Goal: Transaction & Acquisition: Subscribe to service/newsletter

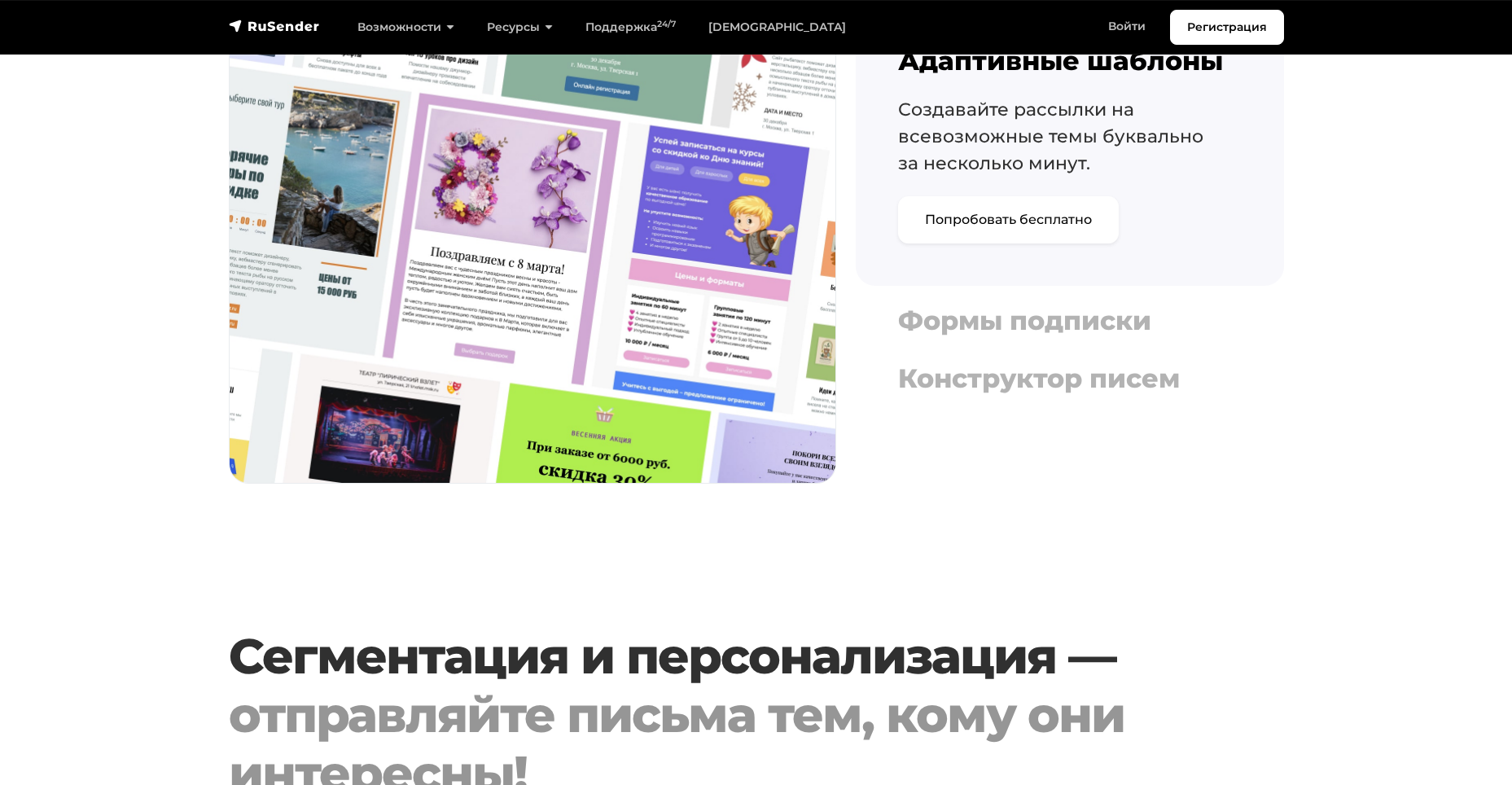
scroll to position [1710, 0]
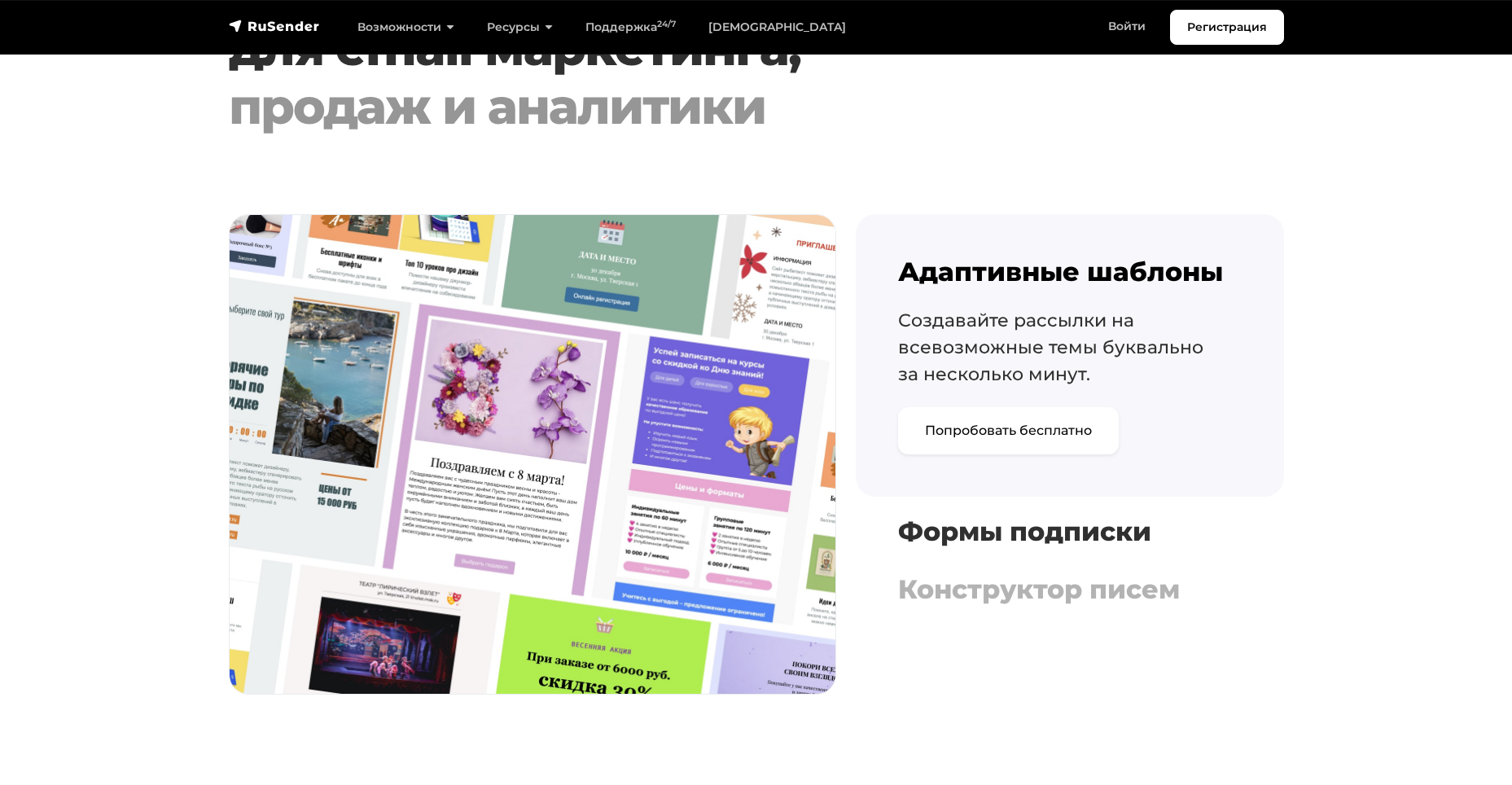
click at [1004, 524] on h4 "Формы подписки" at bounding box center [1070, 531] width 344 height 31
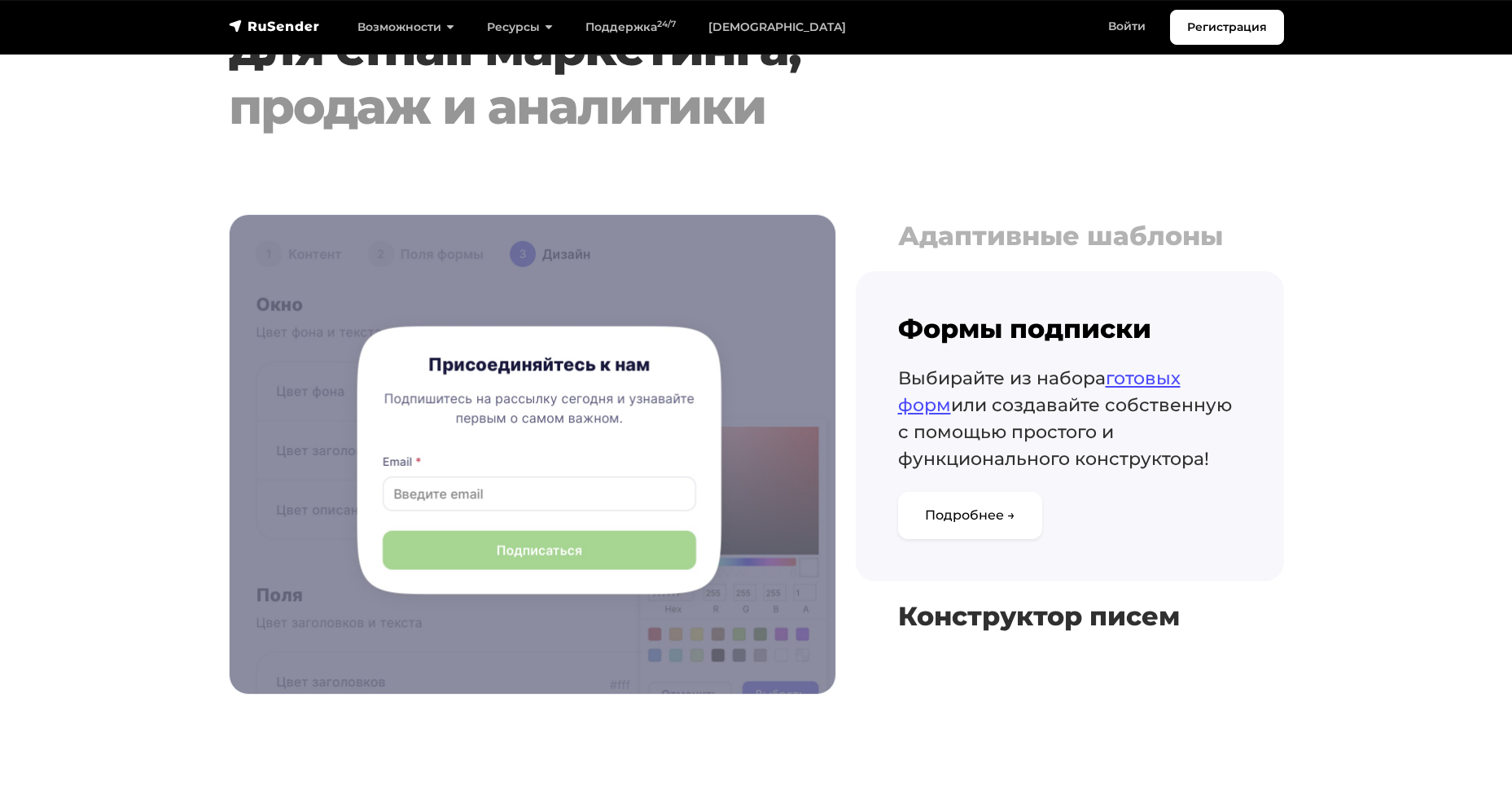
click at [1010, 618] on h4 "Конструктор писем" at bounding box center [1070, 616] width 344 height 31
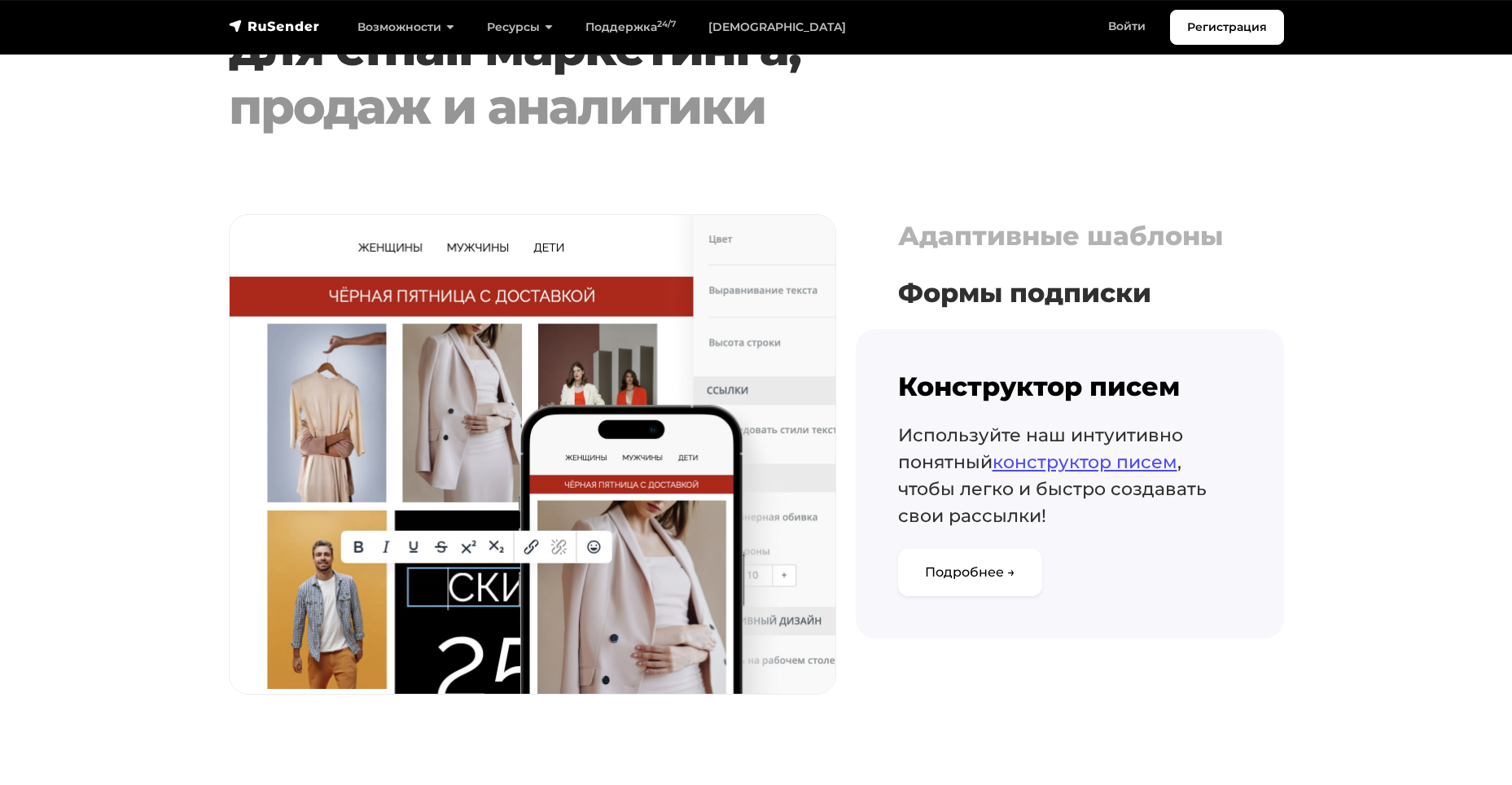
click at [994, 299] on h4 "Формы подписки" at bounding box center [1070, 293] width 344 height 31
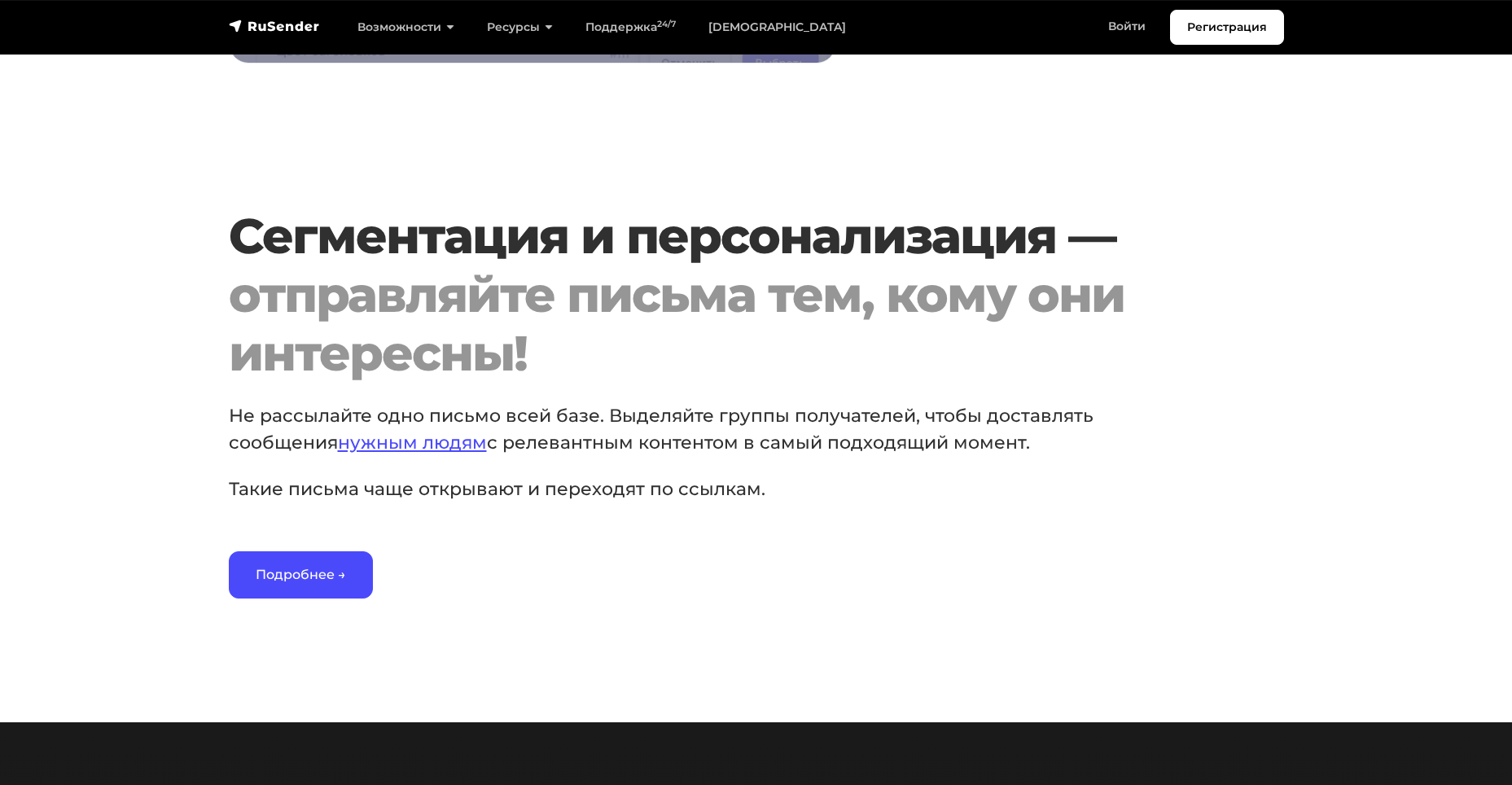
scroll to position [2361, 0]
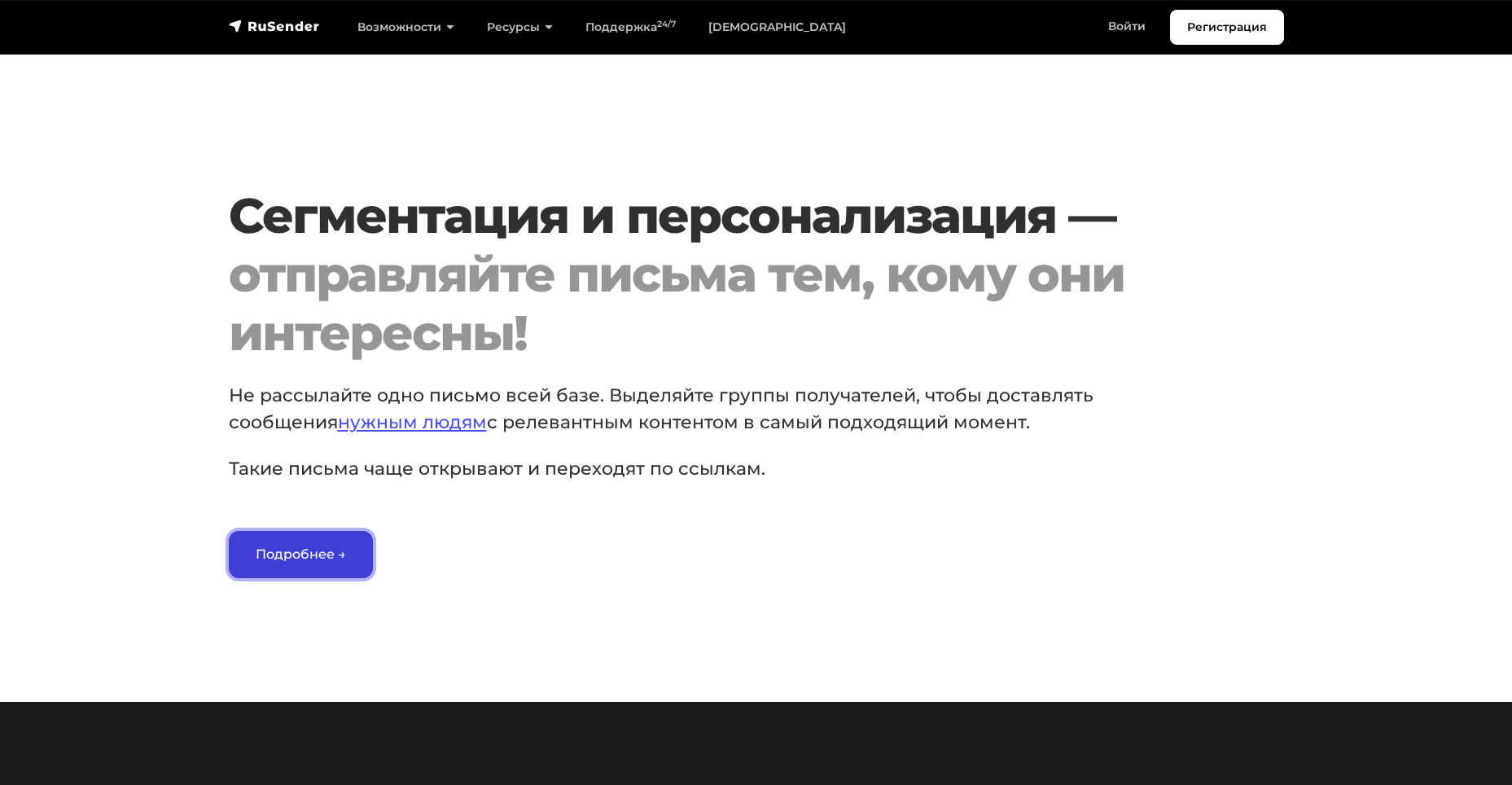
click at [343, 570] on link "Подробнее →" at bounding box center [300, 554] width 144 height 47
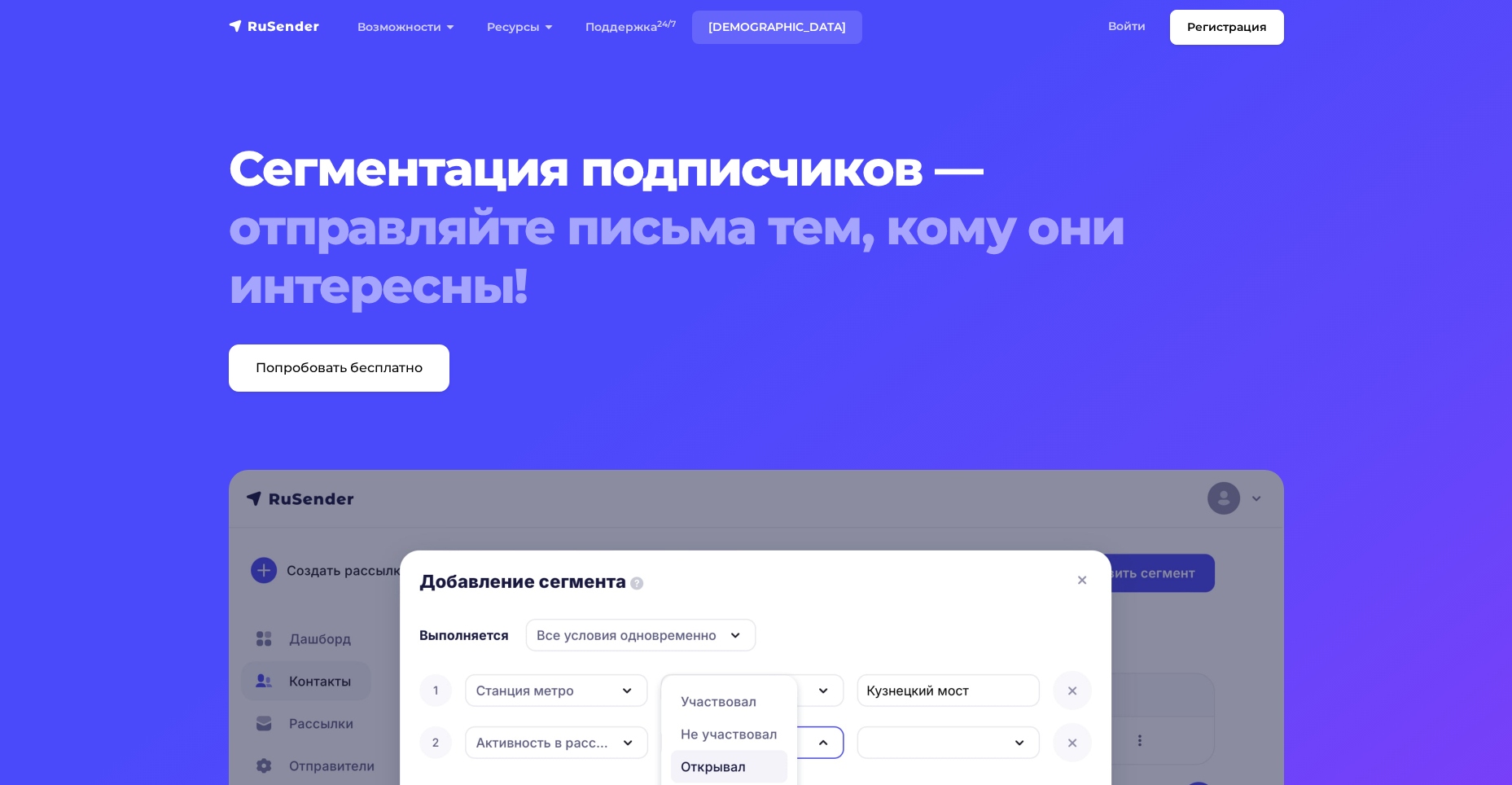
click at [752, 25] on link "[DEMOGRAPHIC_DATA]" at bounding box center [777, 27] width 170 height 33
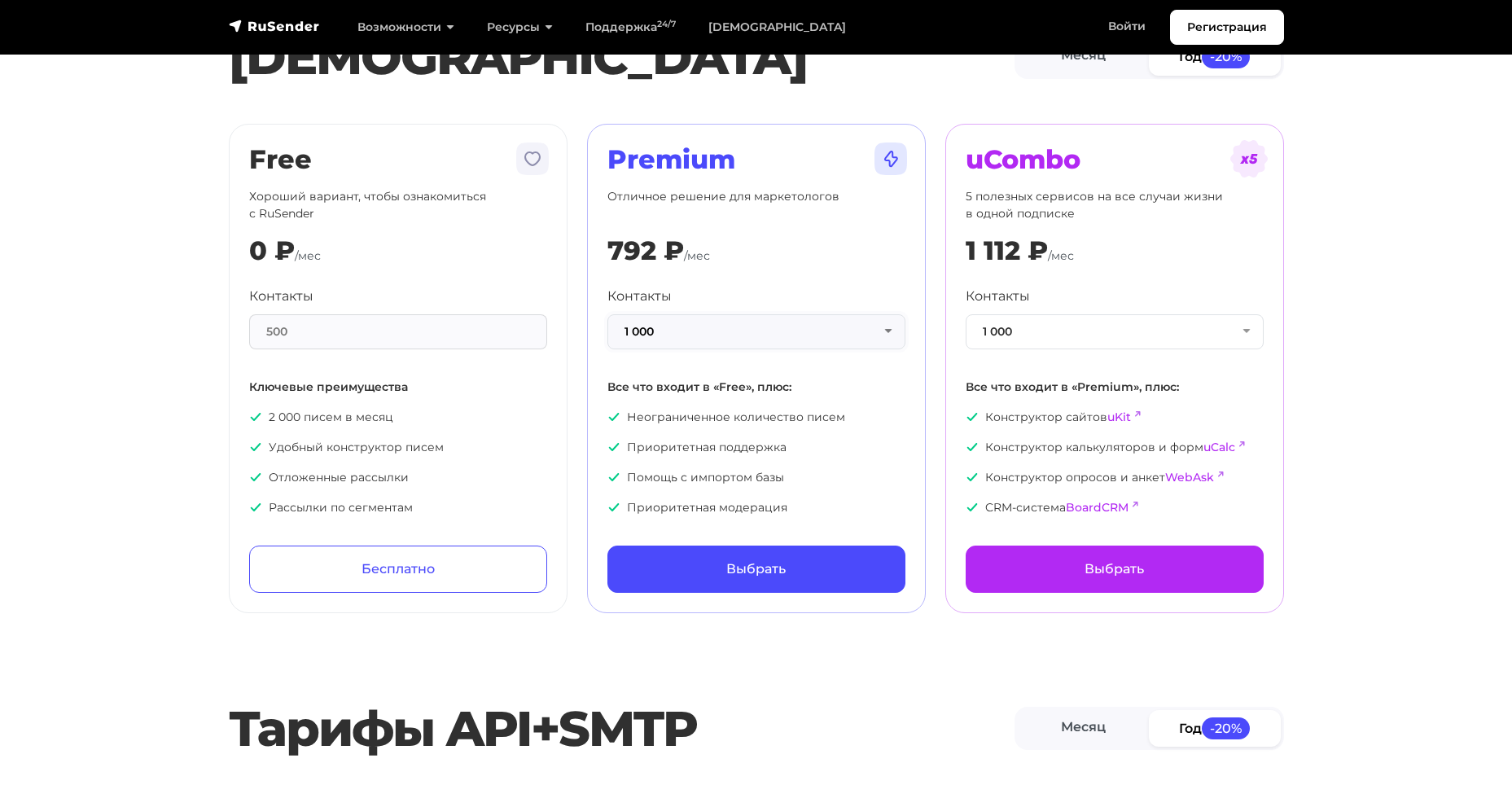
click at [765, 336] on button "1 000" at bounding box center [756, 331] width 298 height 35
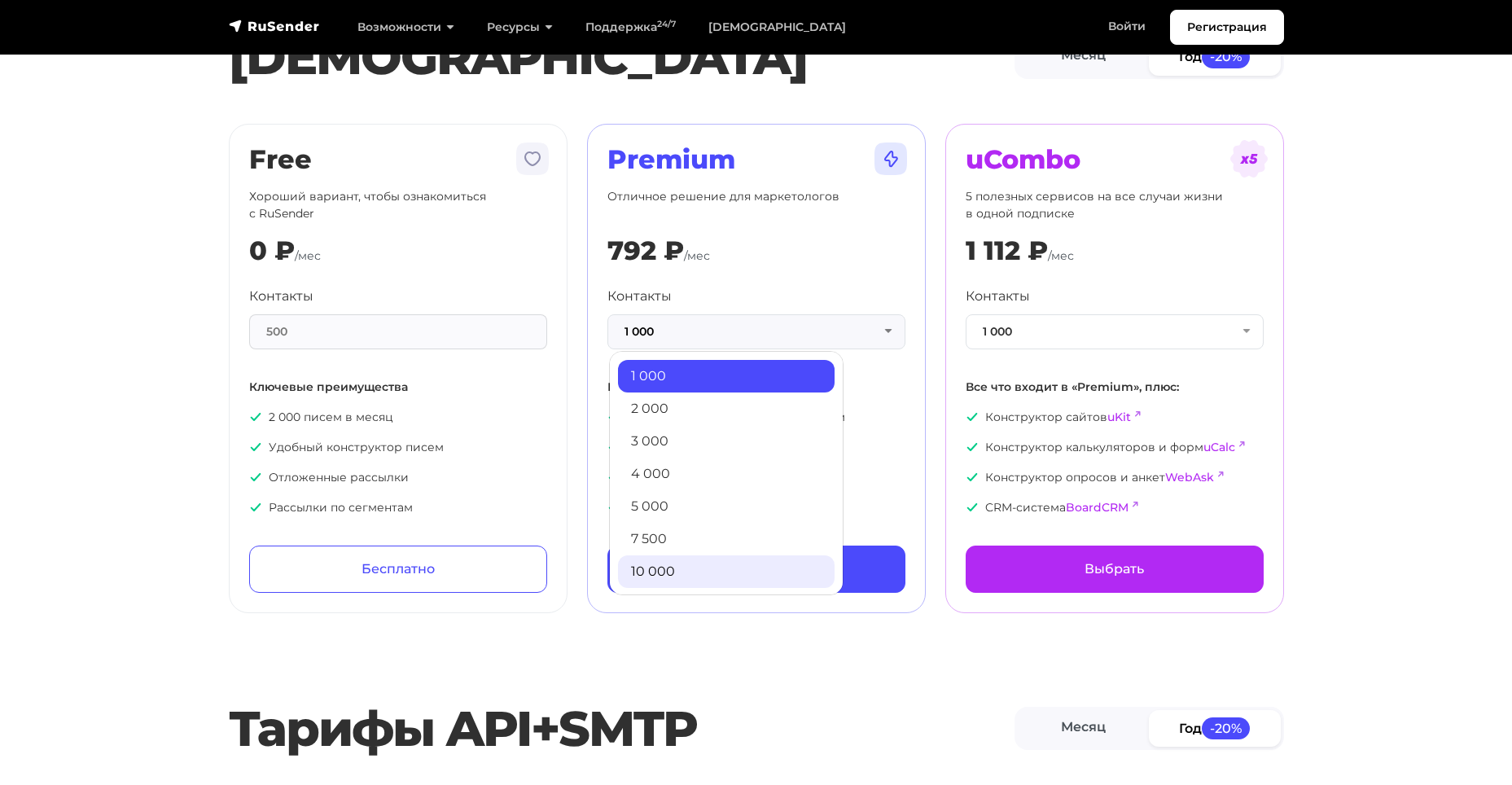
click at [724, 579] on link "10 000" at bounding box center [726, 571] width 217 height 32
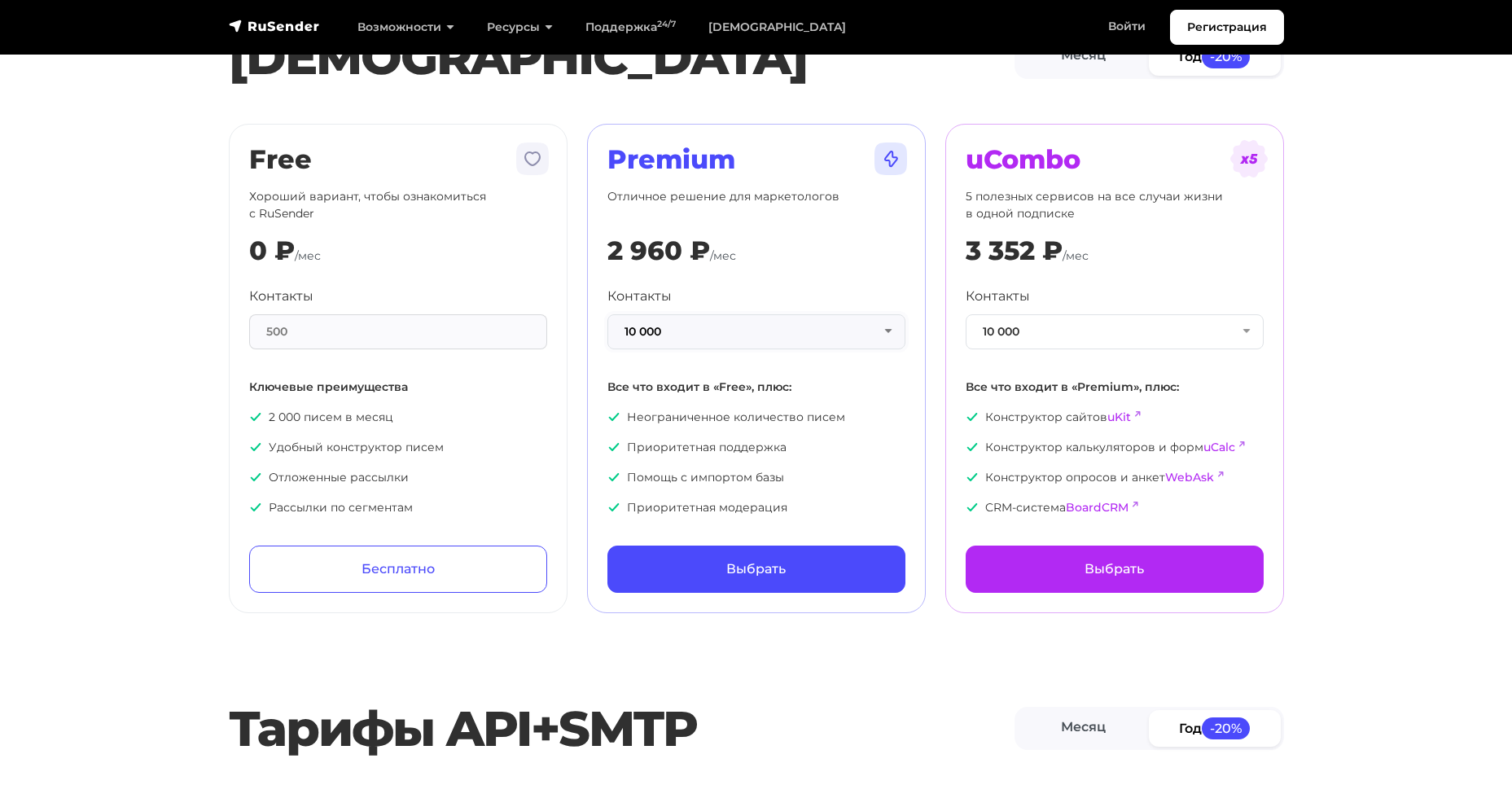
click at [756, 329] on button "10 000" at bounding box center [756, 331] width 298 height 35
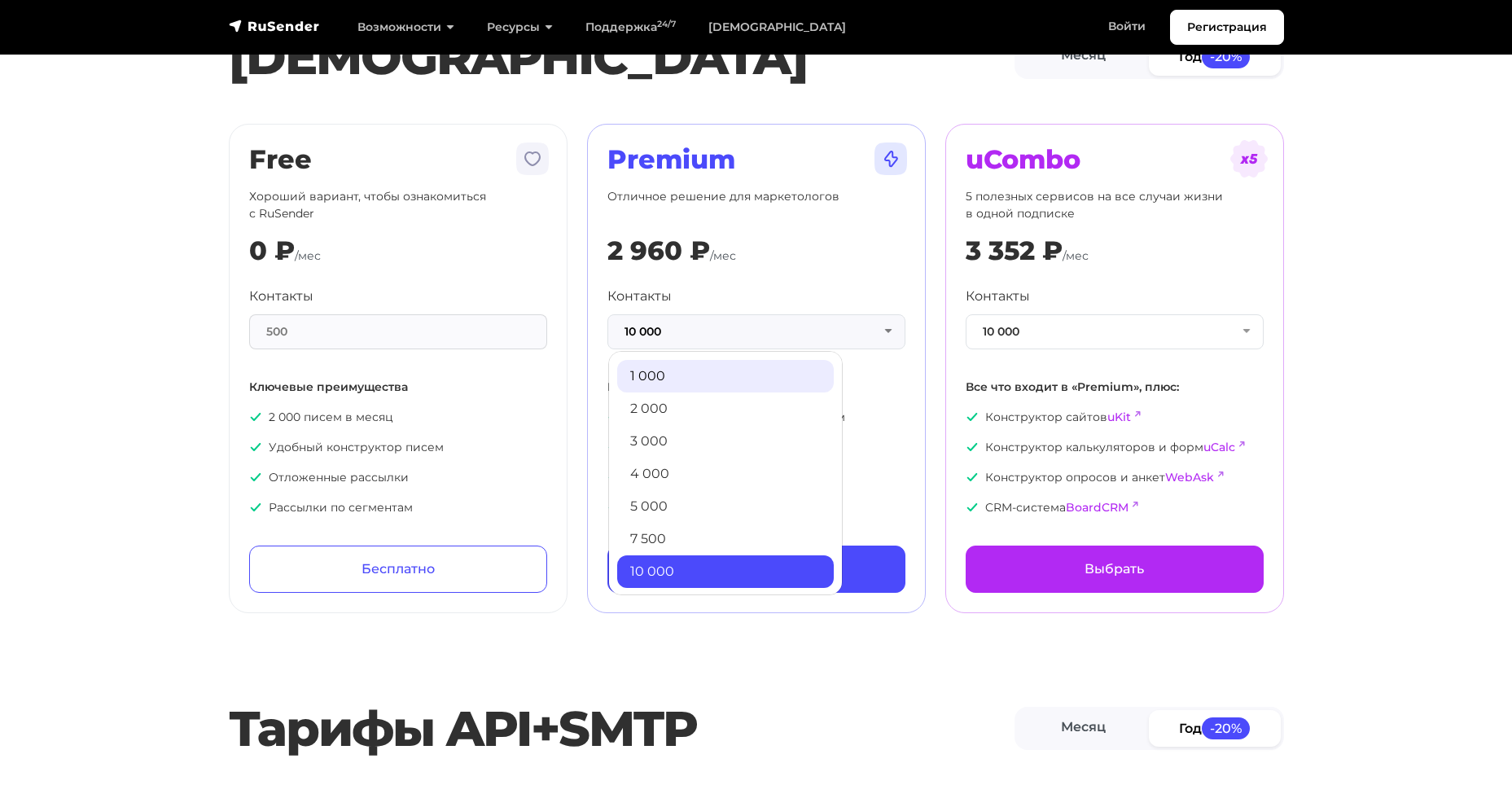
click at [725, 380] on link "1 000" at bounding box center [726, 376] width 217 height 32
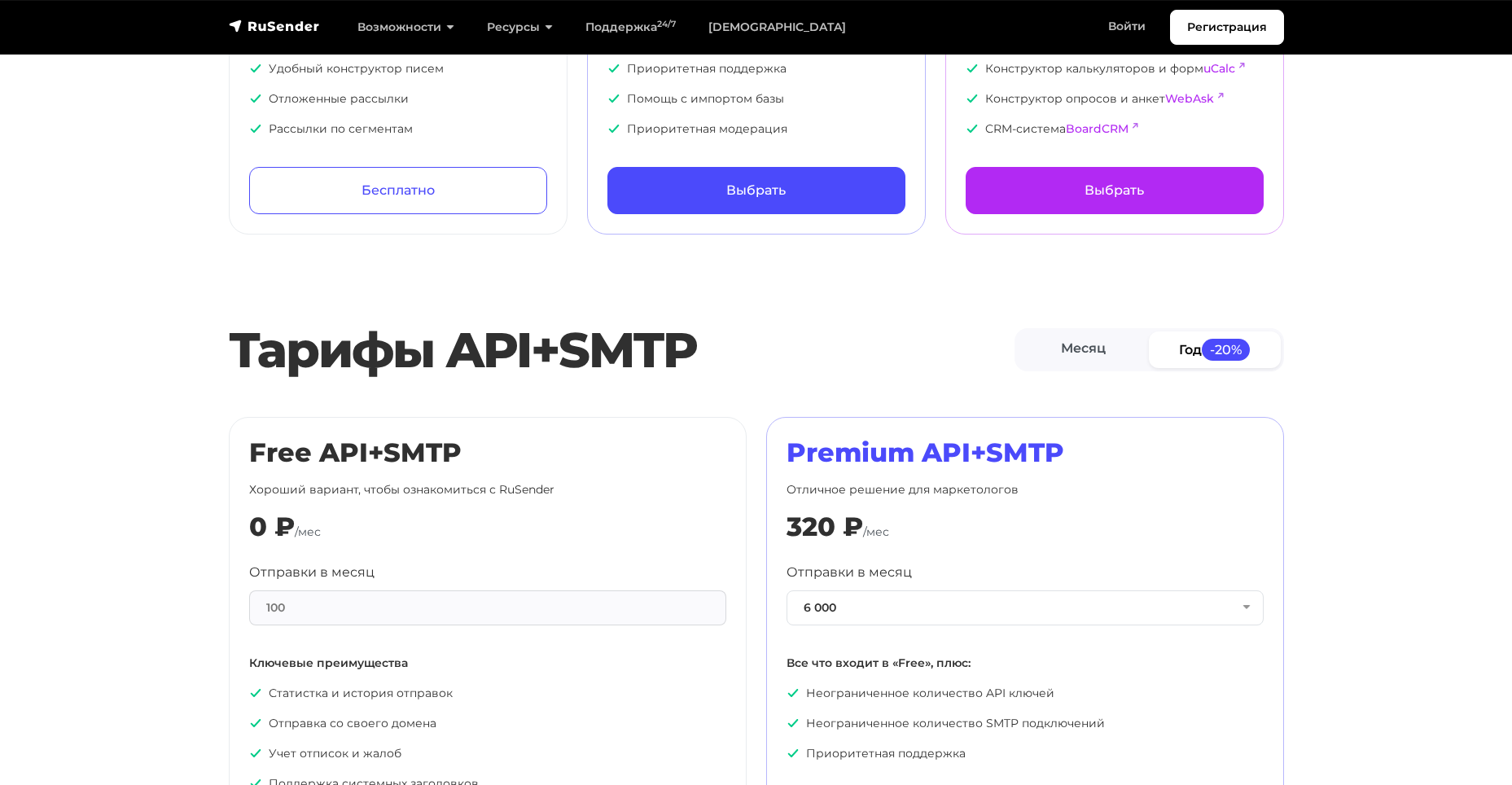
scroll to position [407, 0]
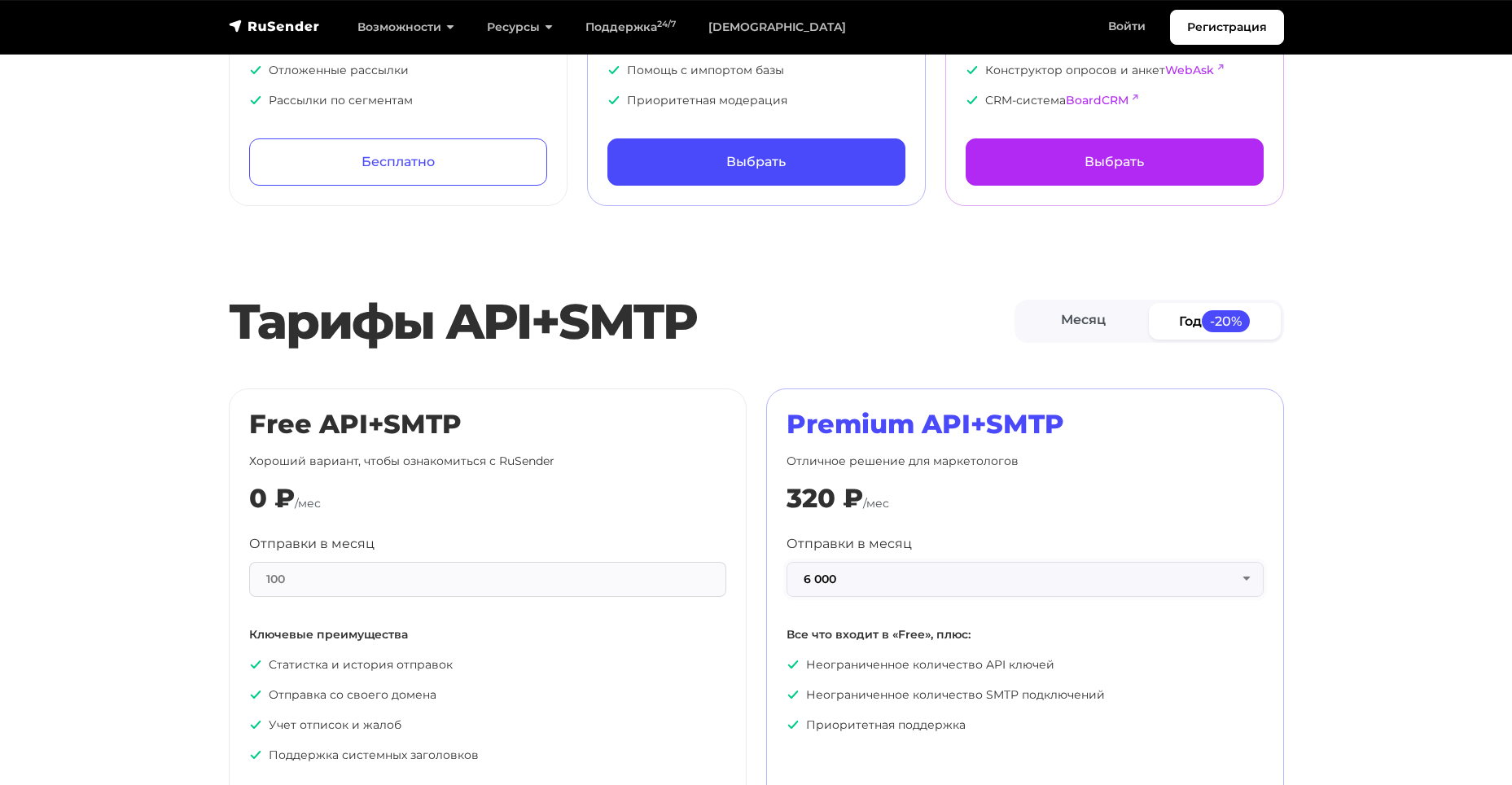
click at [871, 573] on button "6 000" at bounding box center [1025, 579] width 477 height 35
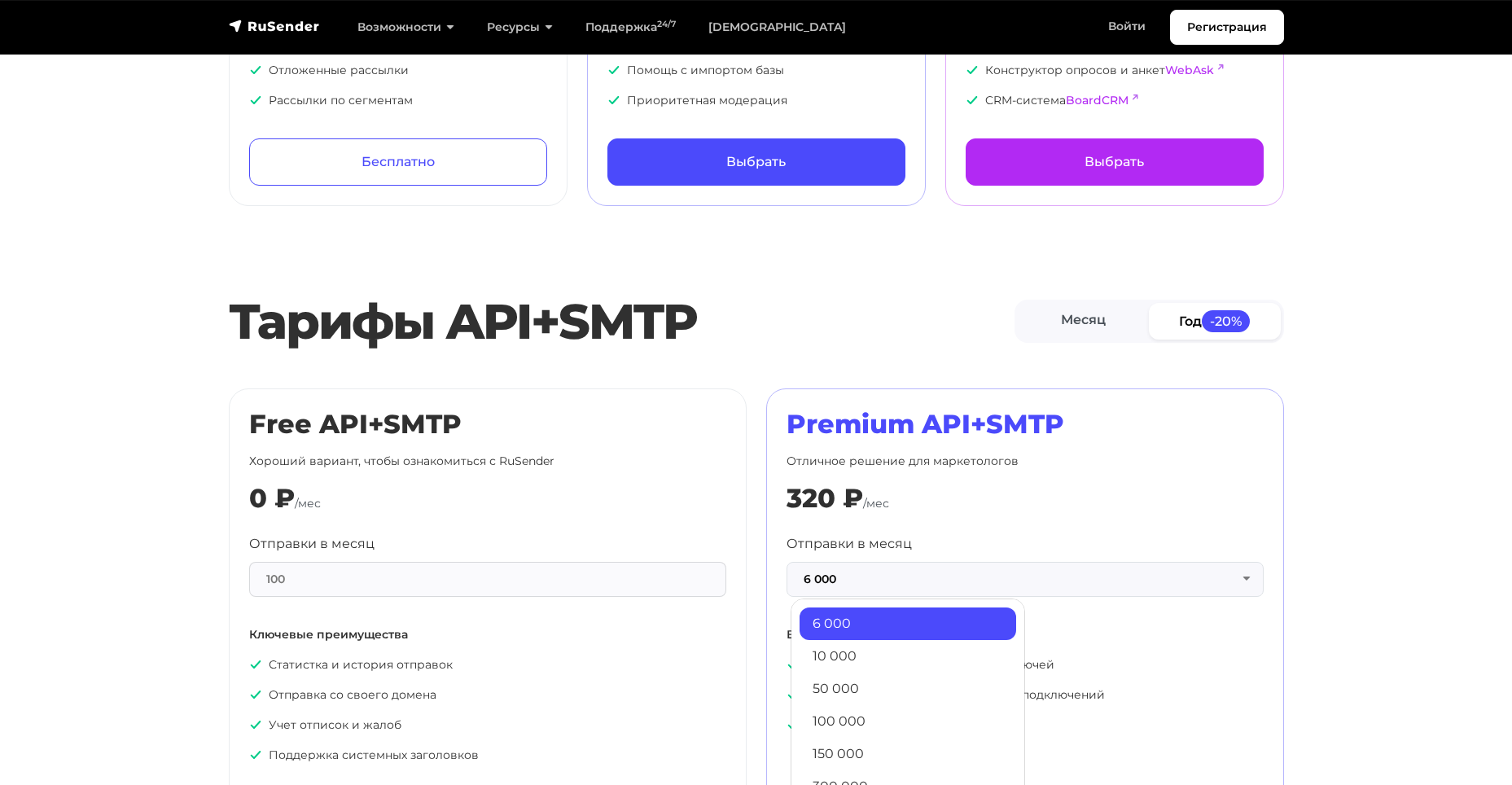
click at [981, 508] on div "320 ₽ /мес" at bounding box center [1025, 498] width 477 height 31
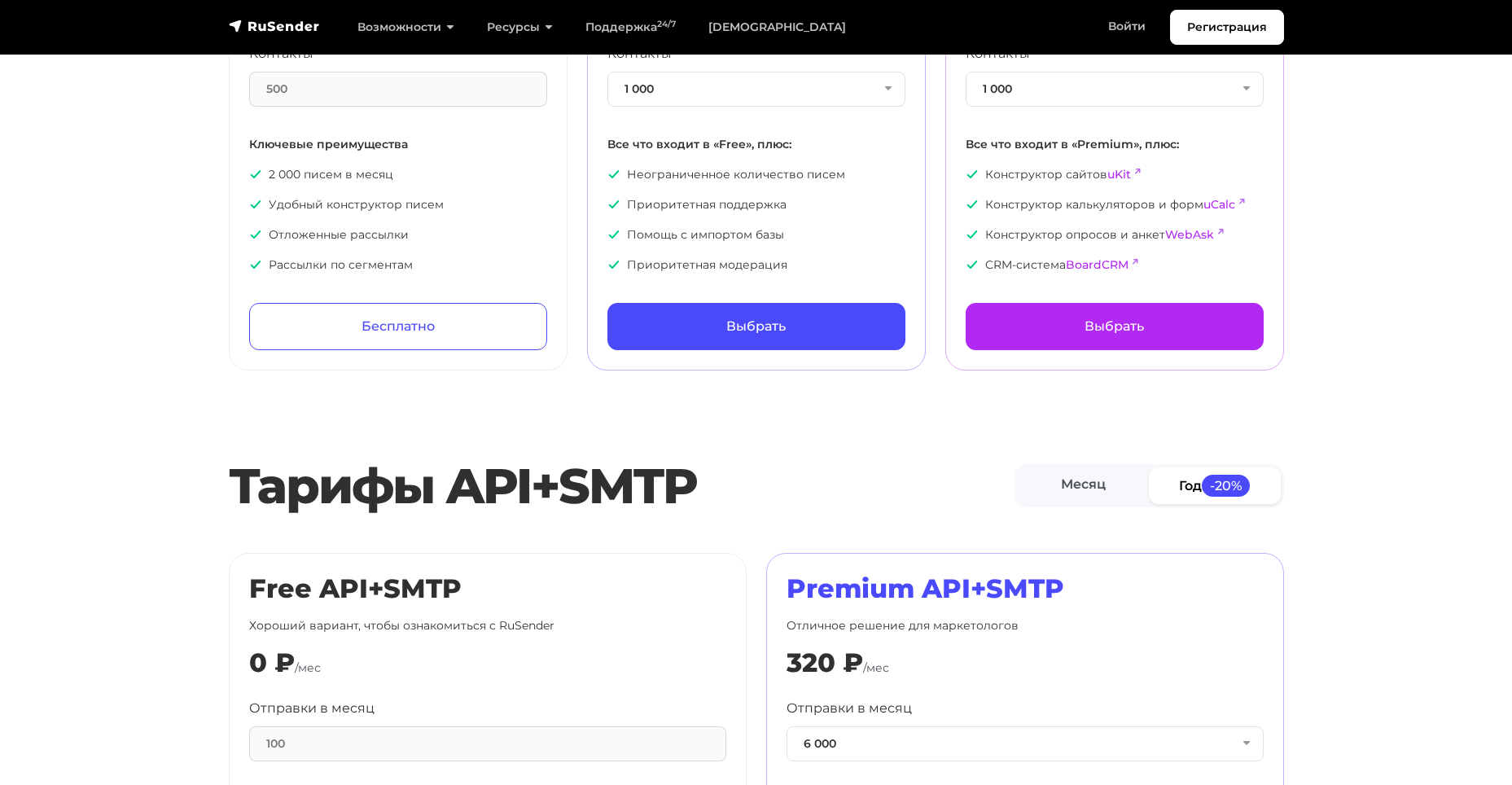
scroll to position [0, 0]
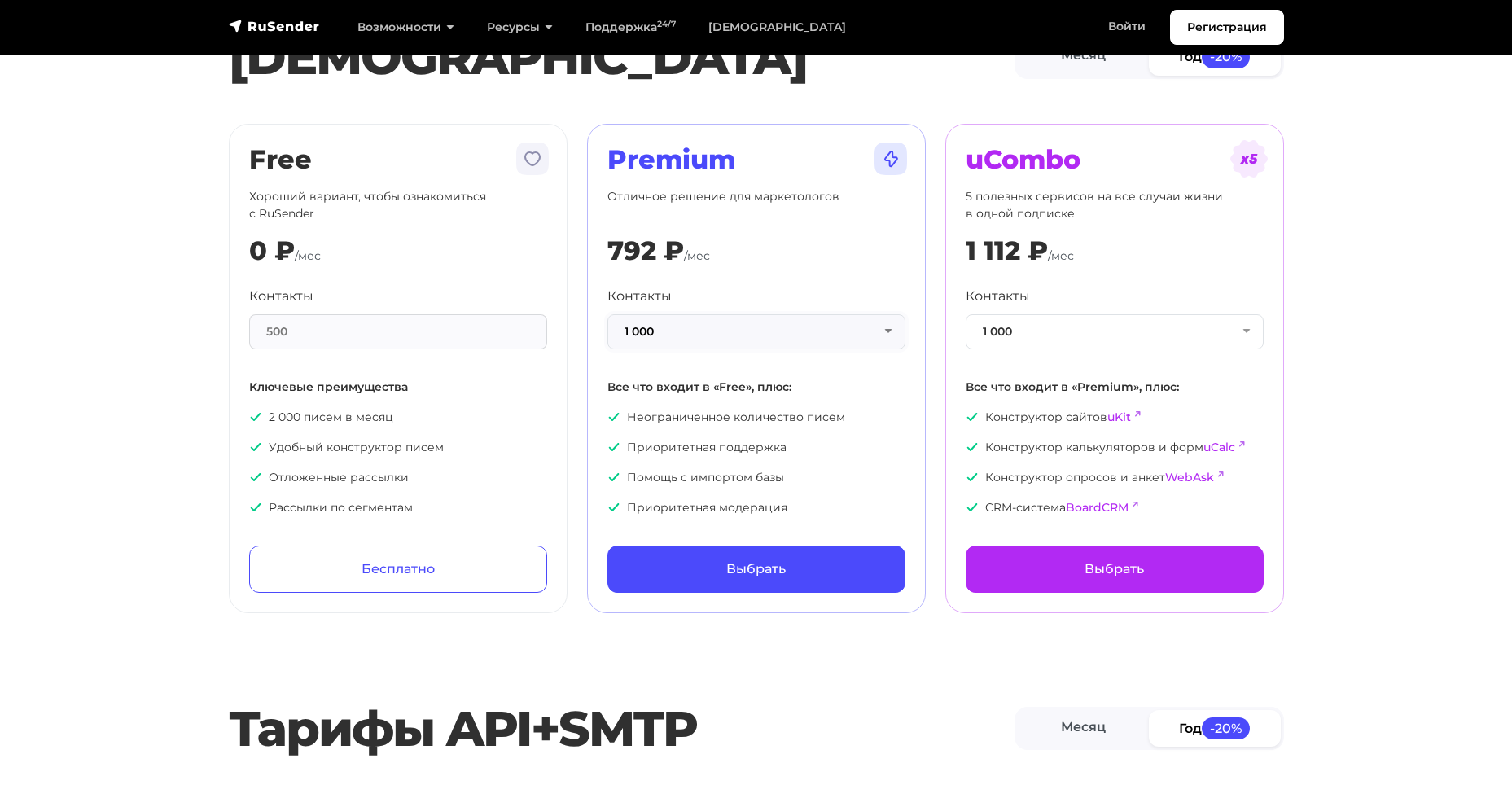
click at [888, 334] on button "1 000" at bounding box center [756, 331] width 298 height 35
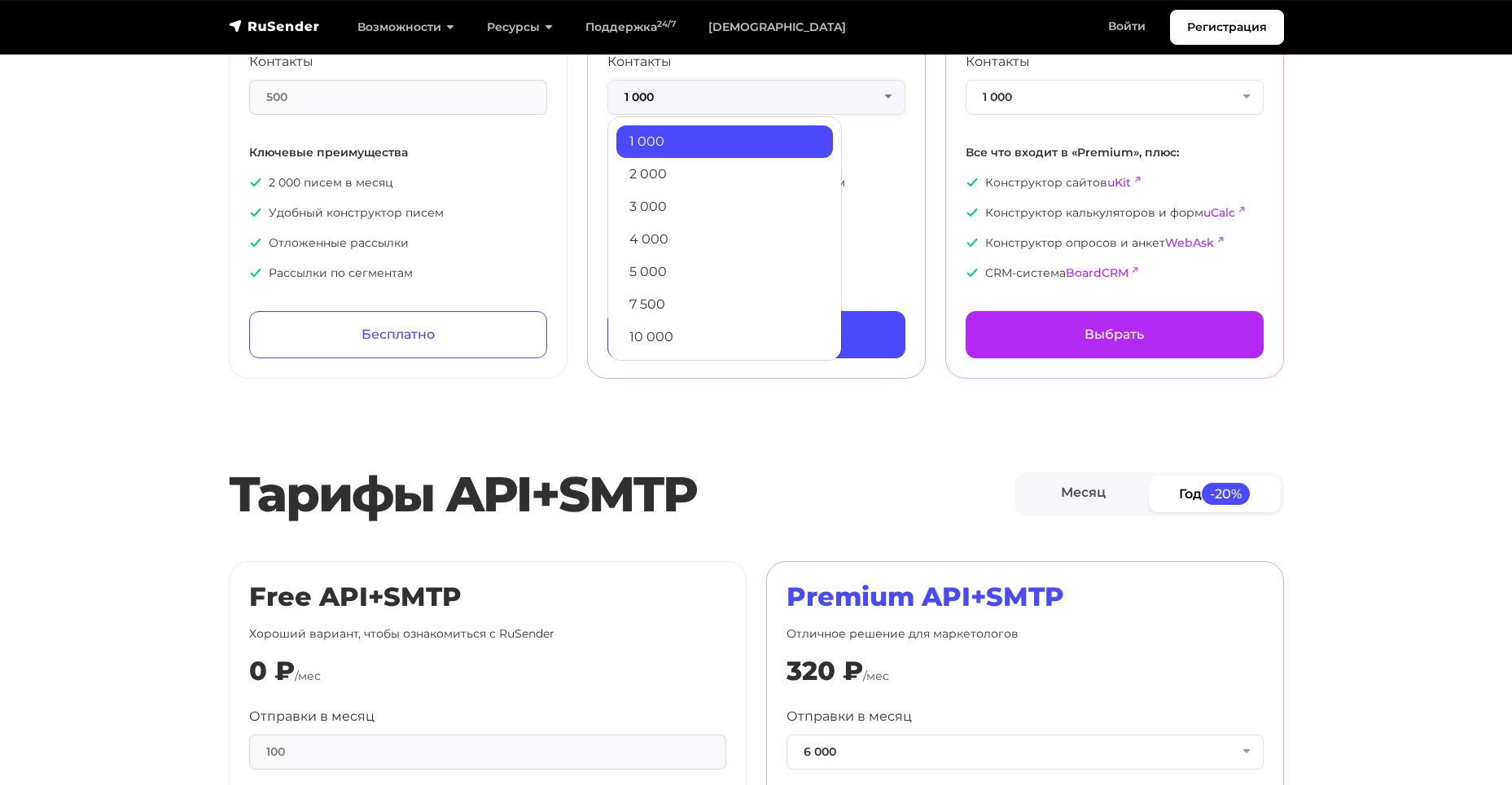
scroll to position [244, 0]
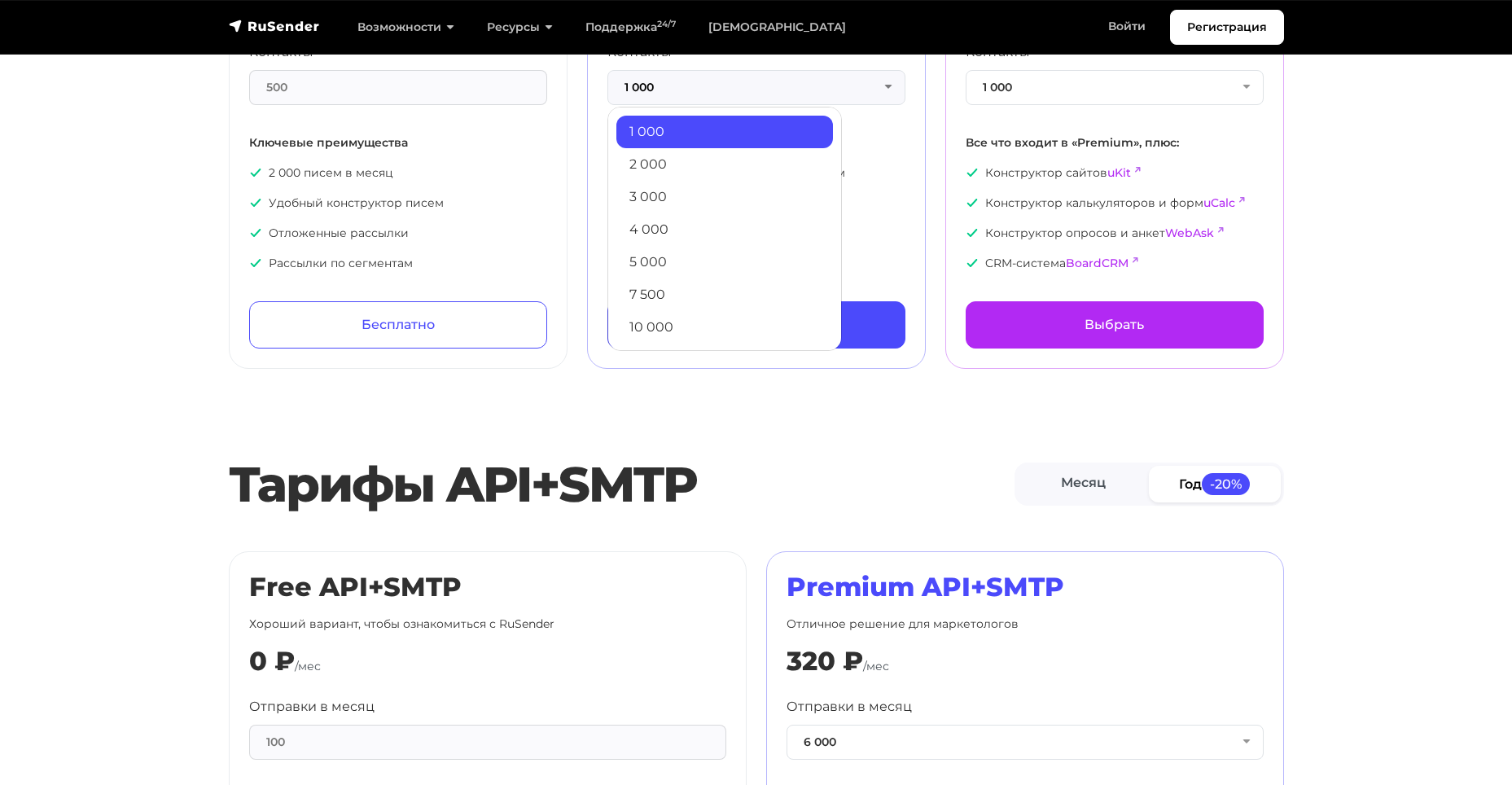
click at [850, 458] on h2 "Тарифы API+SMTP" at bounding box center [621, 484] width 786 height 58
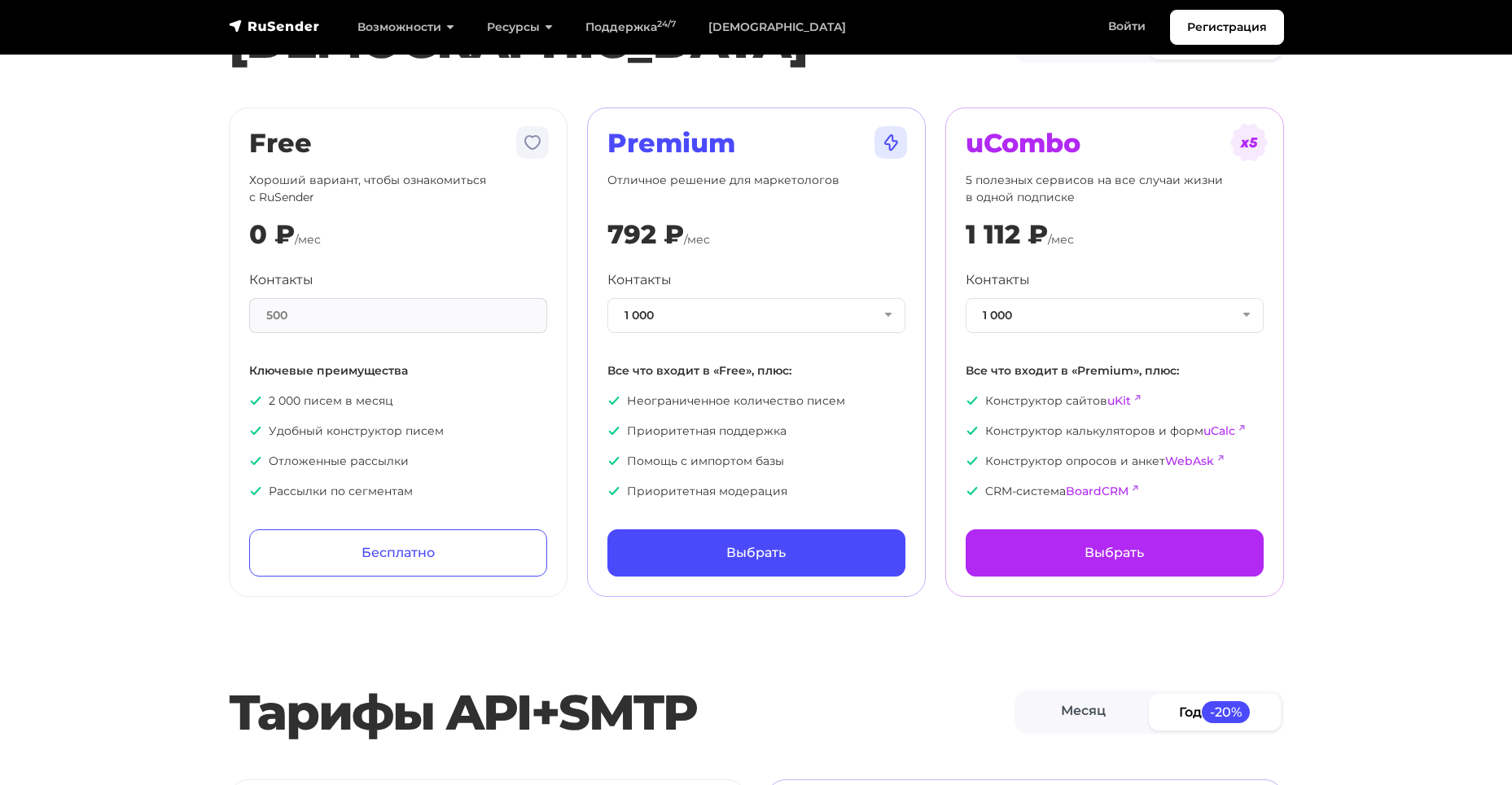
scroll to position [0, 0]
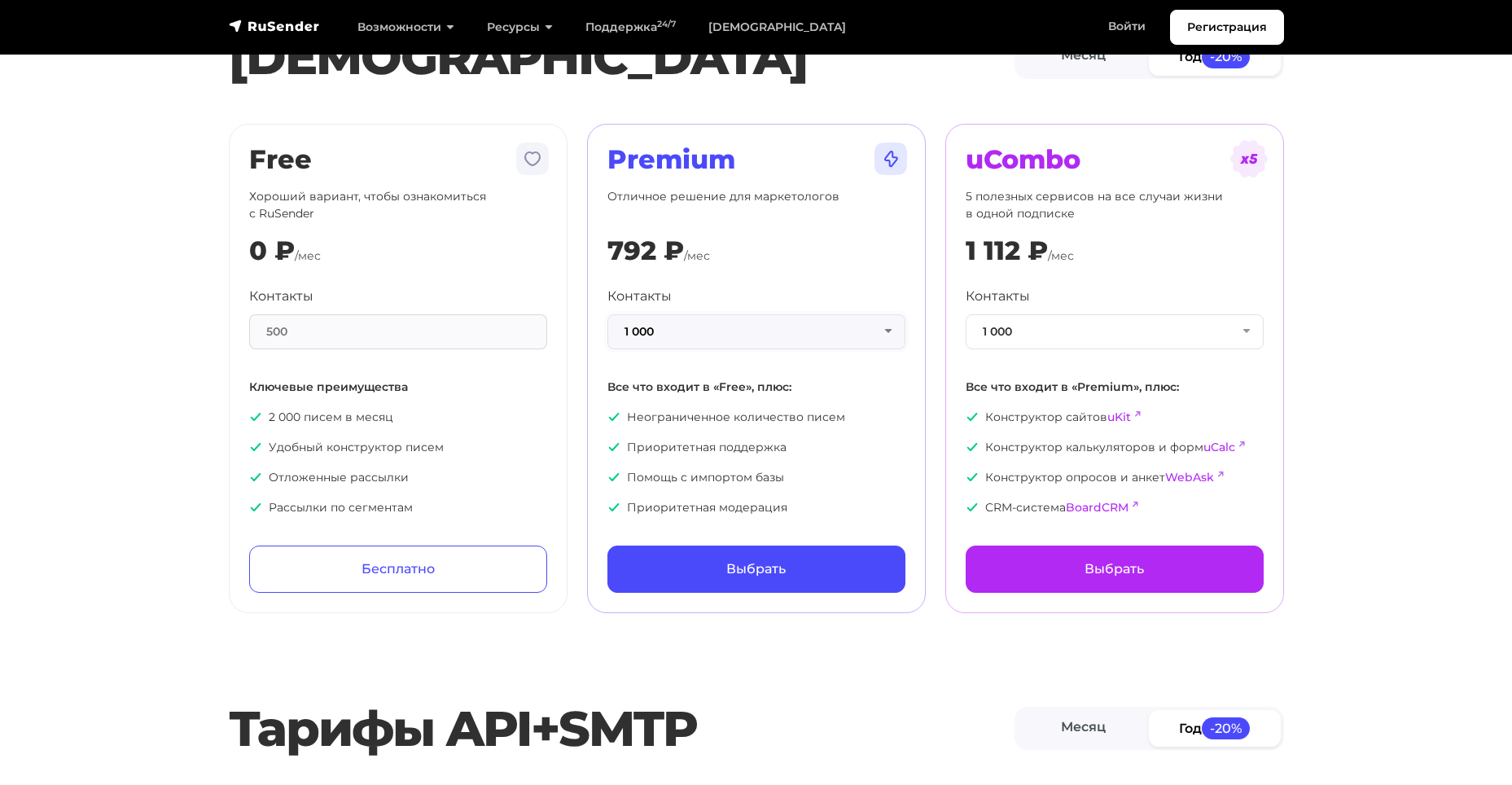
click at [789, 338] on button "1 000" at bounding box center [756, 331] width 298 height 35
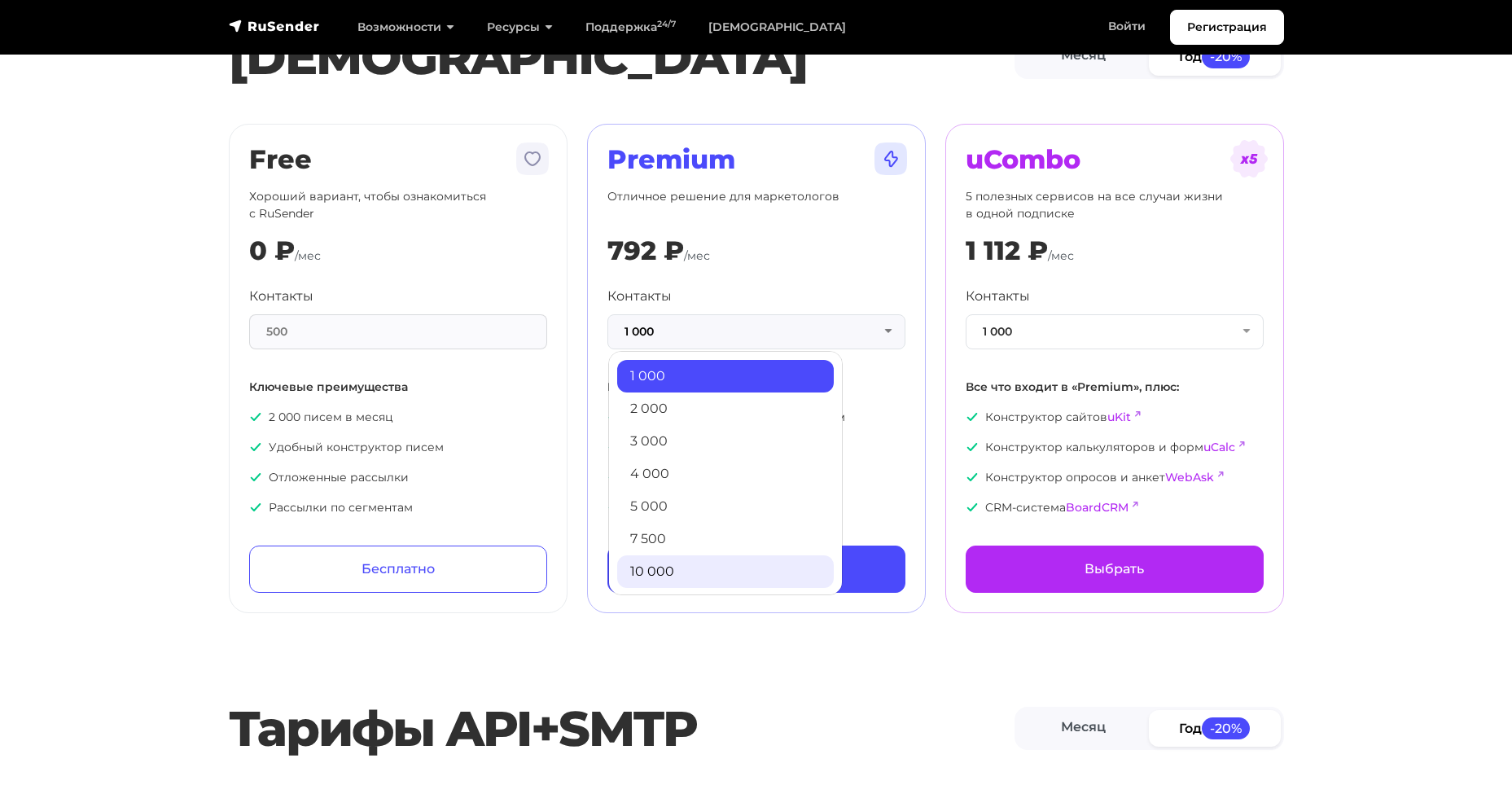
click at [761, 579] on link "10 000" at bounding box center [726, 571] width 217 height 32
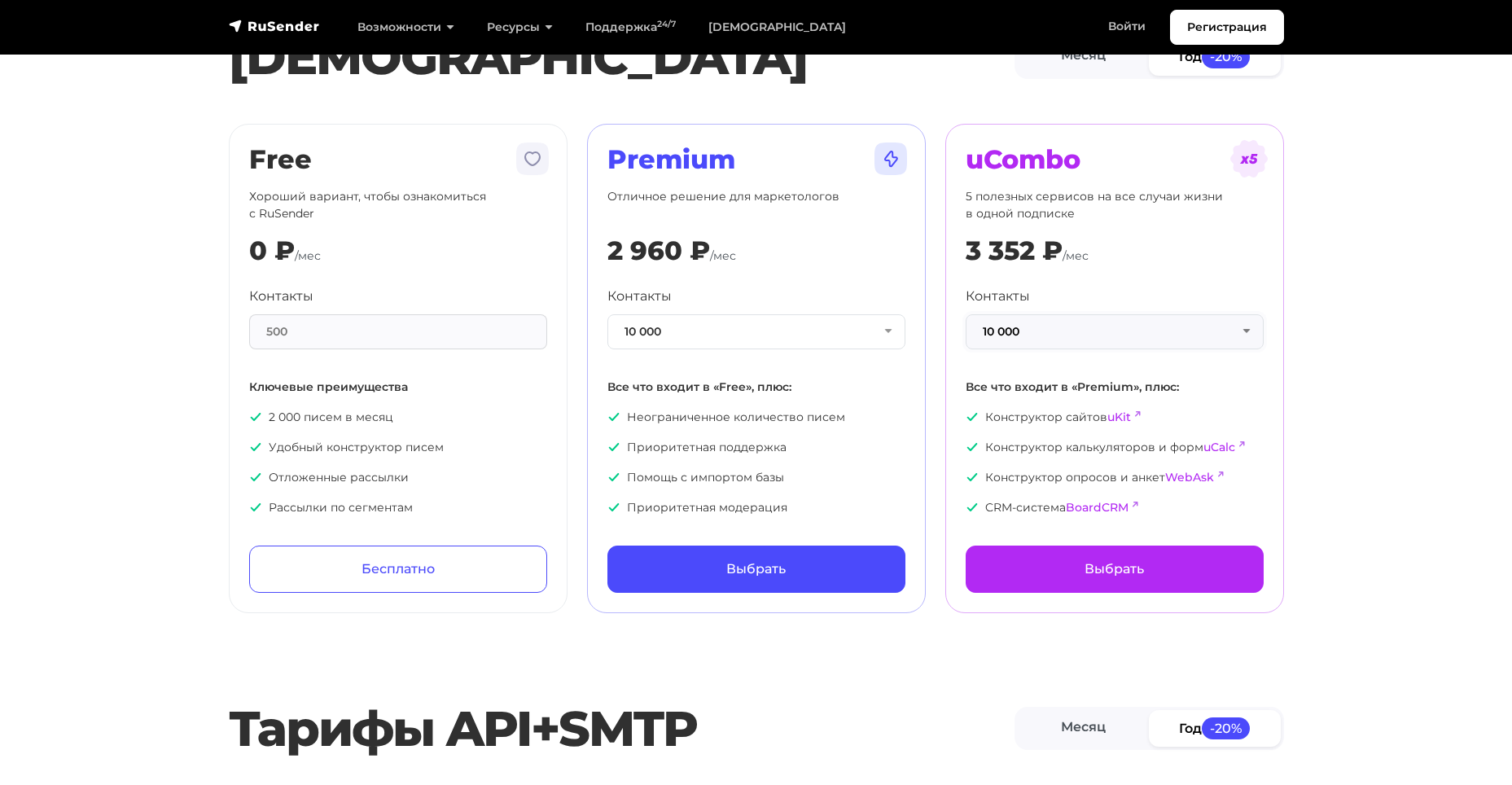
click at [1086, 337] on button "10 000" at bounding box center [1114, 331] width 298 height 35
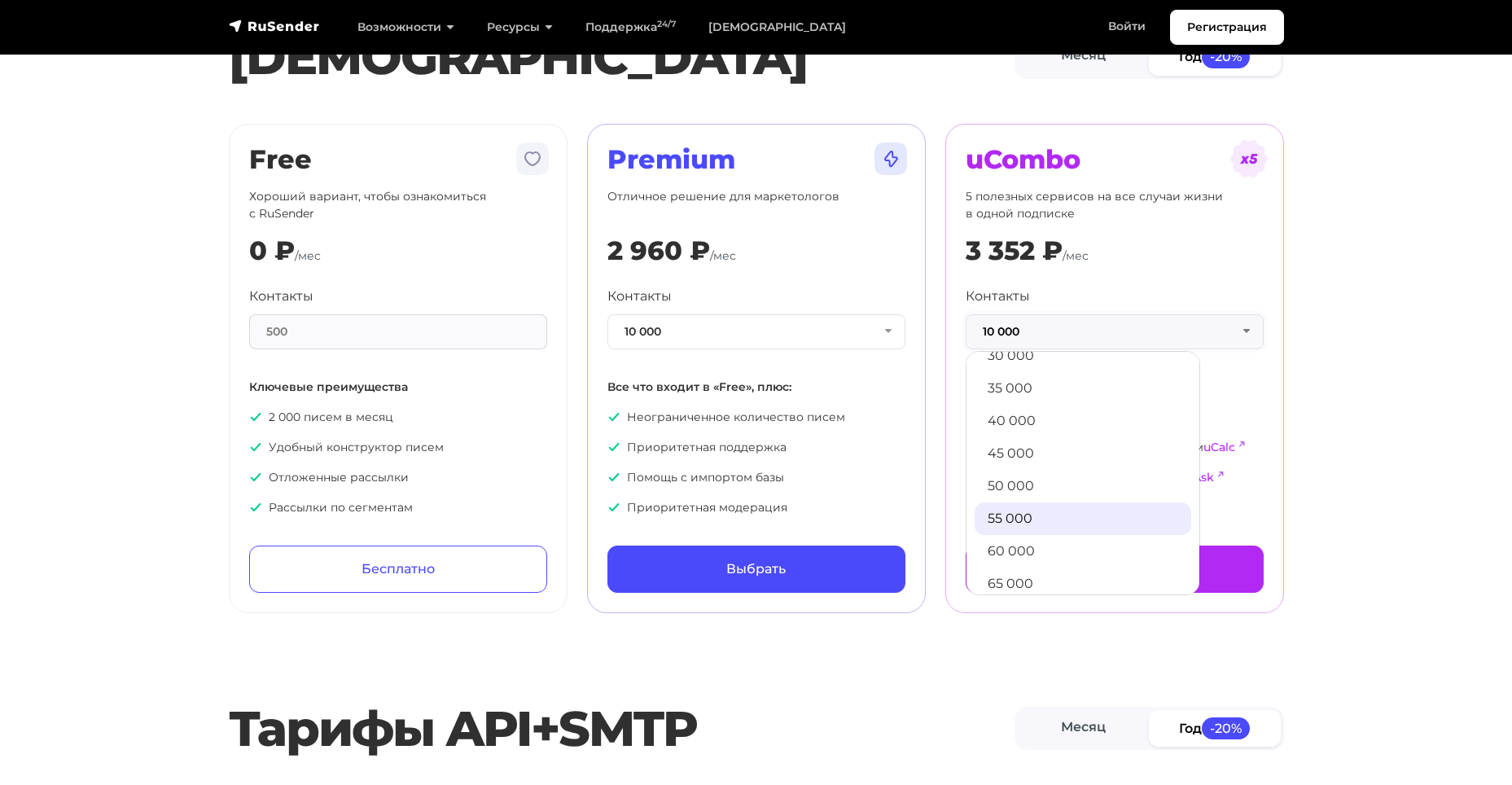
scroll to position [407, 0]
click at [1036, 463] on link "50 000" at bounding box center [1083, 458] width 217 height 32
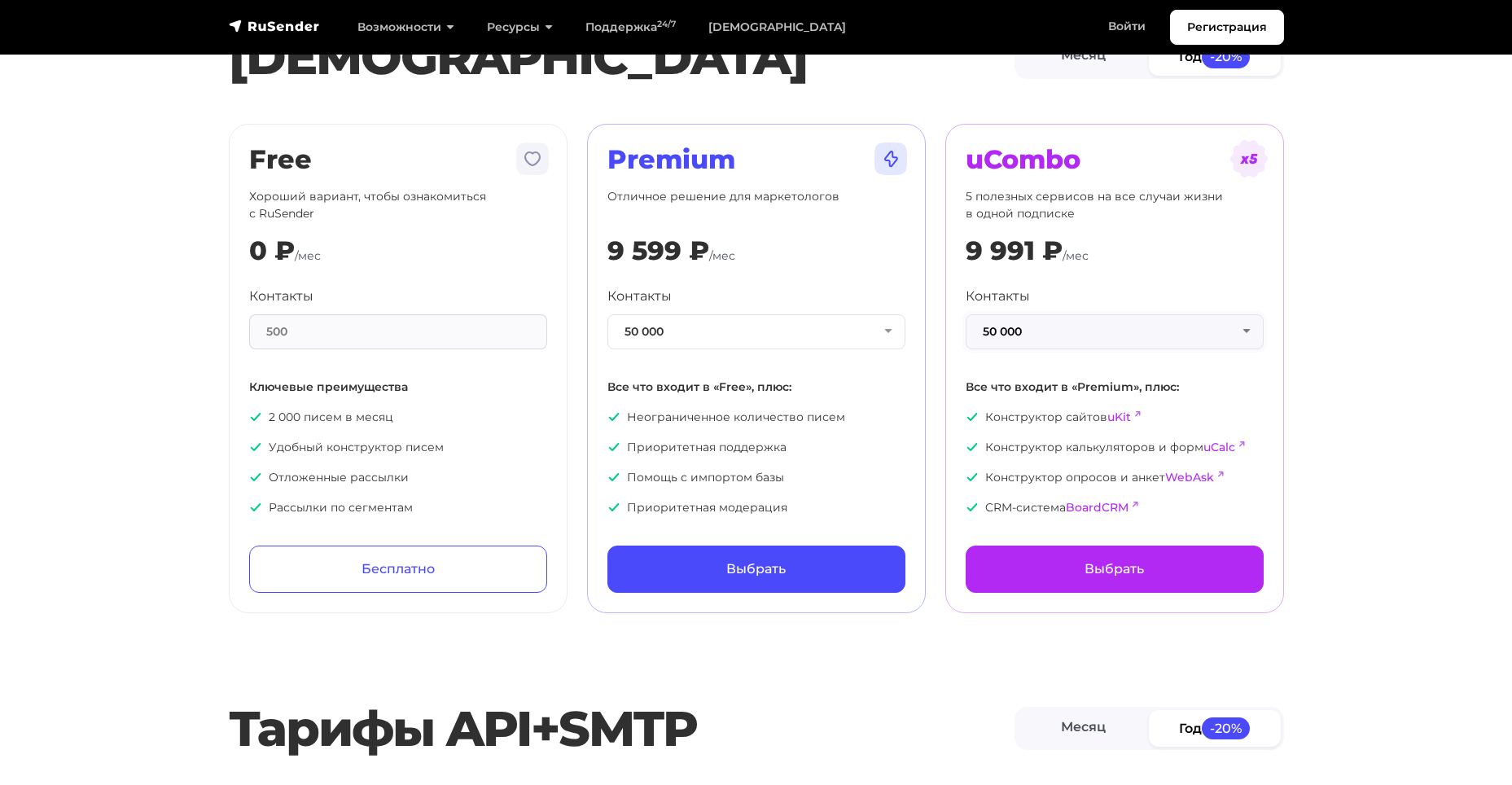
click at [1085, 338] on button "50 000" at bounding box center [1114, 331] width 298 height 35
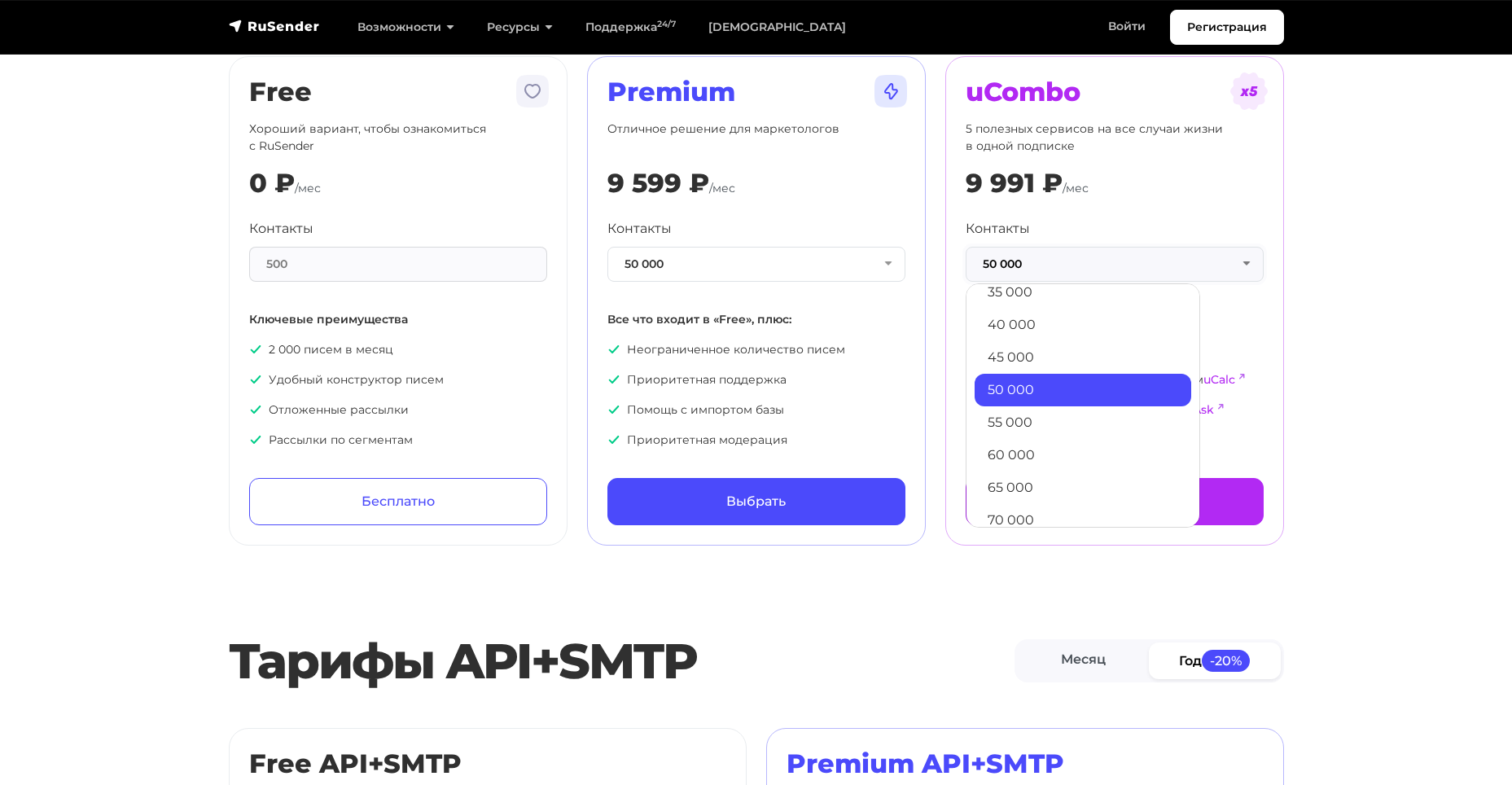
scroll to position [0, 0]
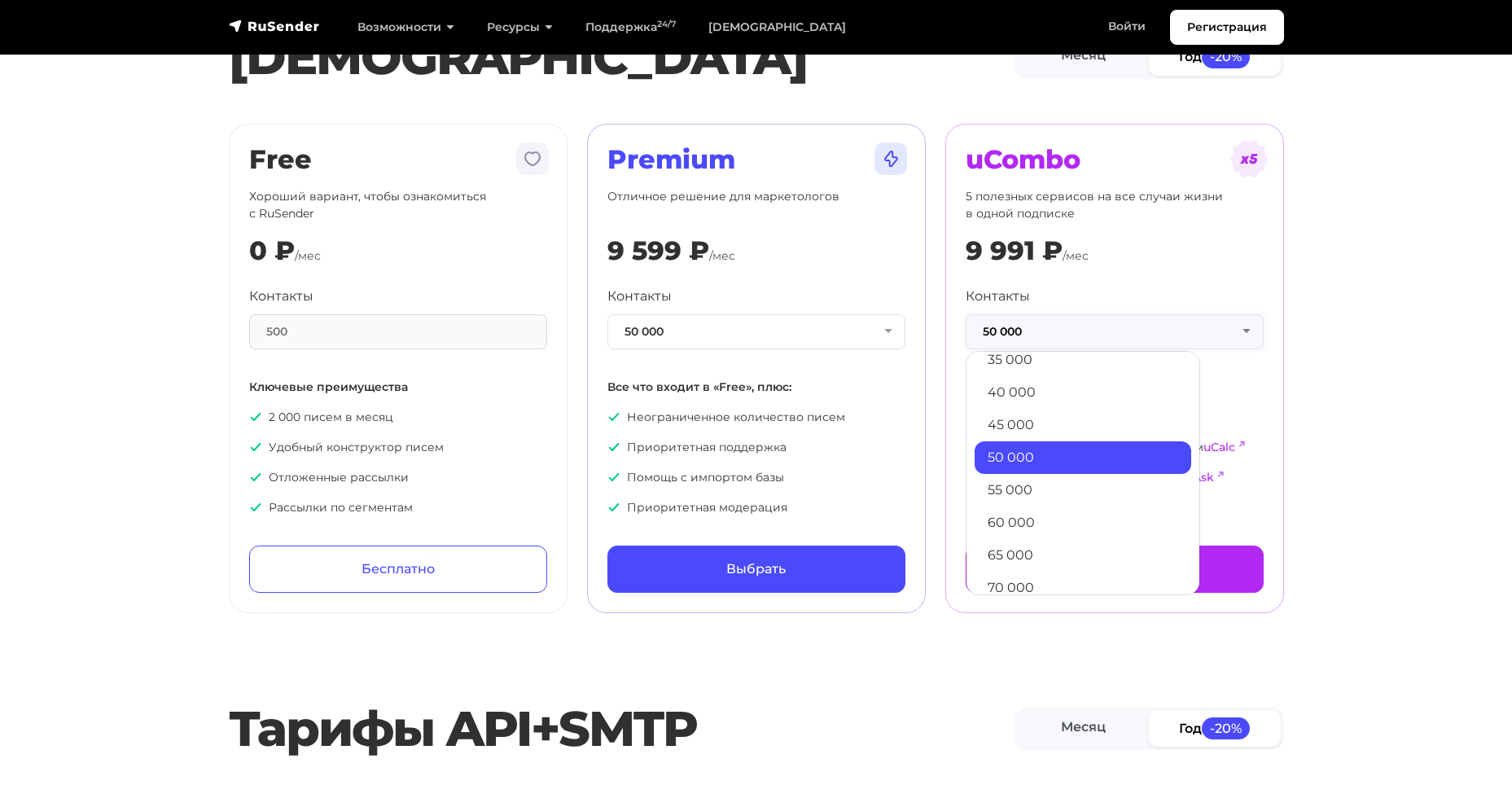
click at [1067, 323] on button "50 000" at bounding box center [1114, 331] width 298 height 35
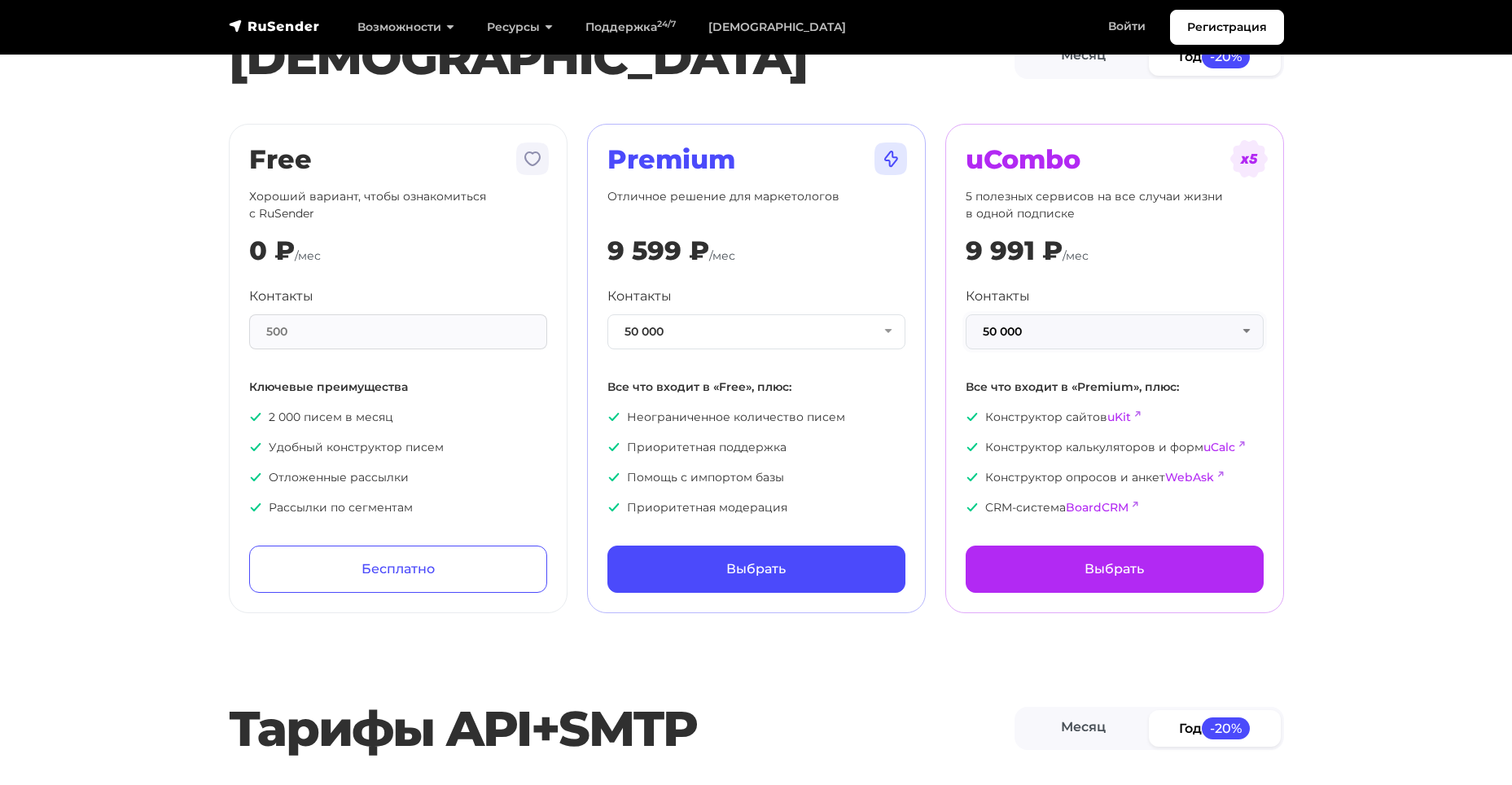
click at [1053, 343] on button "50 000" at bounding box center [1114, 331] width 298 height 35
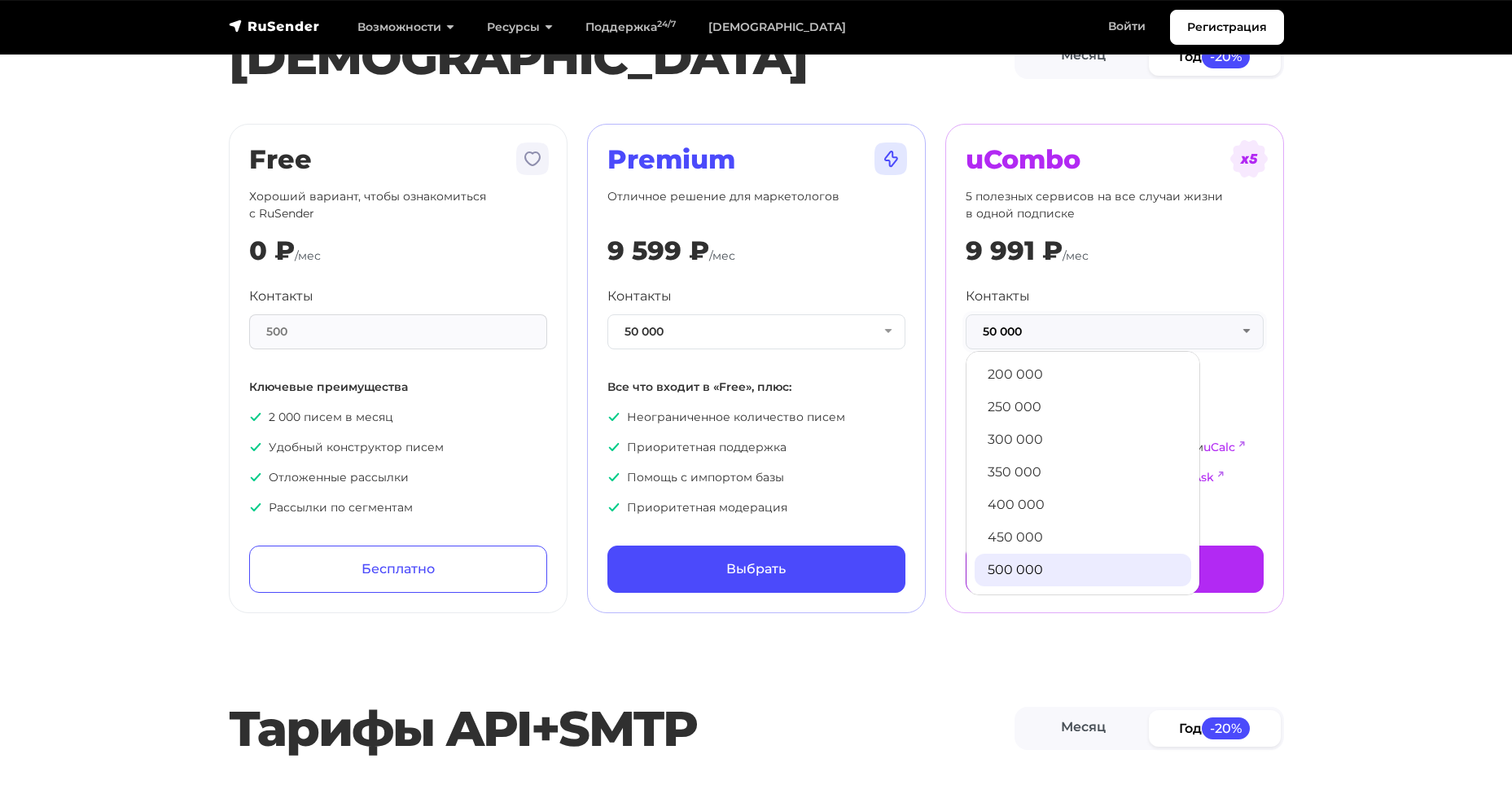
scroll to position [326, 0]
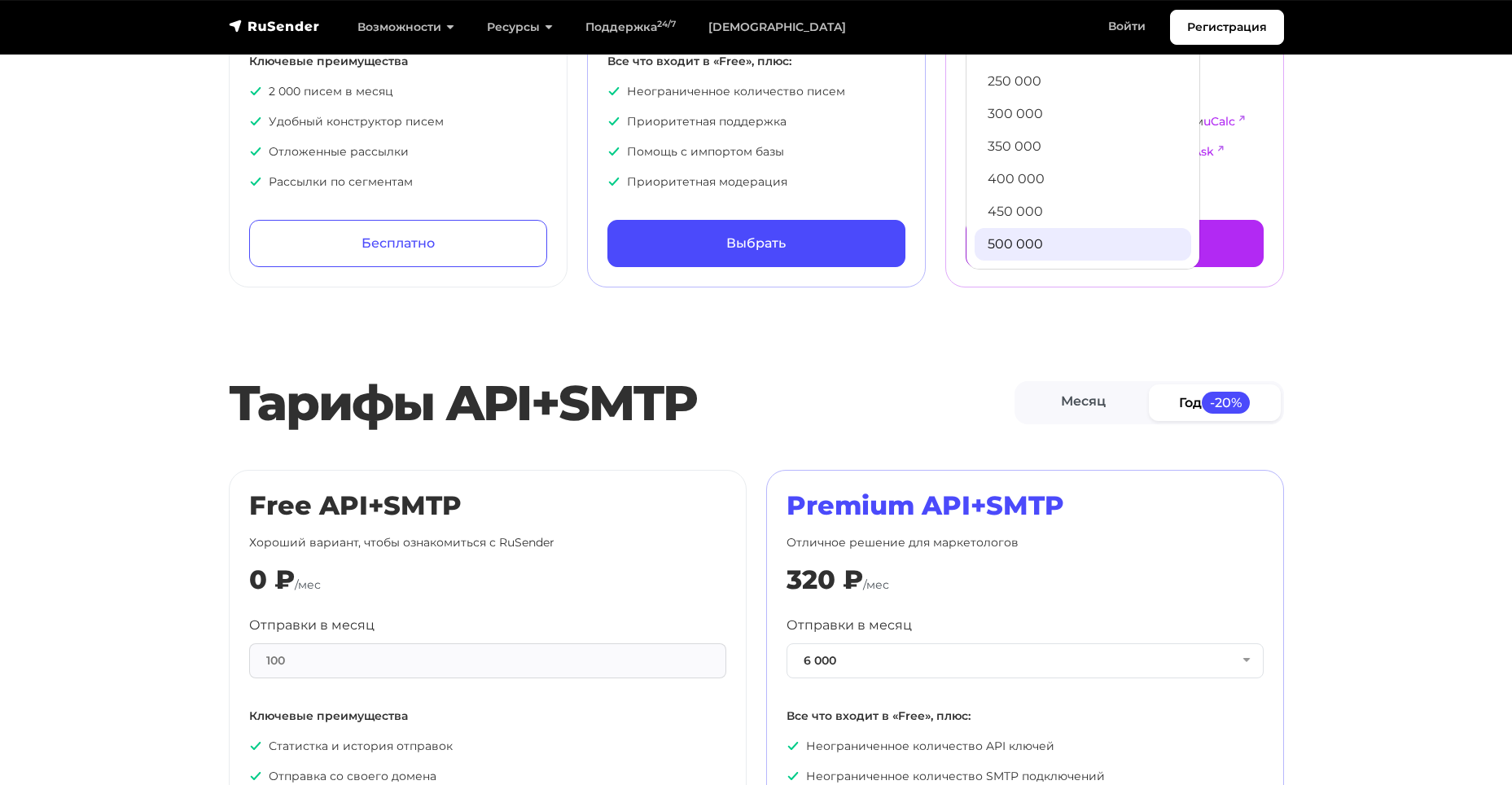
click at [1027, 244] on link "500 000" at bounding box center [1083, 244] width 217 height 32
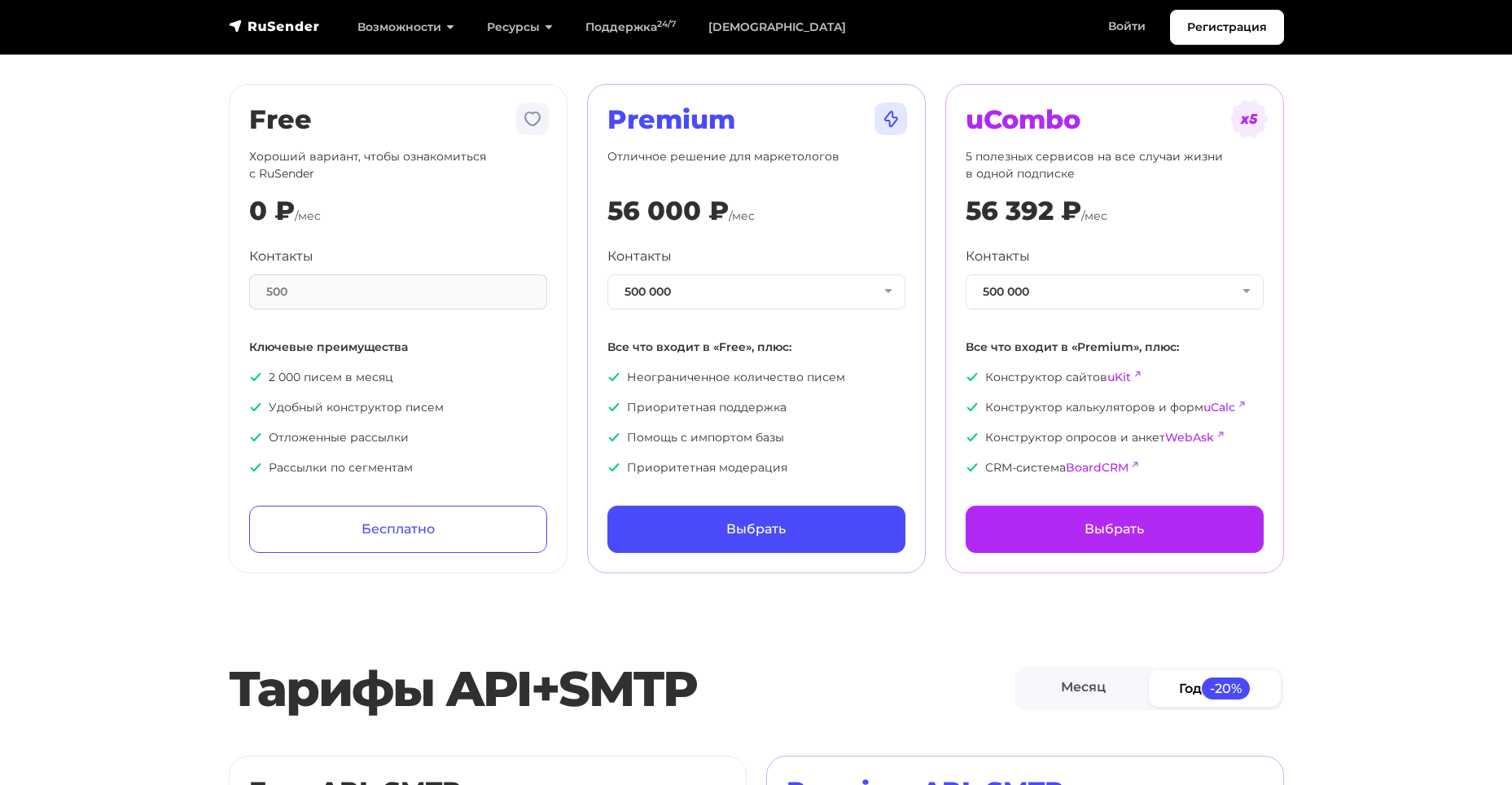
scroll to position [0, 0]
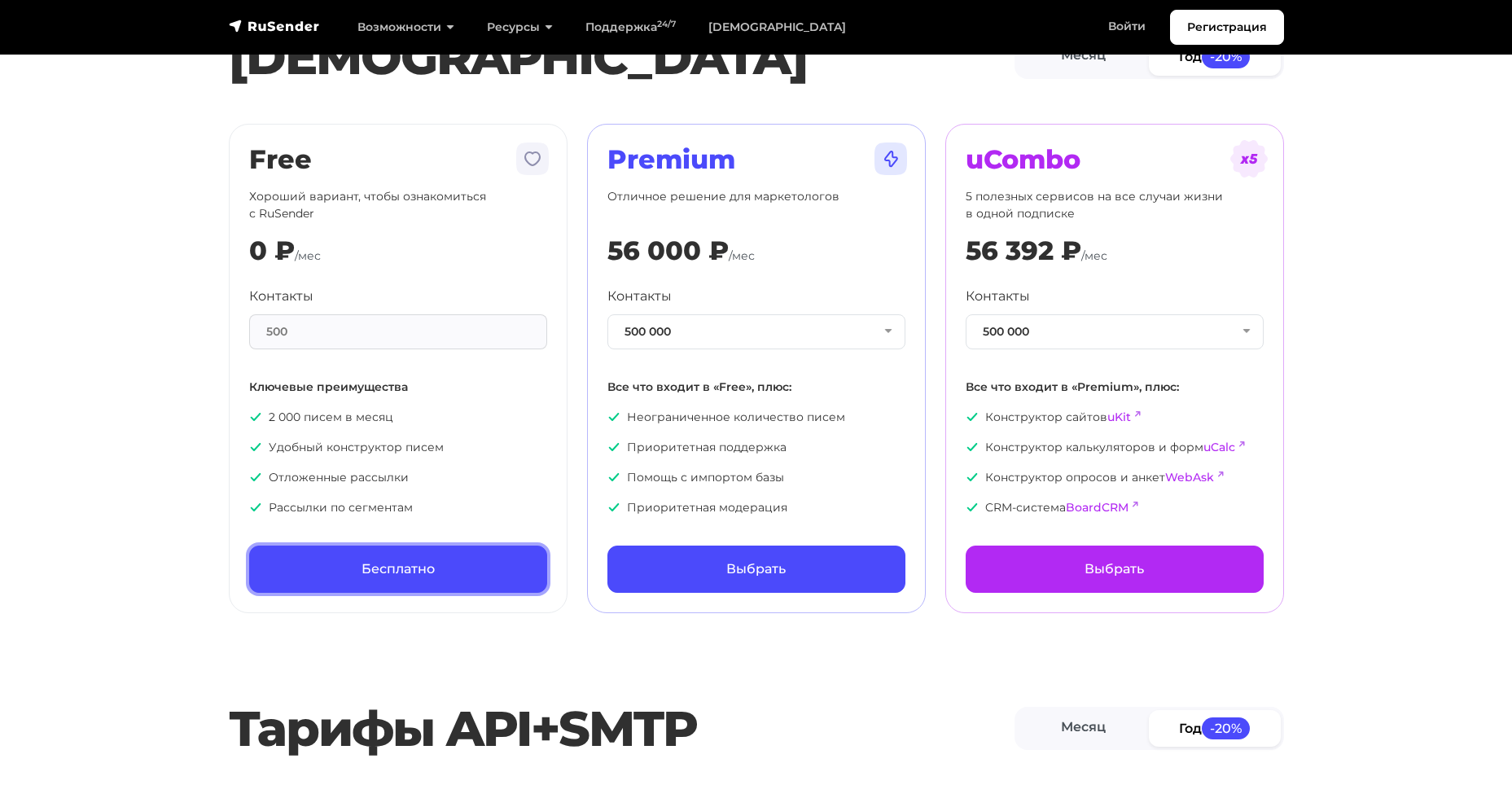
click at [459, 560] on link "Бесплатно" at bounding box center [398, 569] width 298 height 47
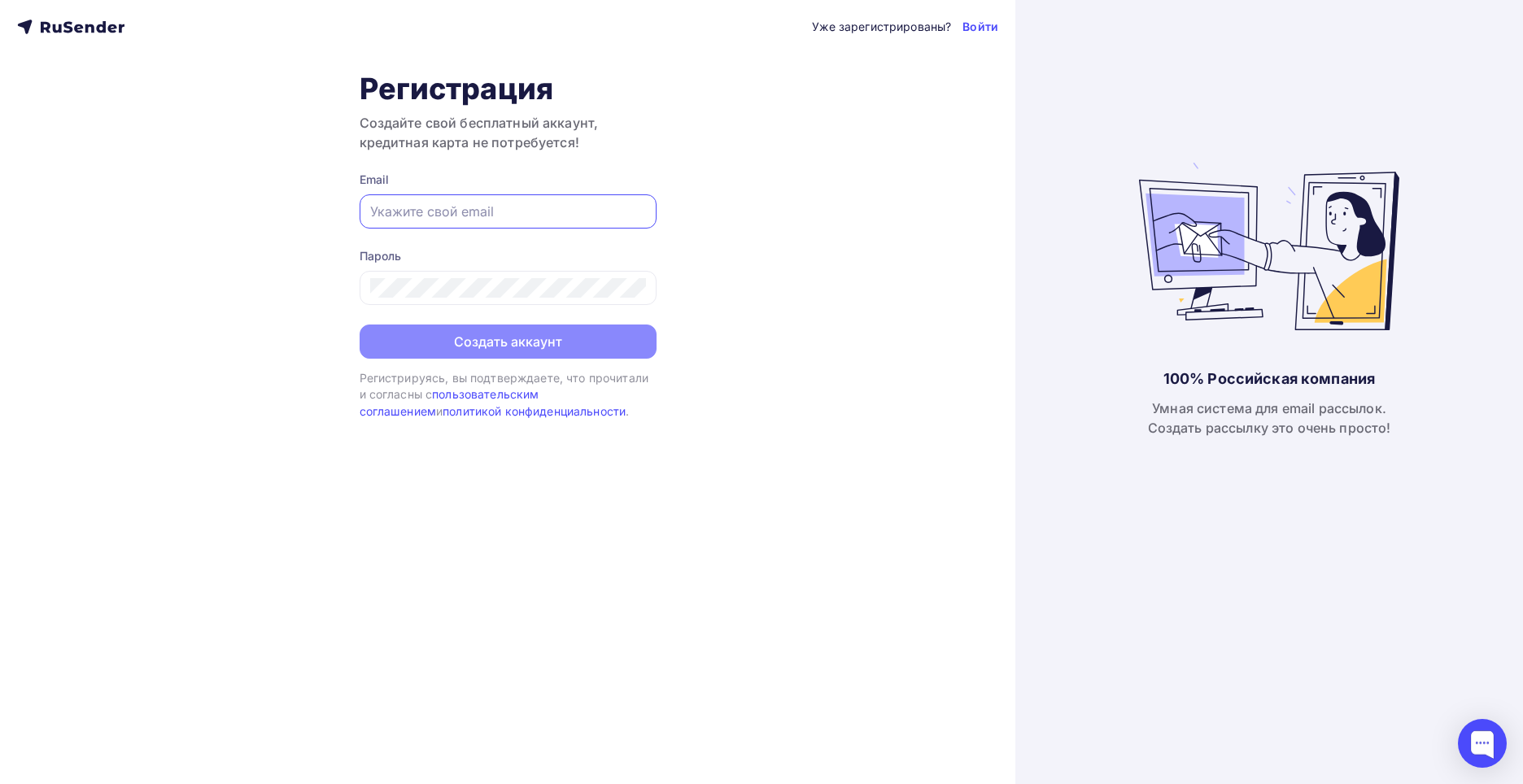
click at [448, 220] on input "text" at bounding box center [508, 211] width 276 height 19
type input "I"
type input "[EMAIL_ADDRESS][DOMAIN_NAME]"
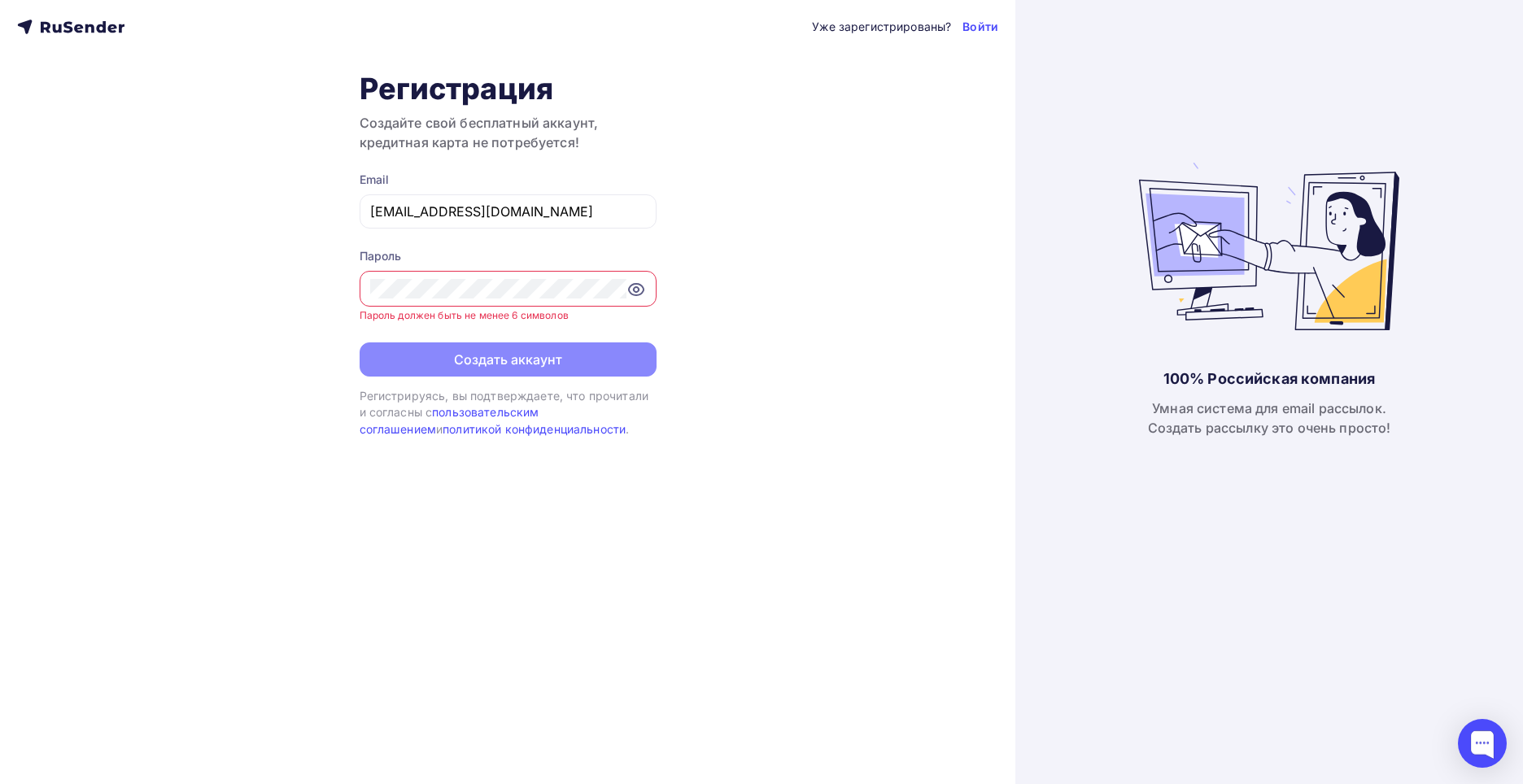
click at [633, 289] on icon at bounding box center [636, 290] width 5 height 5
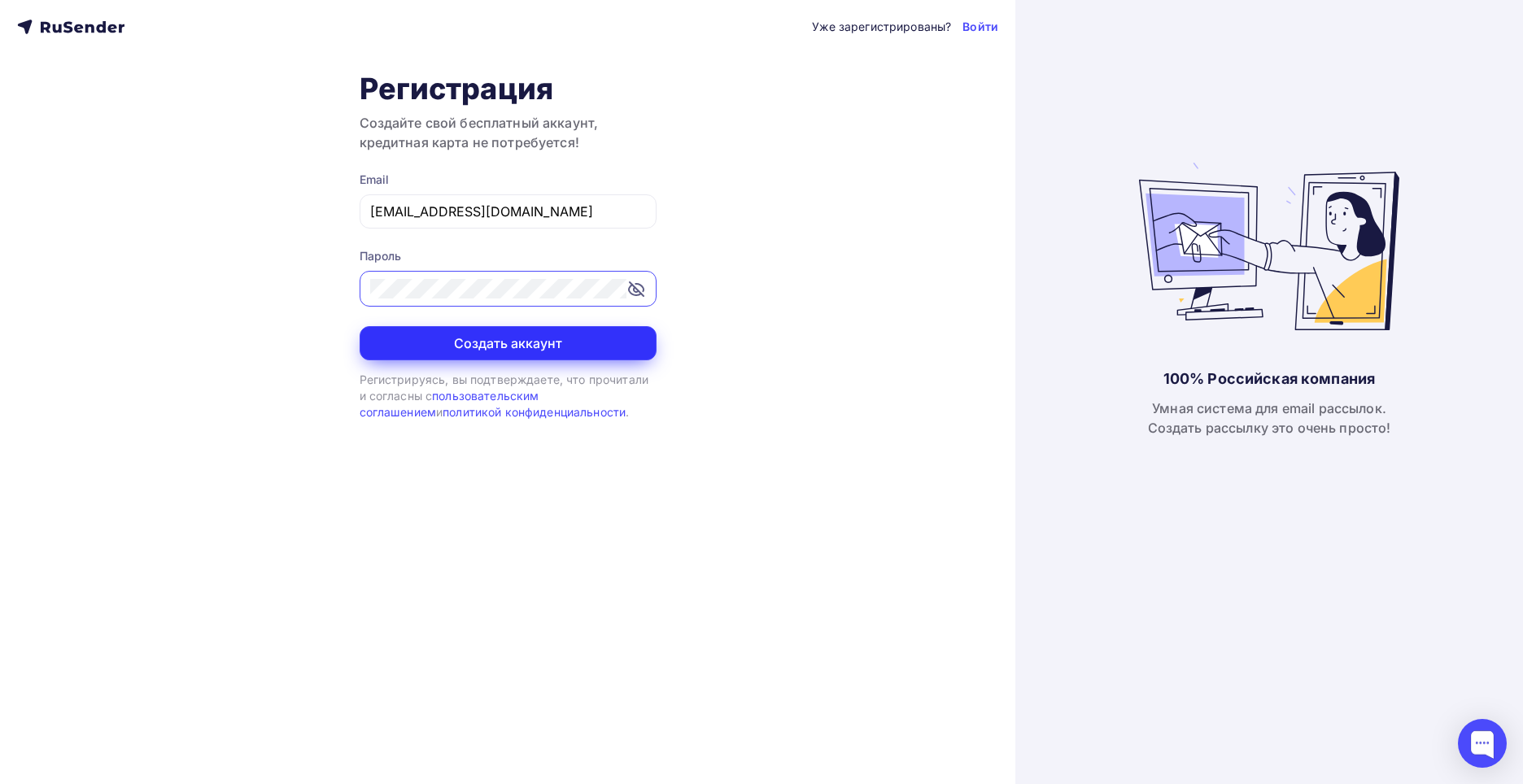
click at [507, 351] on button "Создать аккаунт" at bounding box center [507, 343] width 297 height 34
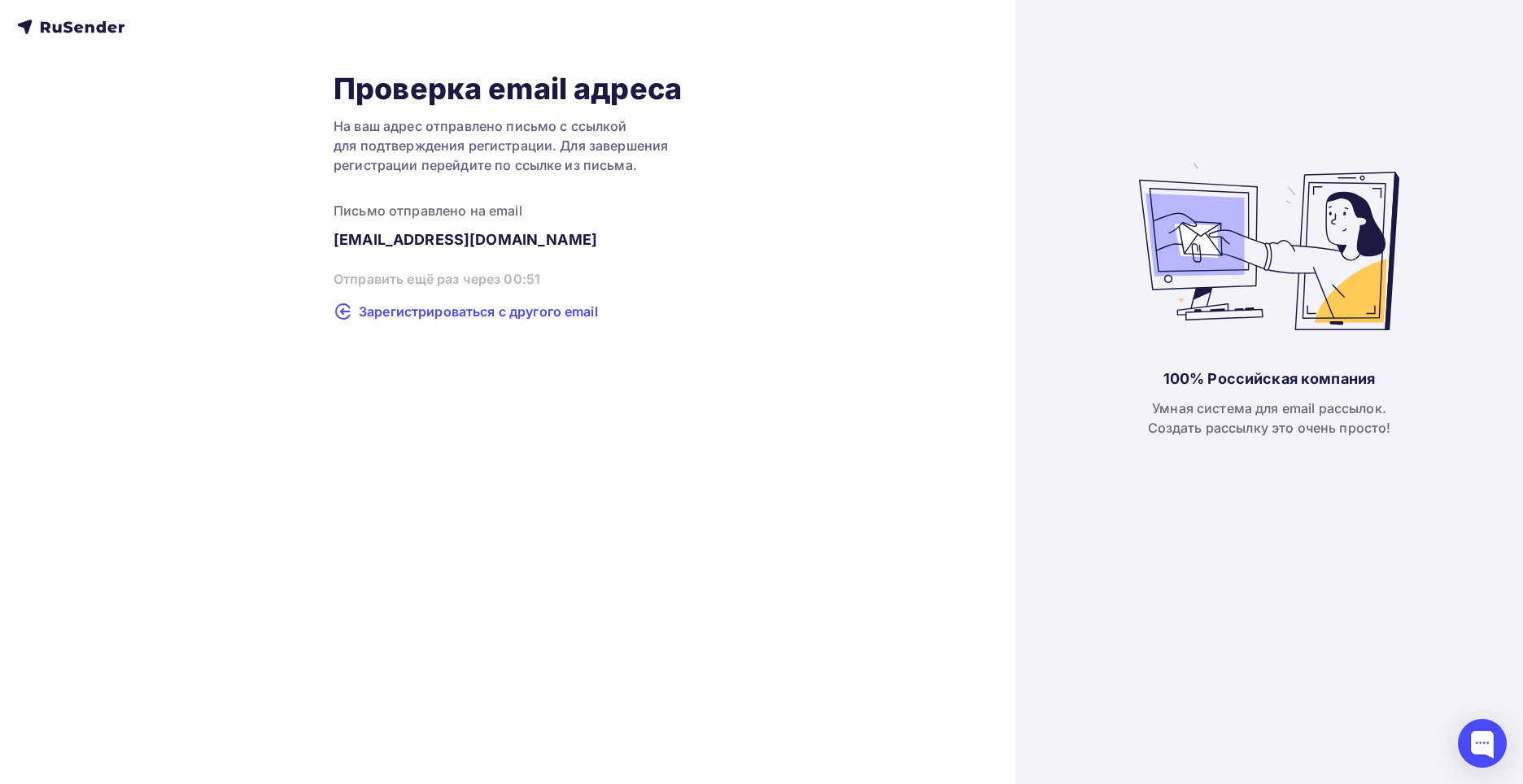
click at [402, 307] on span "Зарегистрироваться с другого email" at bounding box center [478, 311] width 239 height 19
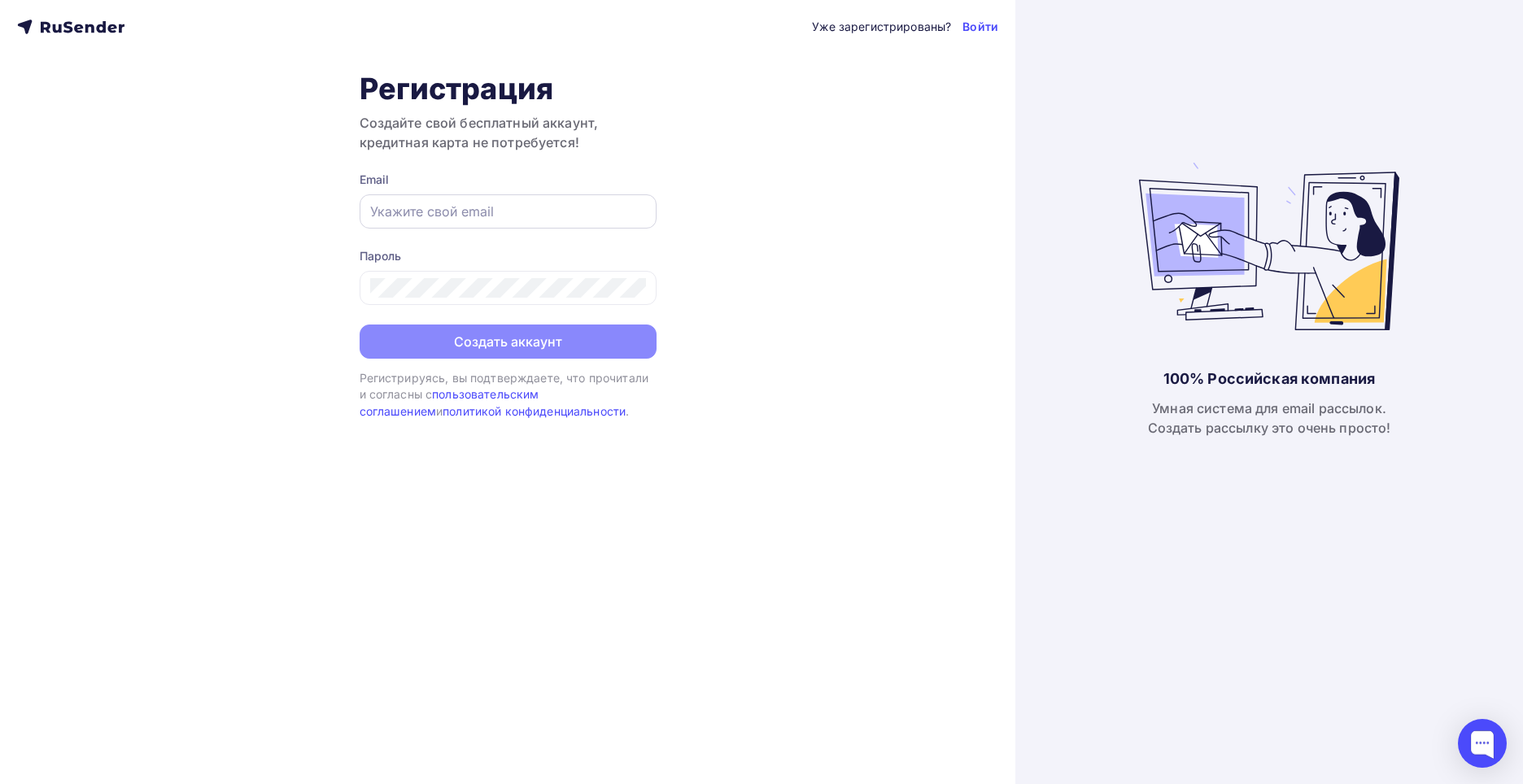
click at [437, 212] on input "text" at bounding box center [508, 211] width 276 height 19
type input "info@ionhim.ru"
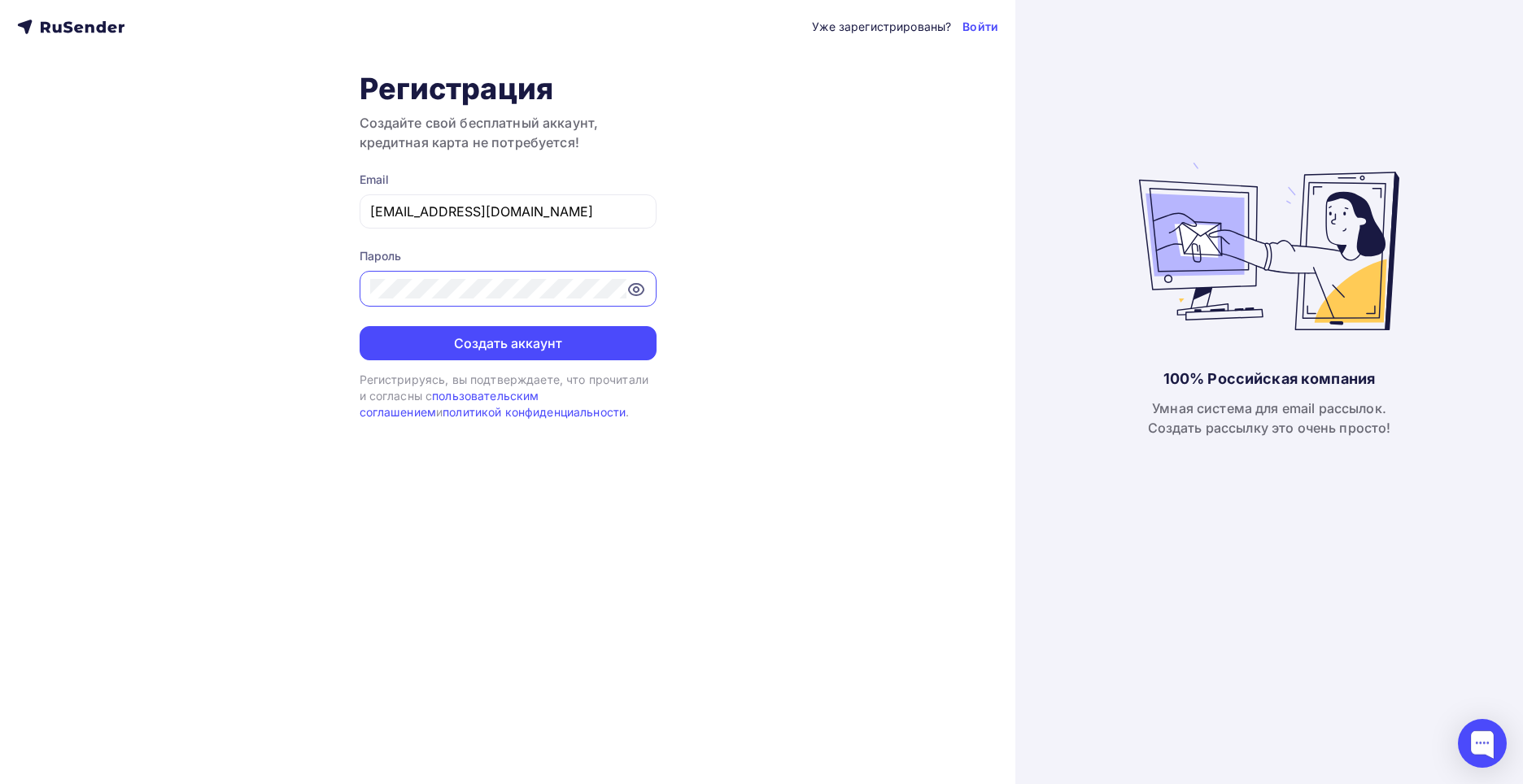
click at [637, 291] on icon at bounding box center [636, 290] width 5 height 5
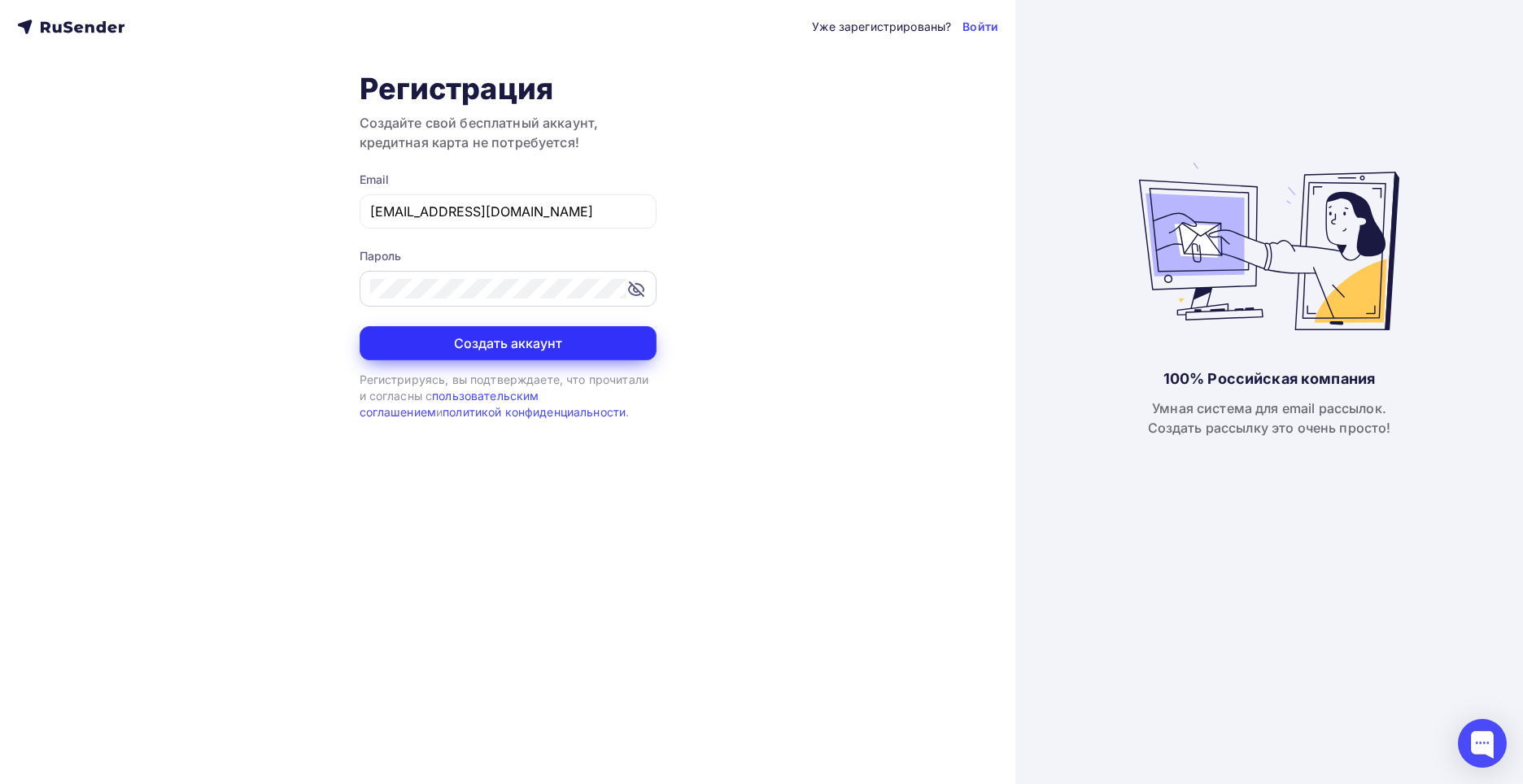
click at [584, 342] on button "Создать аккаунт" at bounding box center [507, 343] width 297 height 34
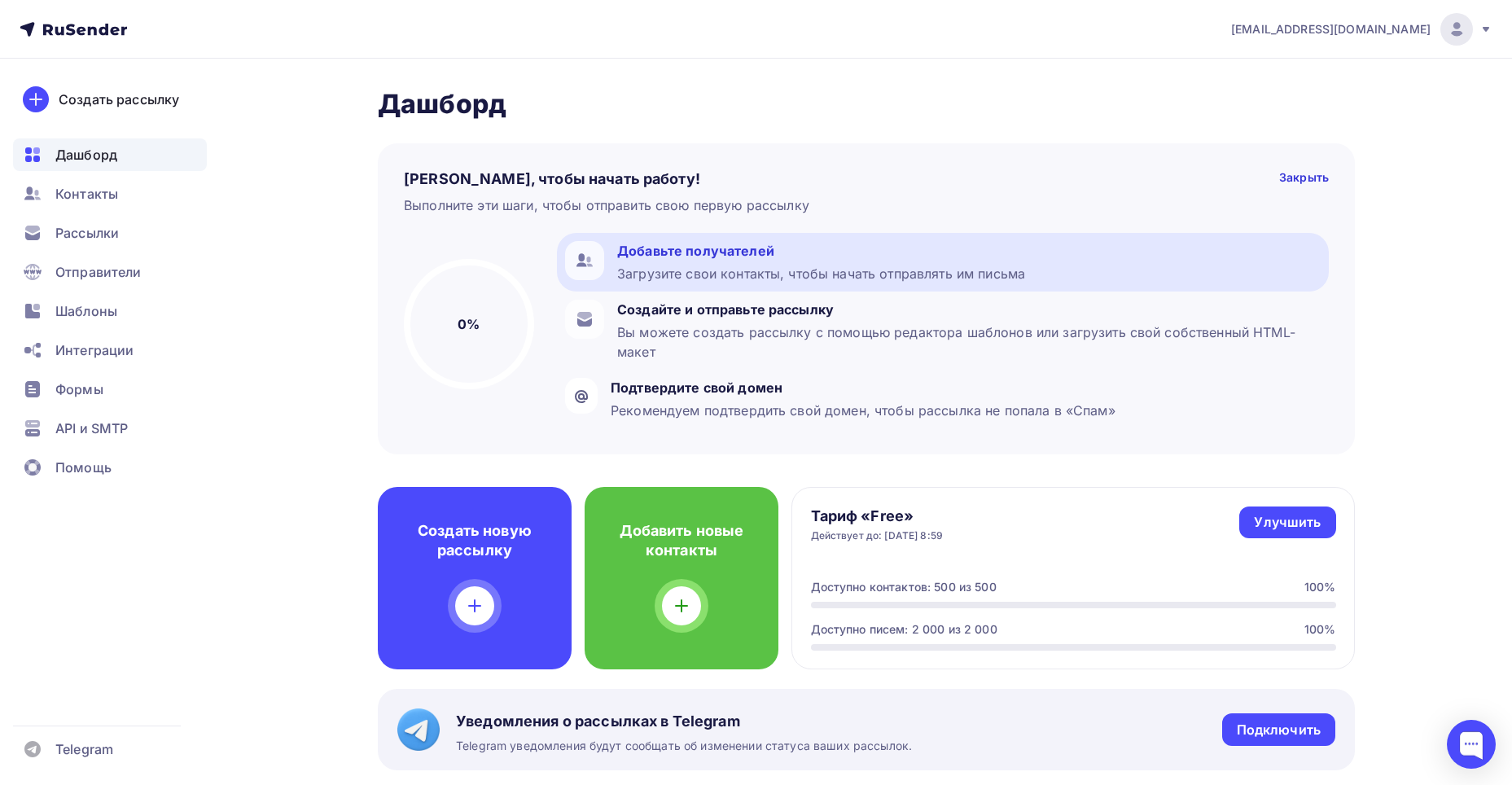
click at [751, 262] on div "Добавьте получателей Загрузите свои контакты, чтобы начать отправлять им письма" at bounding box center [822, 262] width 408 height 42
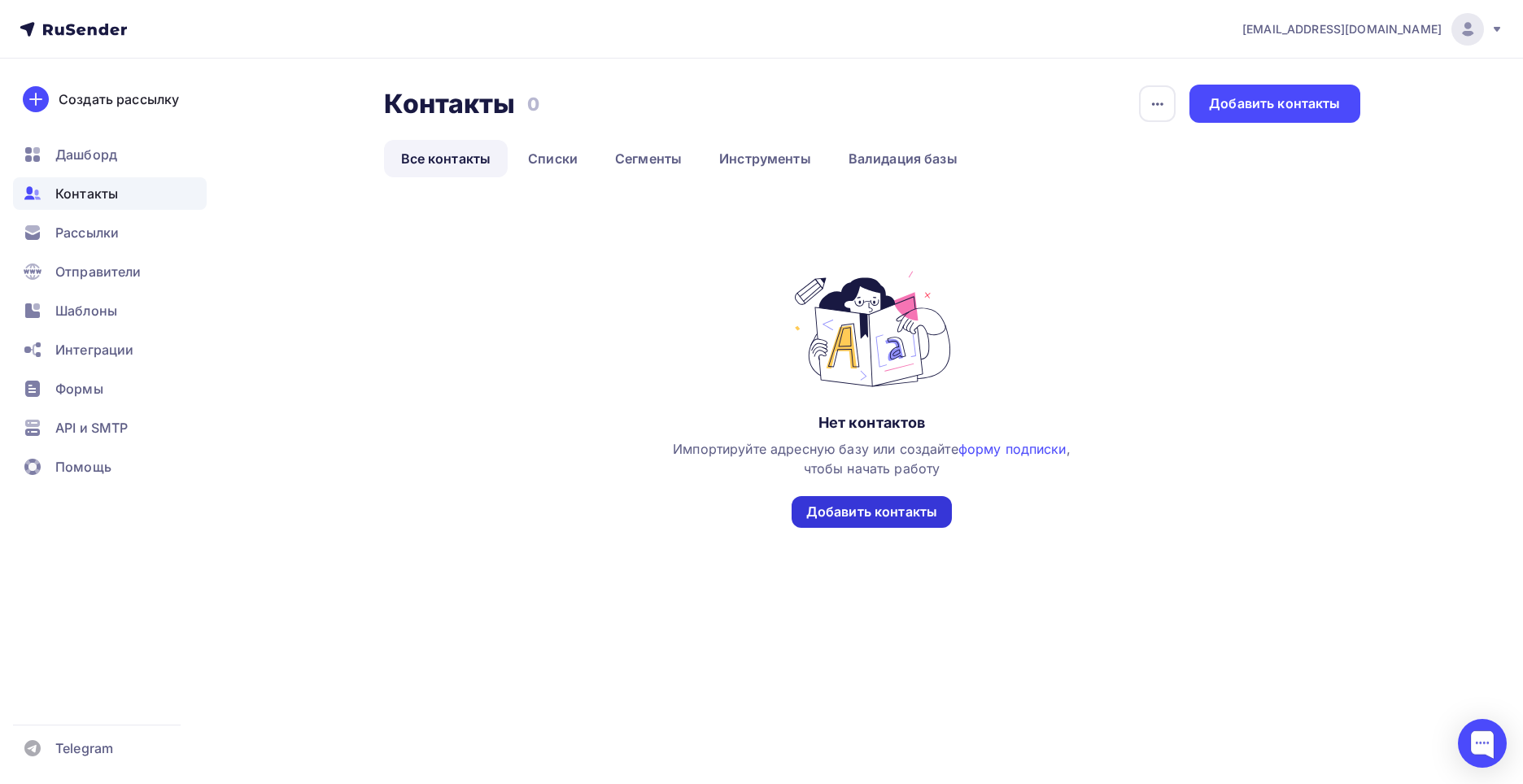
click at [890, 509] on div "Добавить контакты" at bounding box center [871, 512] width 131 height 19
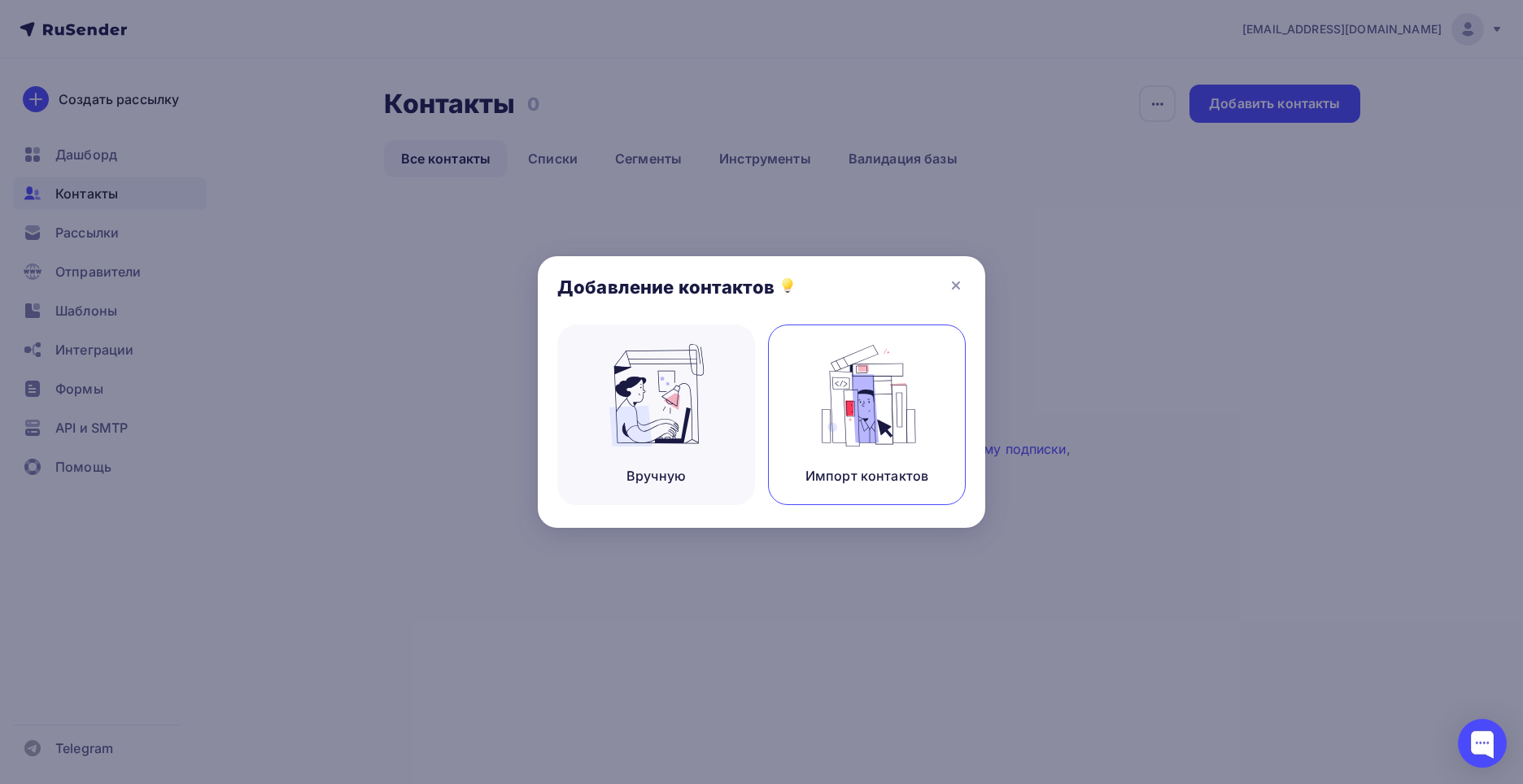
click at [834, 474] on div "Импорт контактов" at bounding box center [866, 475] width 123 height 19
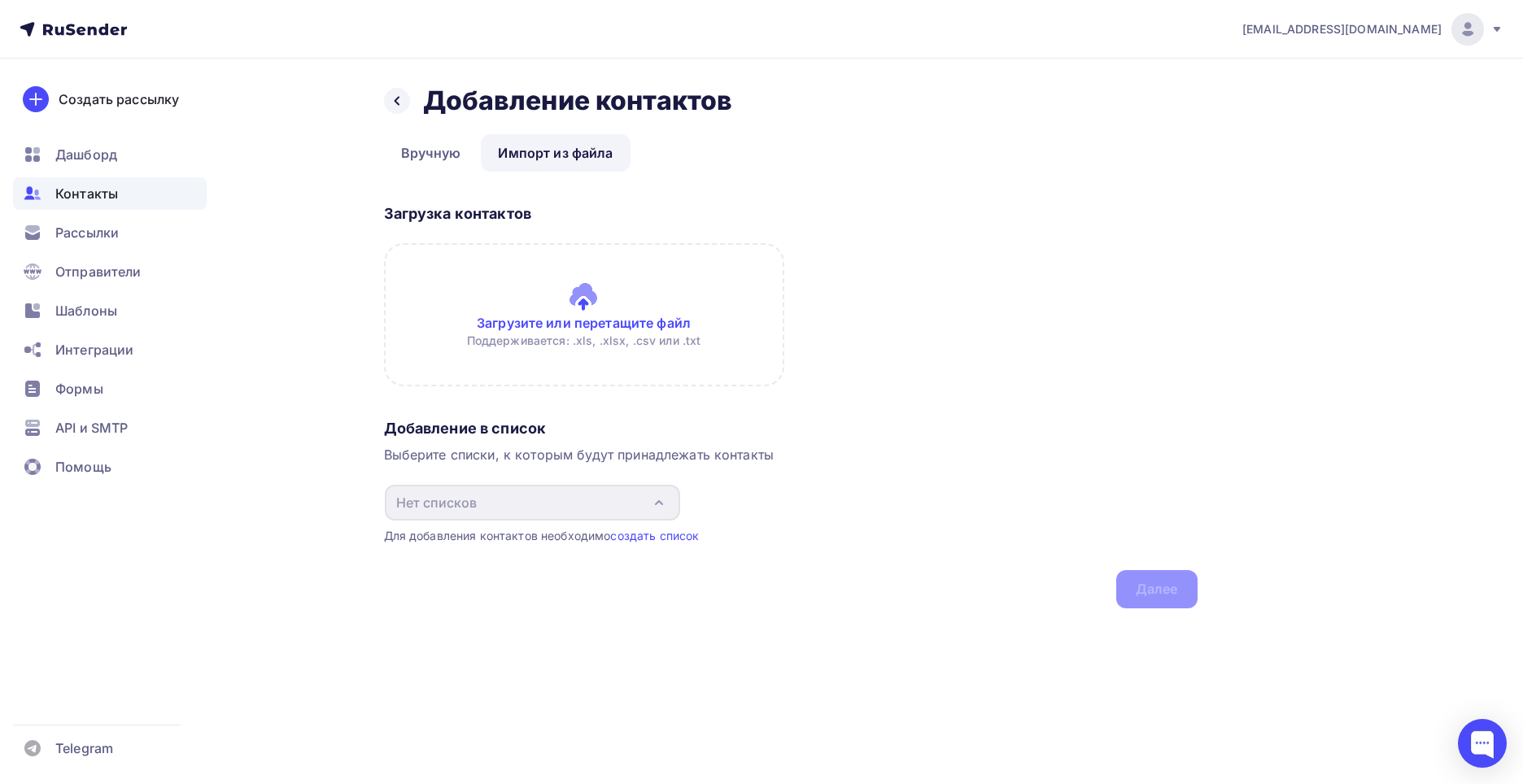
click at [631, 342] on input "file" at bounding box center [584, 314] width 401 height 143
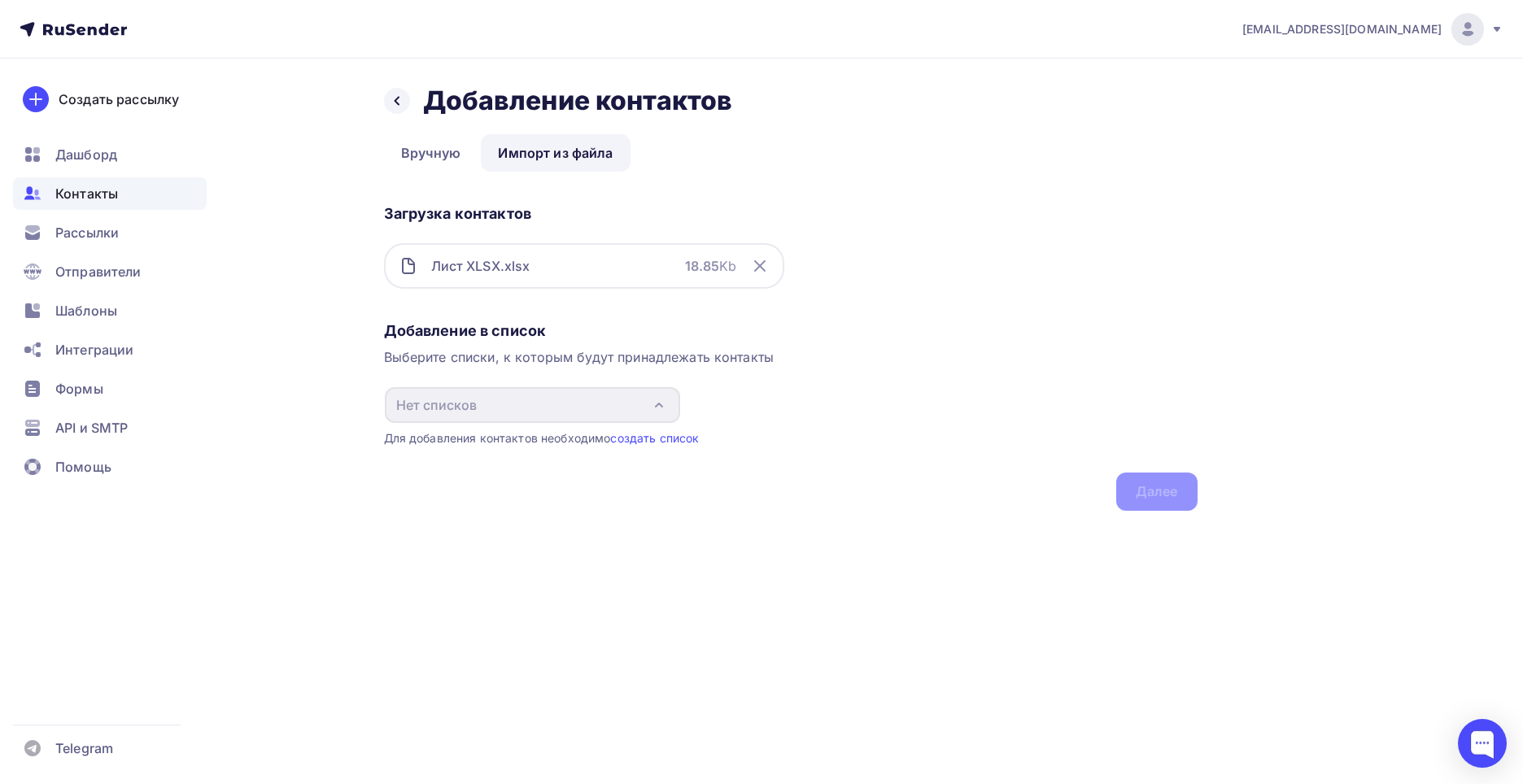
click at [1149, 493] on div "Добавление в список Выберите списки, к которым будут принадлежать контакты Нет …" at bounding box center [790, 412] width 813 height 196
click at [636, 270] on div "Лист XLSX.xlsx 18.85 Kb" at bounding box center [584, 266] width 401 height 46
click at [671, 436] on link "создать список" at bounding box center [654, 438] width 89 height 14
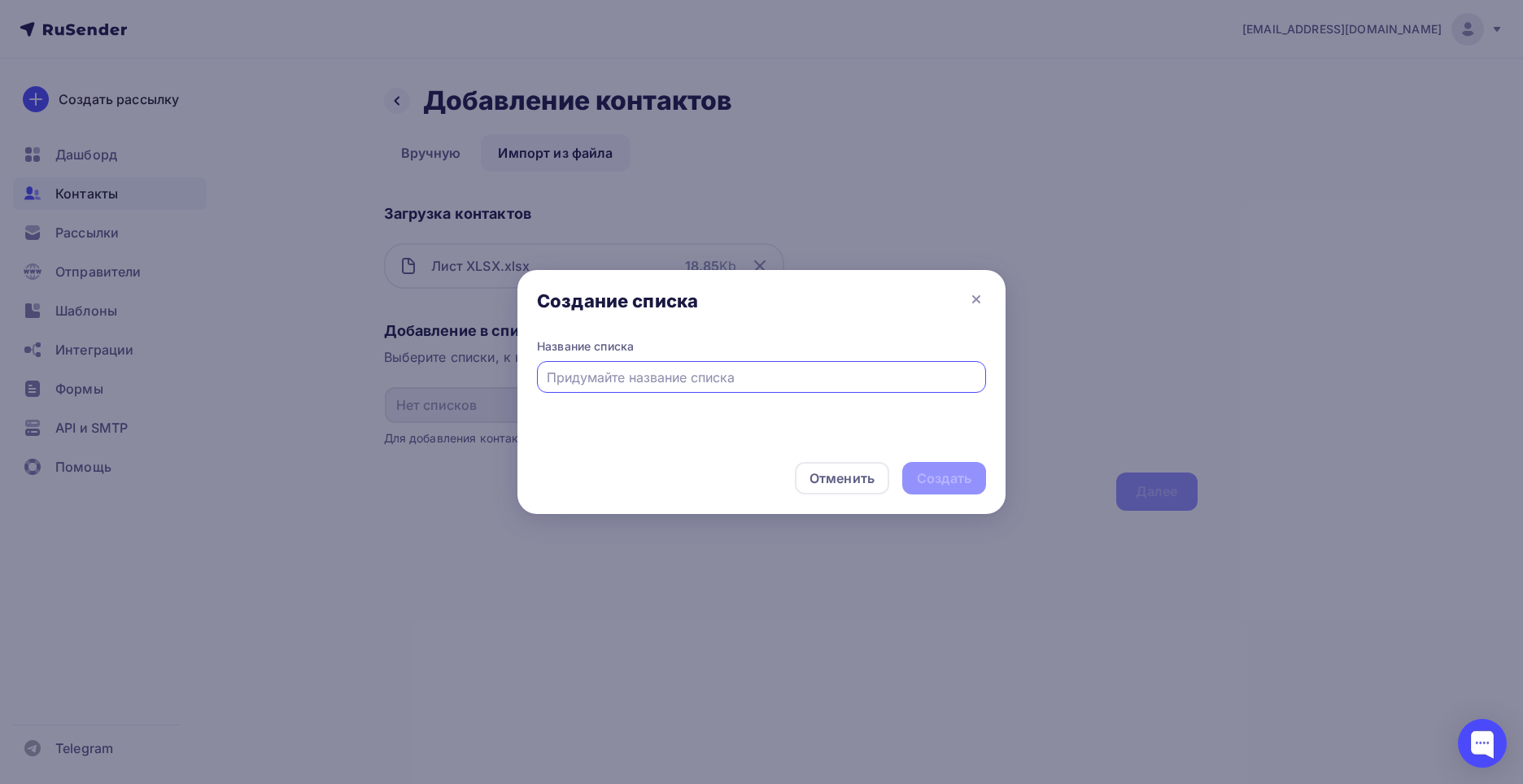
click at [592, 384] on input "text" at bounding box center [762, 377] width 430 height 19
type input "B"
type input "ИПС"
click at [975, 483] on div "Создать" at bounding box center [943, 478] width 84 height 32
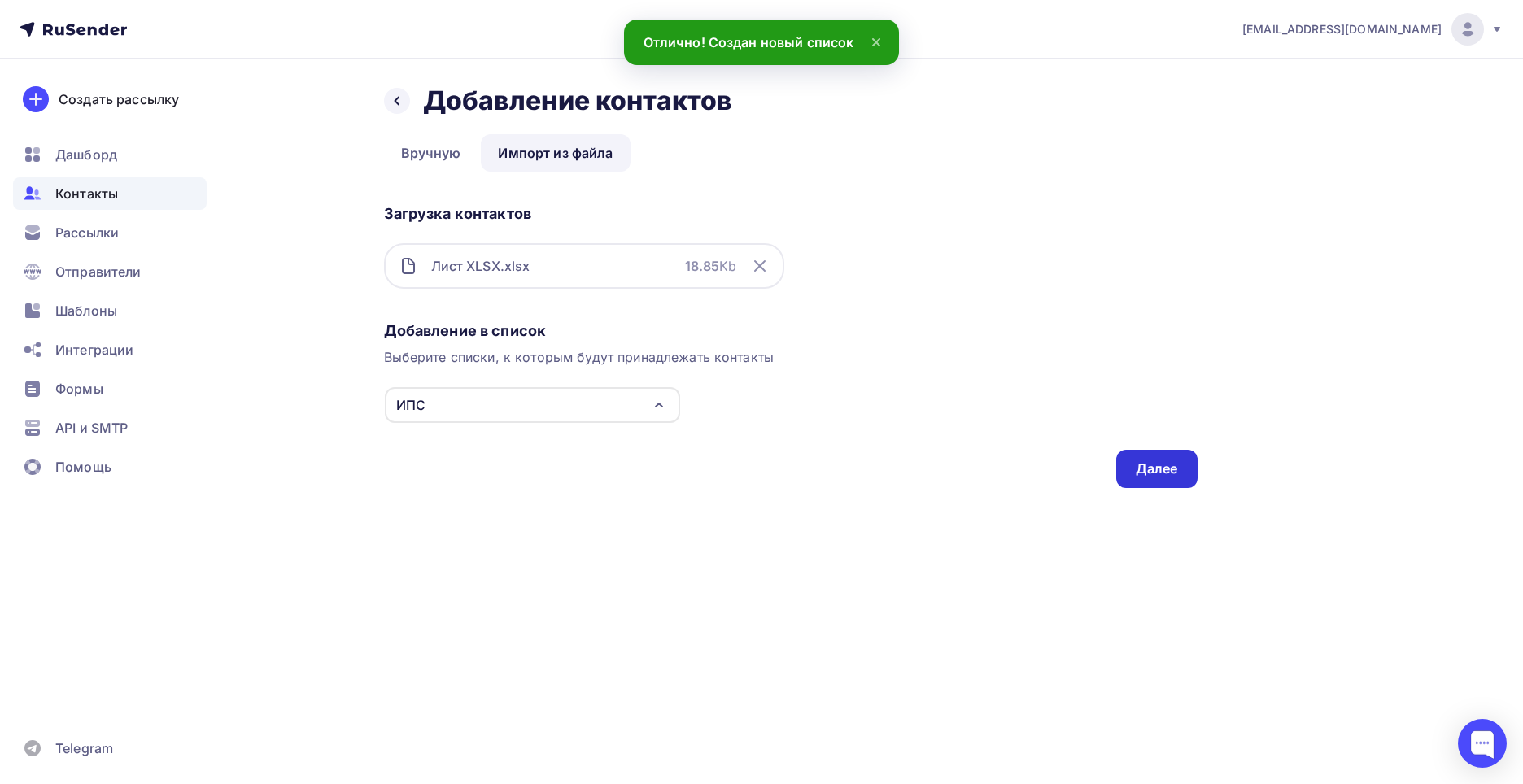
click at [1123, 462] on div "Далее" at bounding box center [1156, 468] width 81 height 38
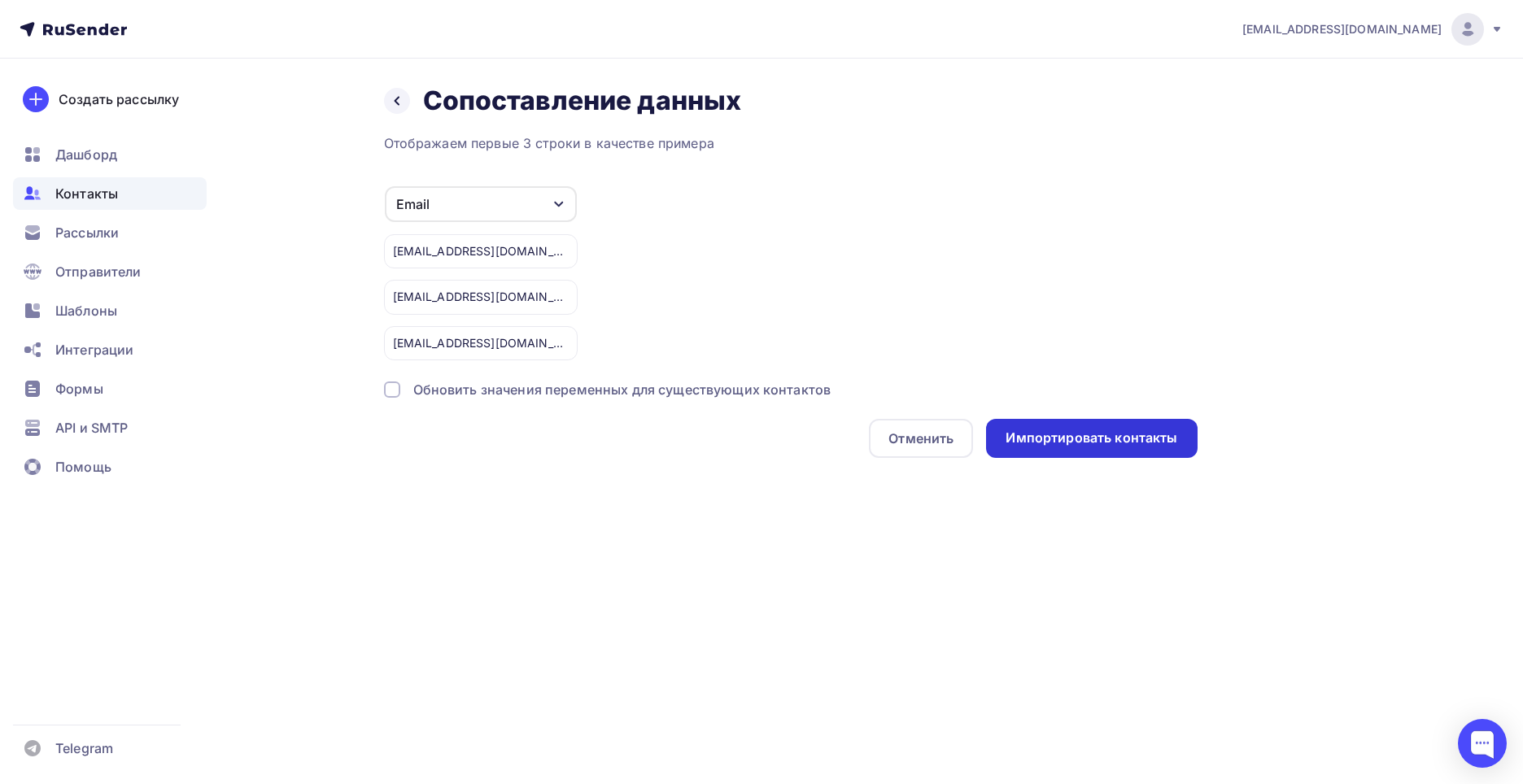
click at [1091, 443] on div "Импортировать контакты" at bounding box center [1091, 438] width 172 height 19
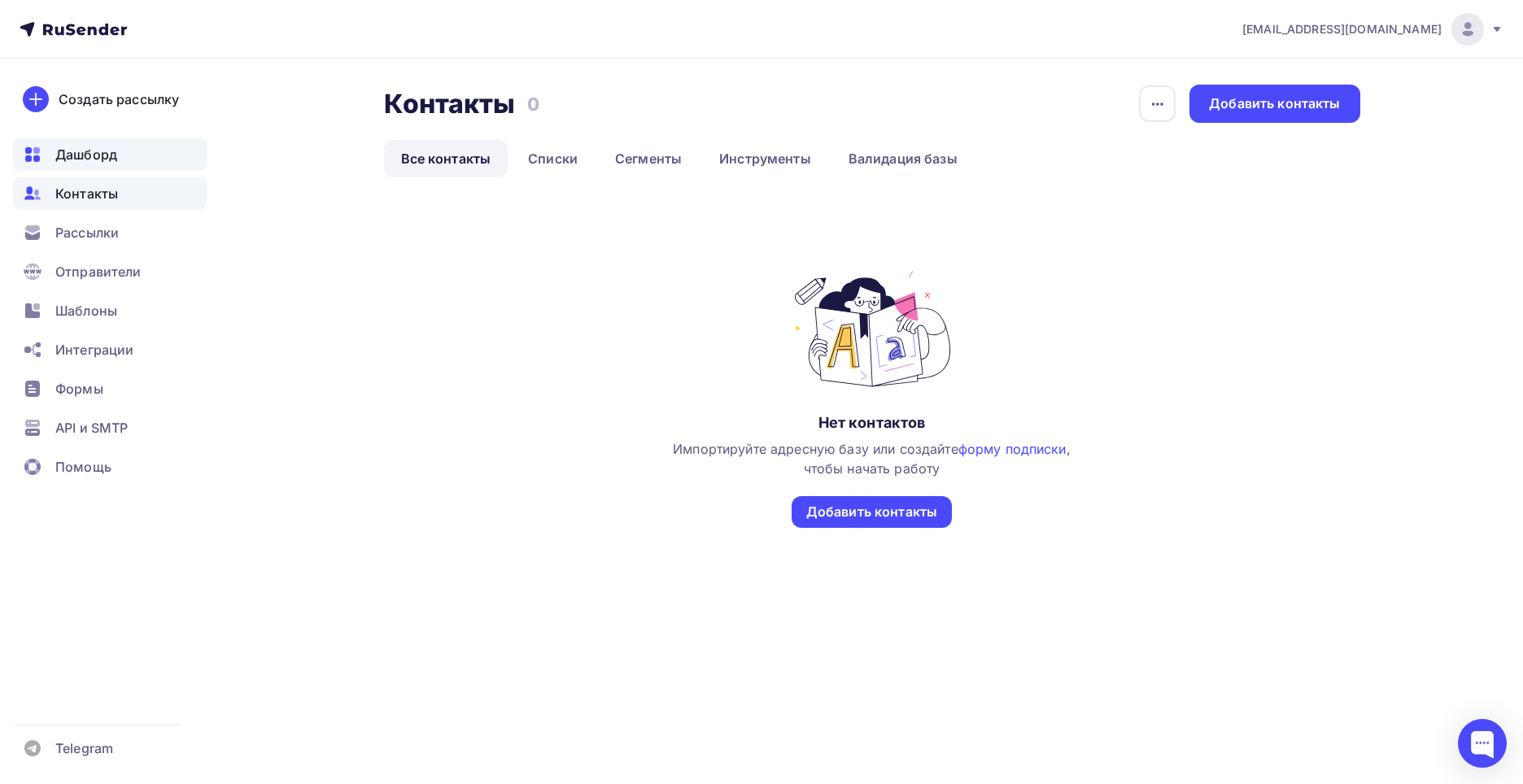
click at [105, 158] on span "Дашборд" at bounding box center [85, 154] width 62 height 19
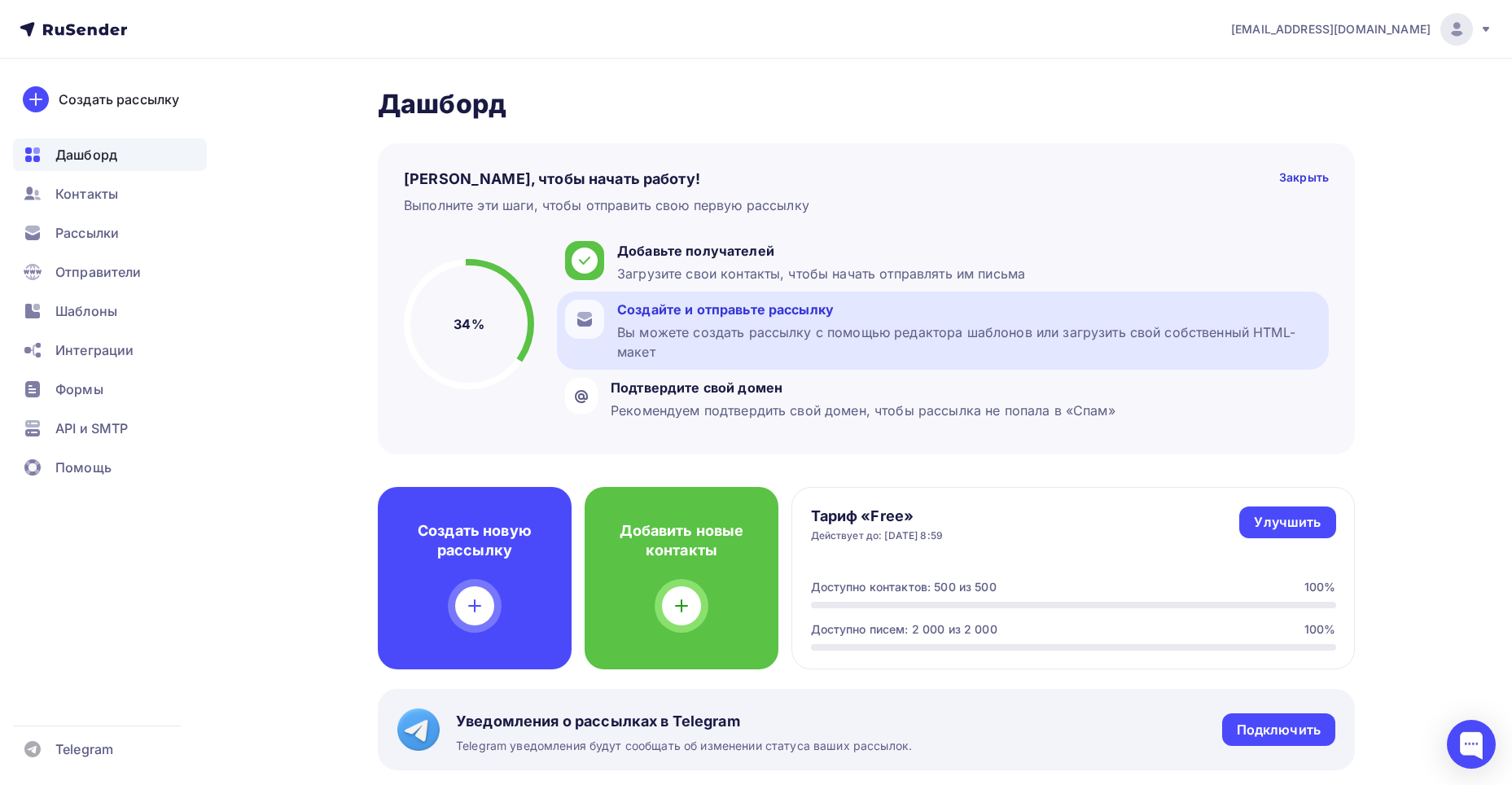
click at [803, 325] on div "Вы можете создать рассылку с помощью редактора шаблонов или загрузить свой собс…" at bounding box center [970, 342] width 704 height 39
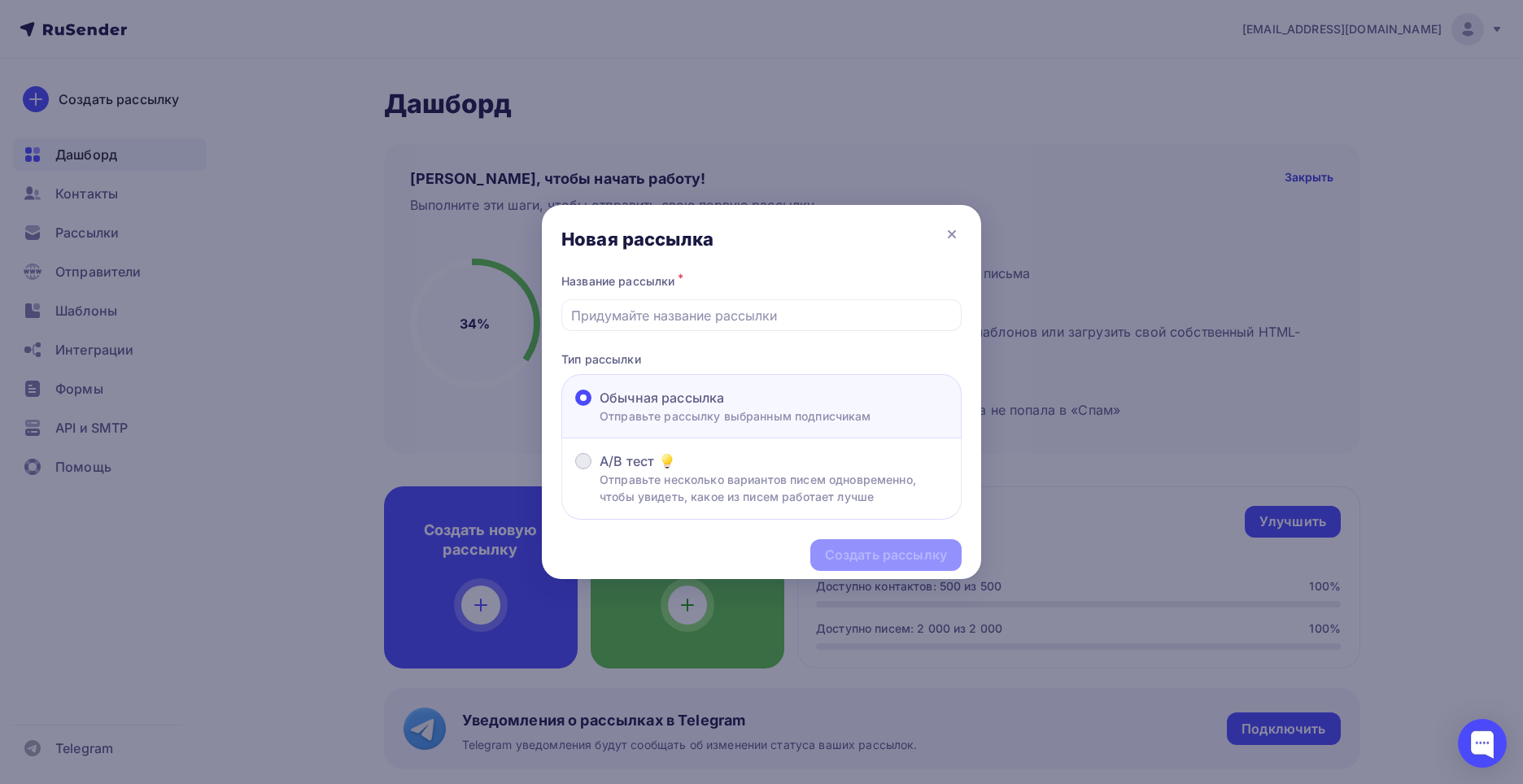
click at [639, 504] on p "Отправьте несколько вариантов писем одновременно, чтобы увидеть, какое из писем…" at bounding box center [773, 487] width 348 height 34
click at [599, 471] on input "A/B тест Отправьте несколько вариантов писем одновременно, чтобы увидеть, какое…" at bounding box center [599, 471] width 0 height 0
click at [680, 387] on div "Обычная рассылка Отправьте рассылку выбранным подписчикам" at bounding box center [762, 406] width 401 height 64
click at [686, 409] on p "Отправьте рассылку выбранным подписчикам" at bounding box center [734, 416] width 271 height 17
click at [599, 407] on input "Обычная рассылка Отправьте рассылку выбранным подписчикам" at bounding box center [599, 407] width 0 height 0
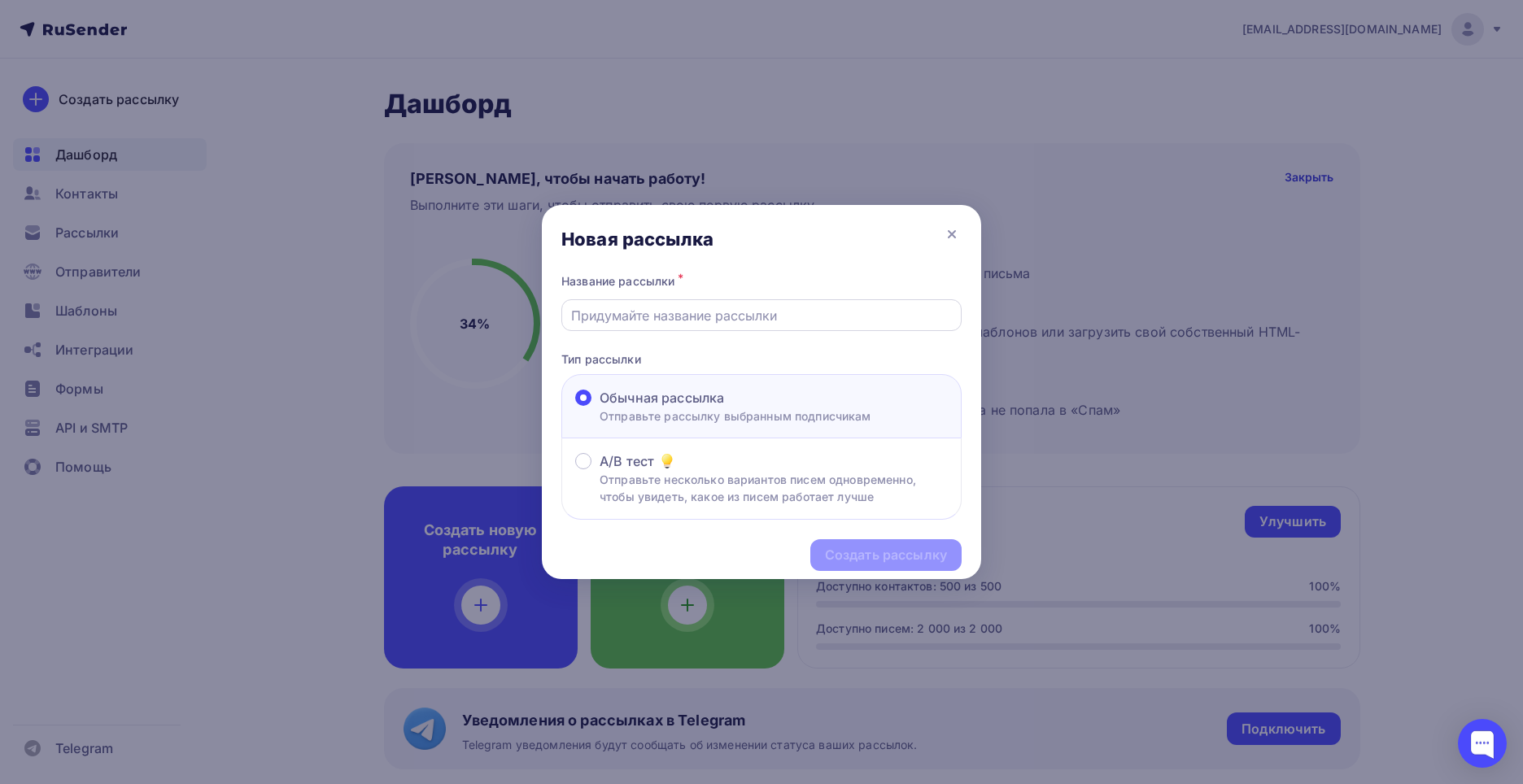
click at [726, 308] on input "text" at bounding box center [762, 315] width 381 height 19
type input "Спирт изопропиловый"
click at [901, 542] on div "Создать рассылку" at bounding box center [886, 555] width 151 height 32
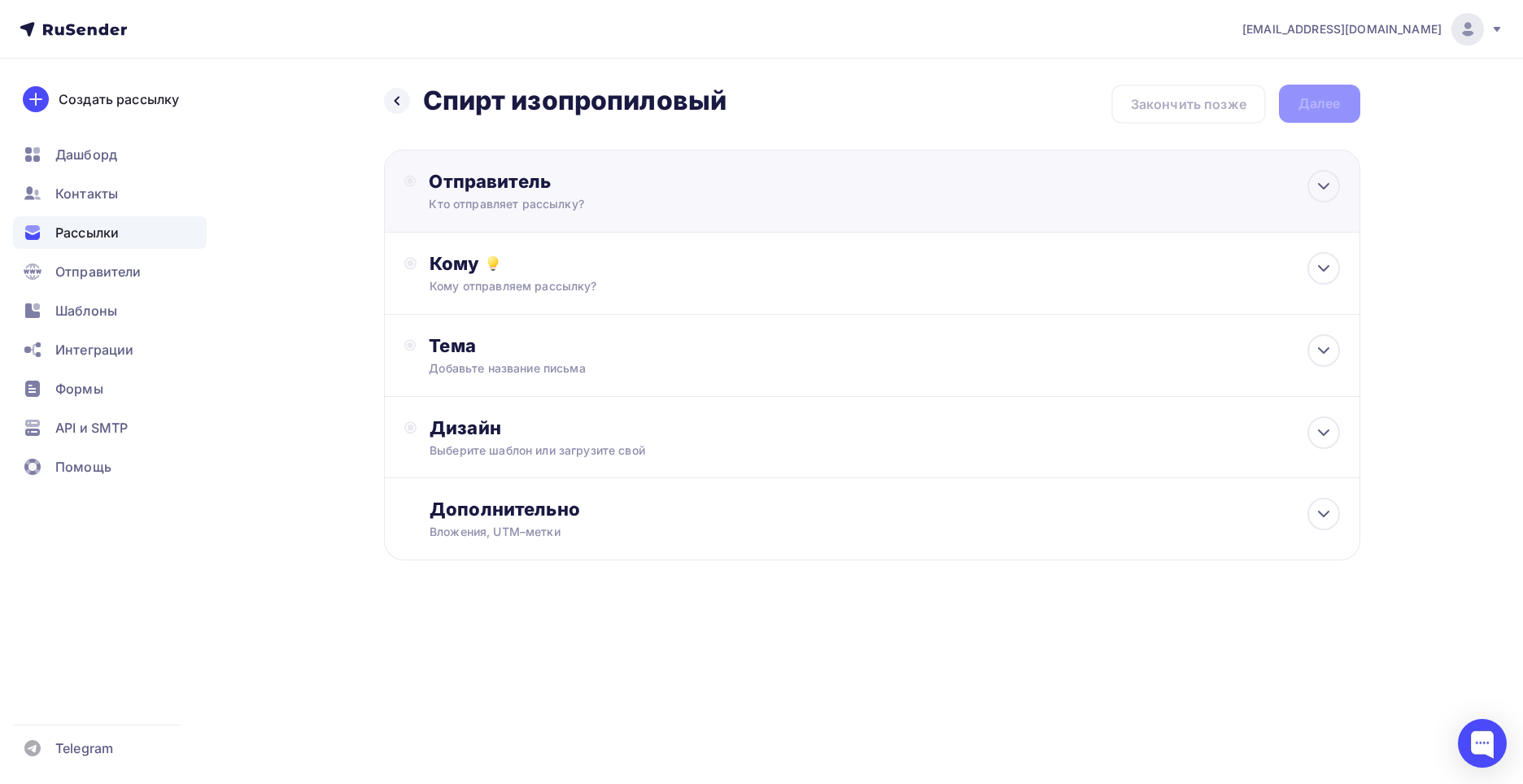
click at [832, 205] on div "Отправитель Кто отправляет рассылку? Email * Нет отправителей Добавить отправит…" at bounding box center [871, 191] width 976 height 83
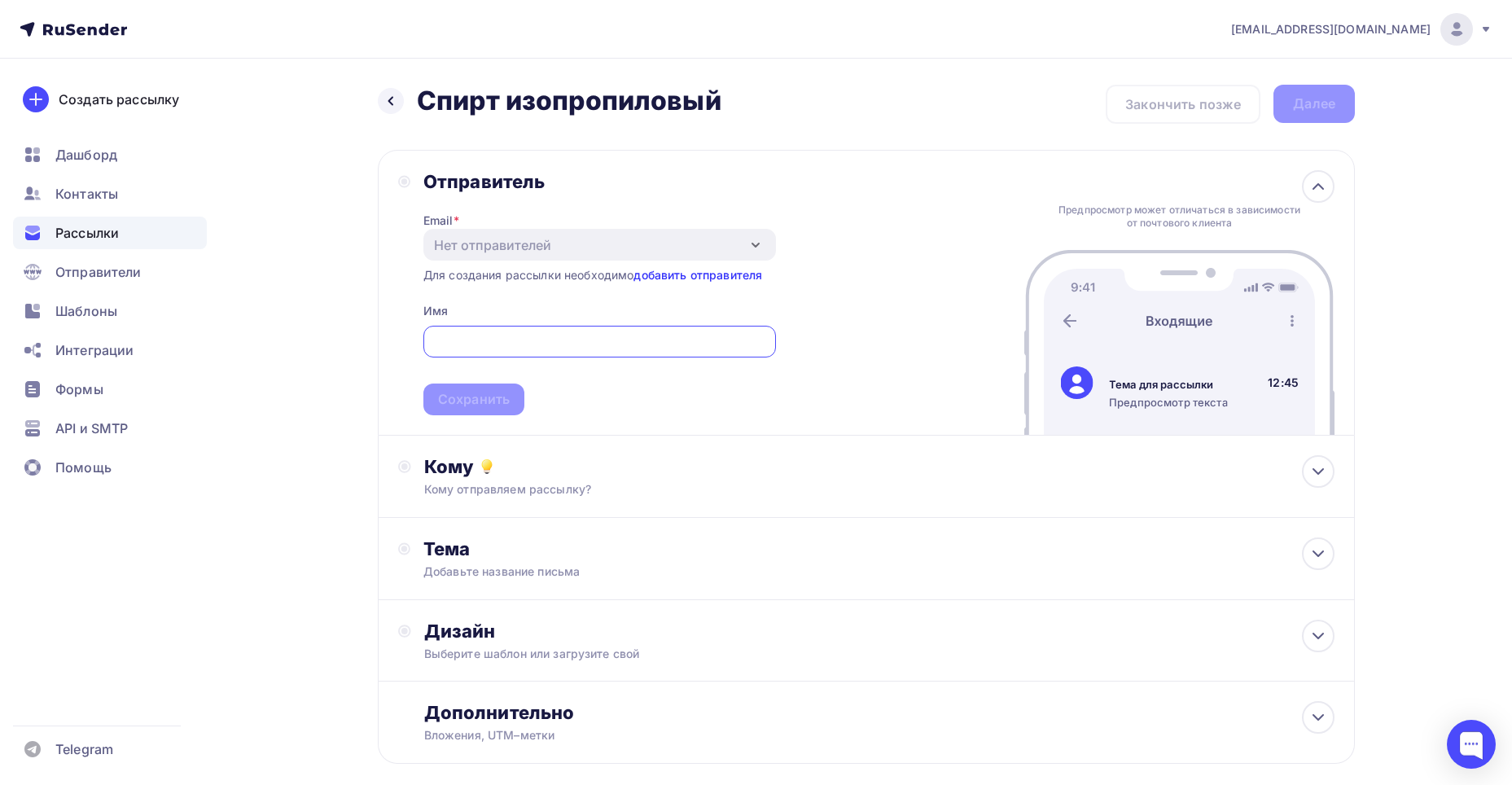
click at [647, 277] on link "добавить отправителя" at bounding box center [698, 275] width 129 height 14
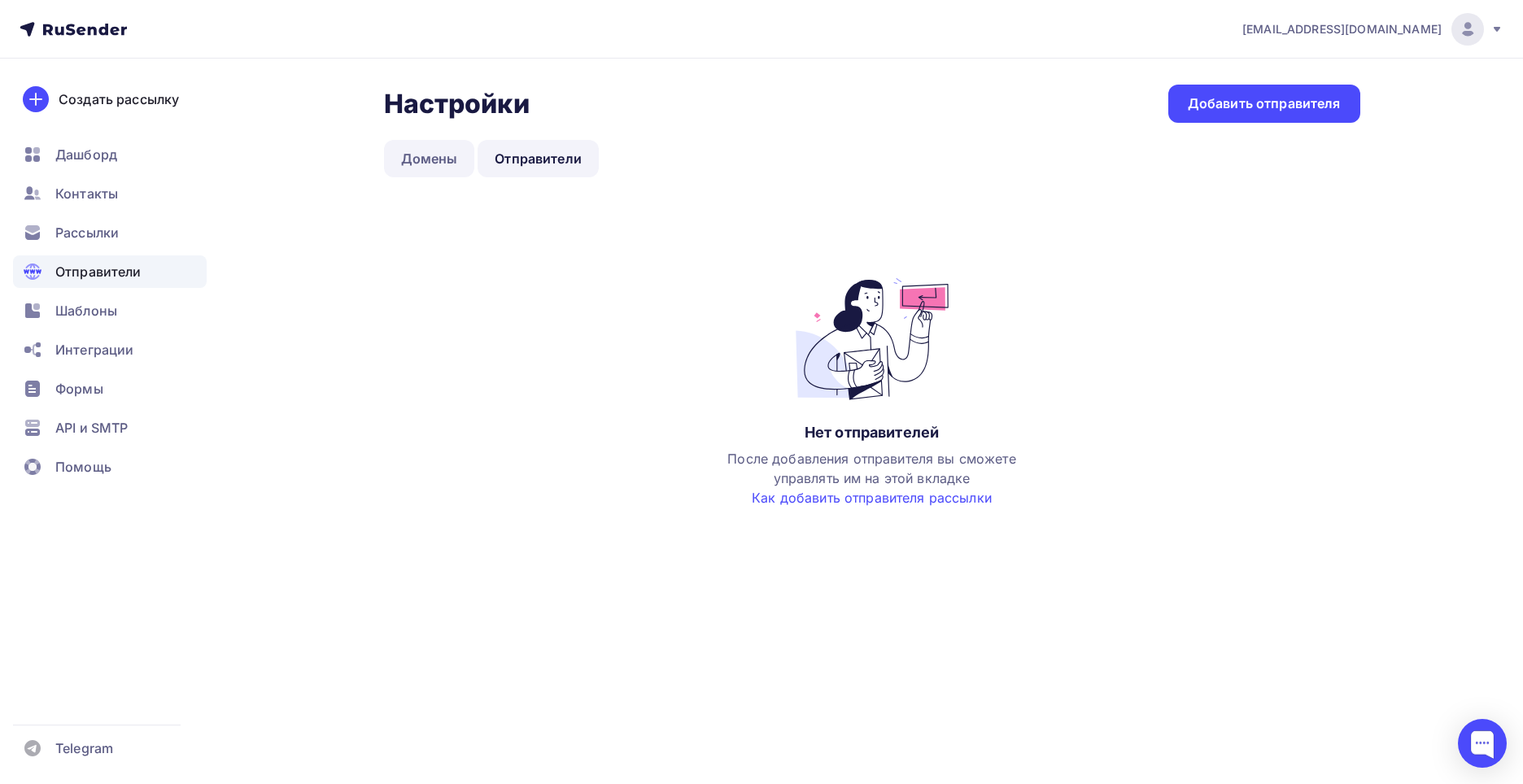
click at [440, 158] on link "Домены" at bounding box center [429, 159] width 91 height 37
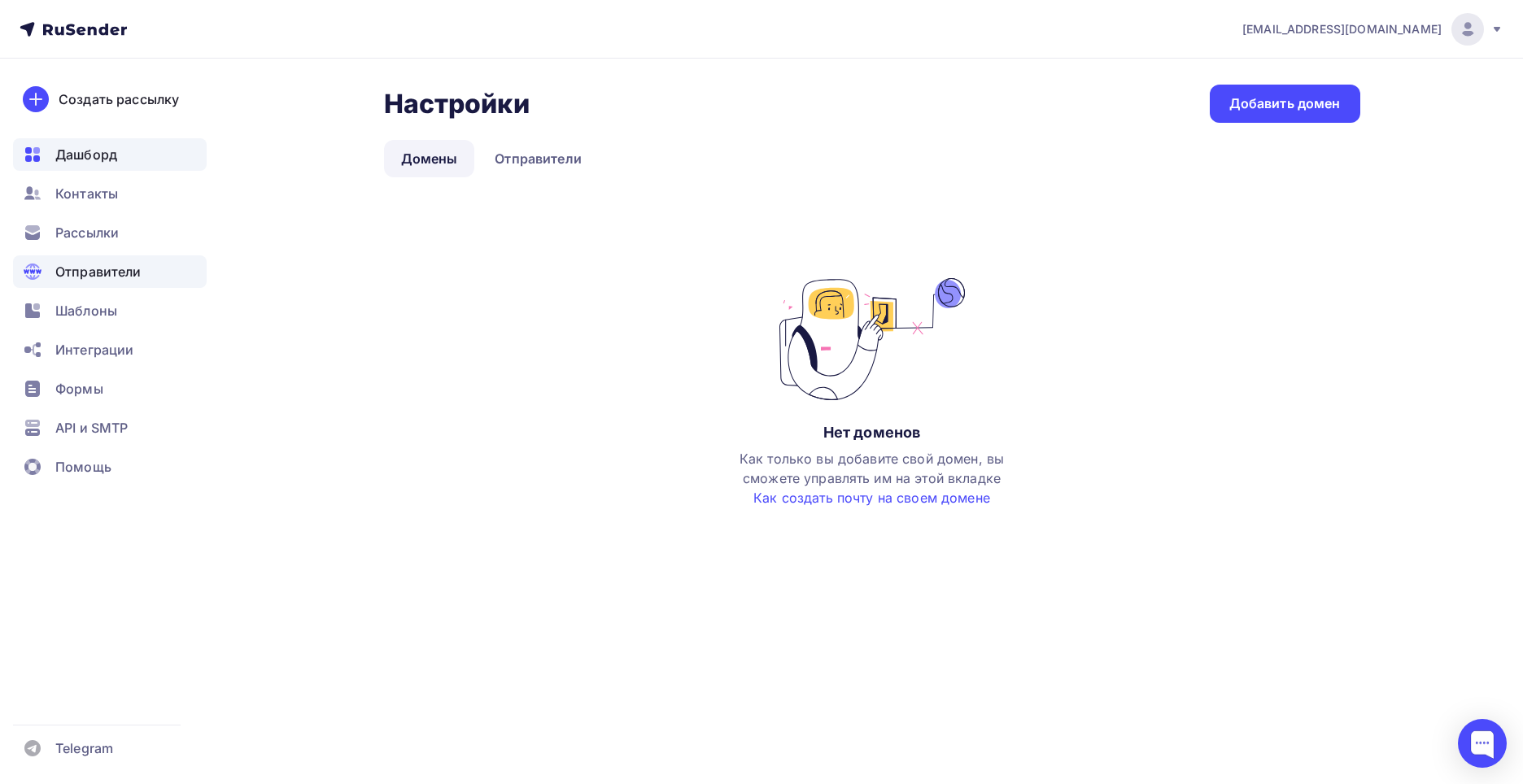
click at [121, 154] on div "Дашборд" at bounding box center [109, 155] width 194 height 32
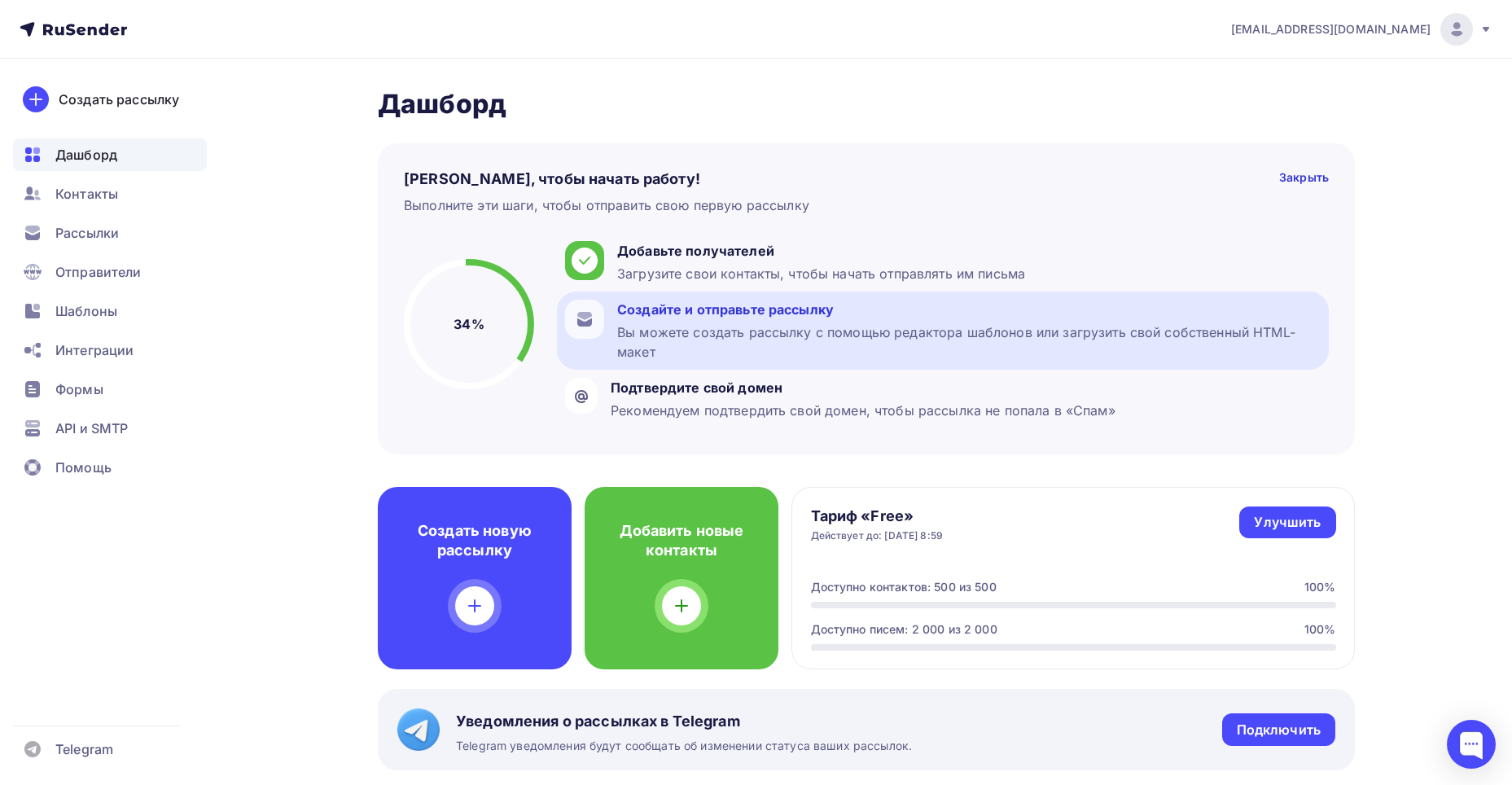
click at [752, 332] on div "Вы можете создать рассылку с помощью редактора шаблонов или загрузить свой собс…" at bounding box center [970, 342] width 704 height 39
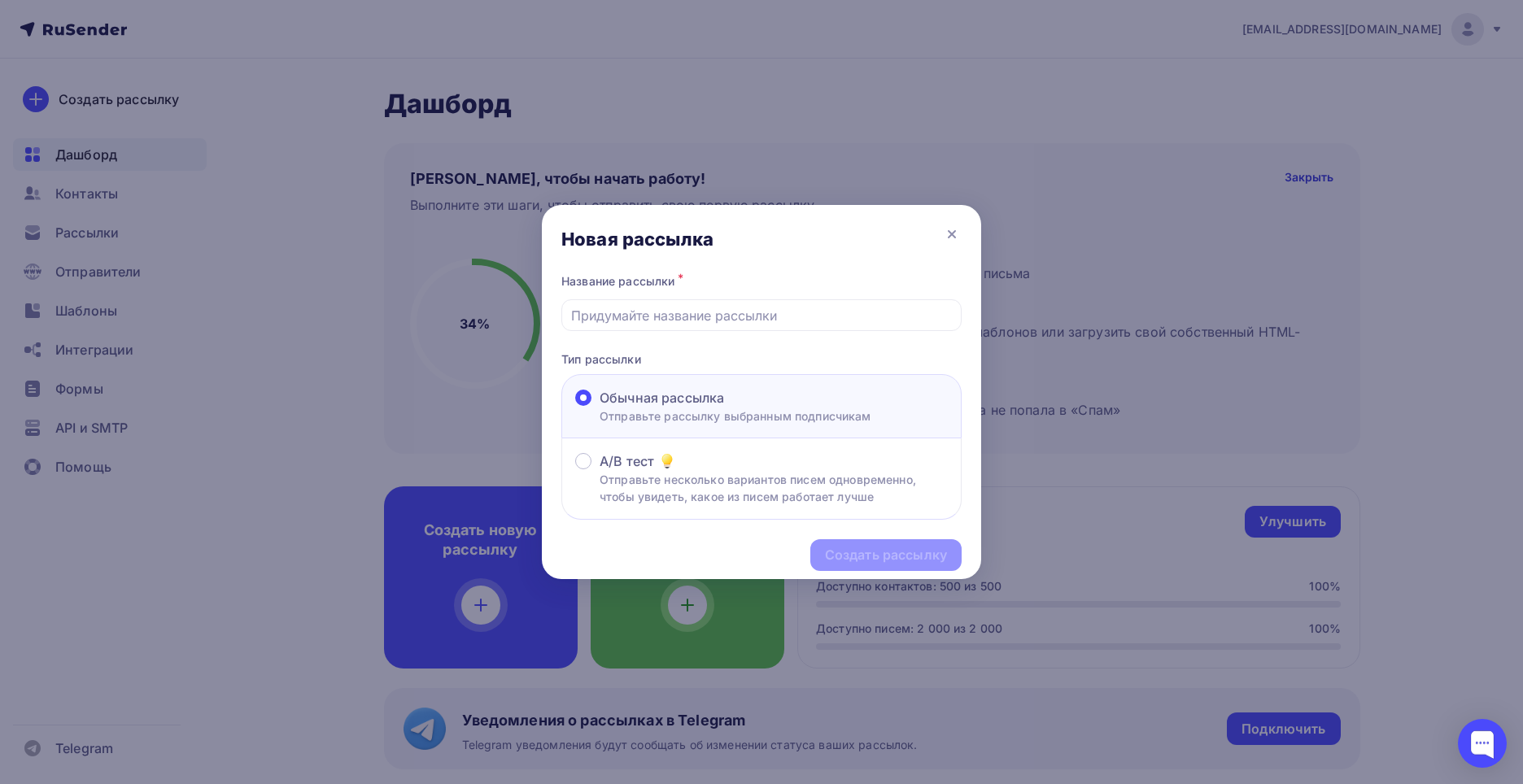
click at [679, 293] on div "Название рассылки *" at bounding box center [762, 301] width 401 height 61
click at [680, 308] on input "text" at bounding box center [762, 315] width 381 height 19
click at [947, 231] on icon at bounding box center [951, 234] width 19 height 19
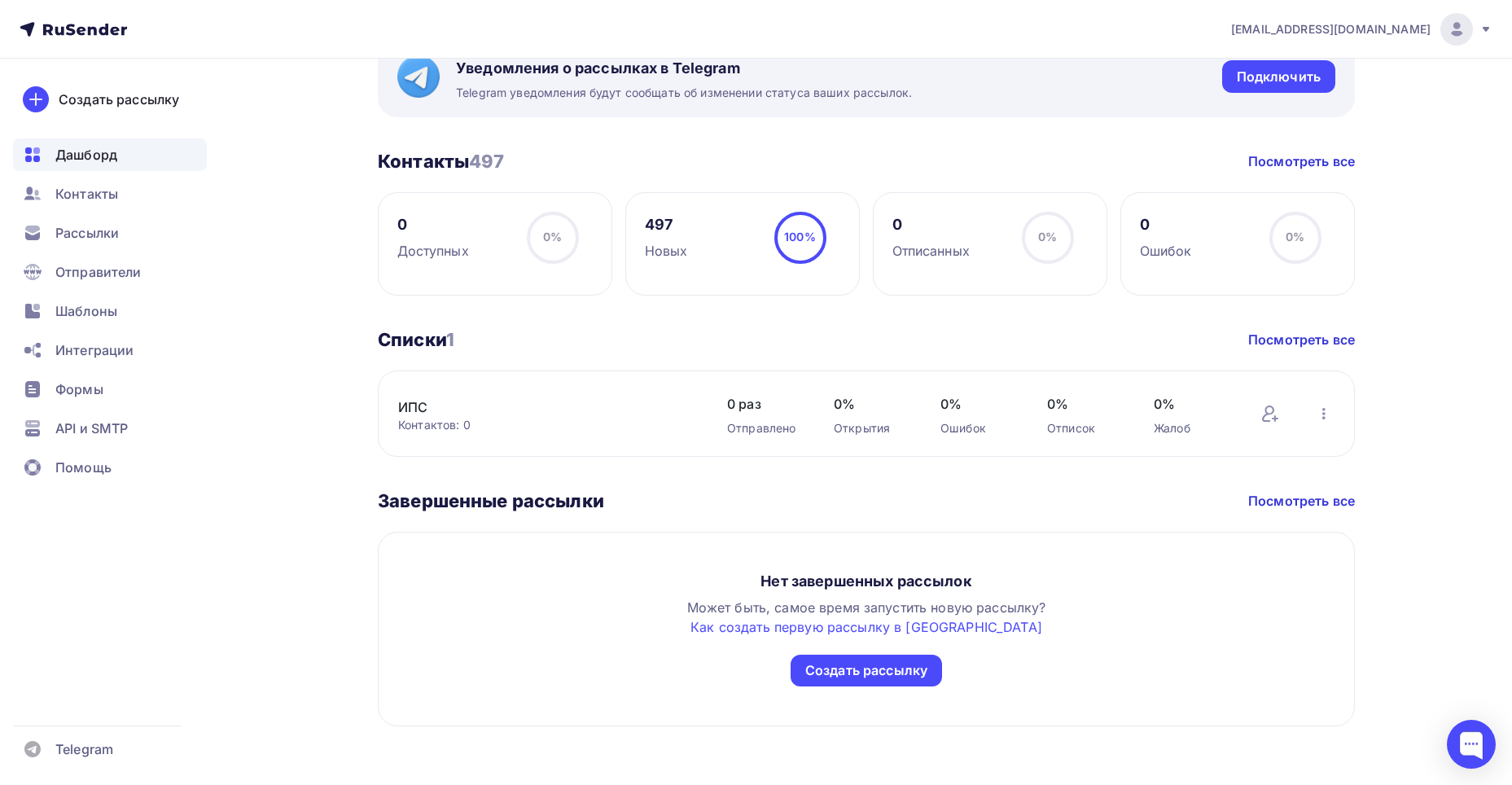
scroll to position [660, 0]
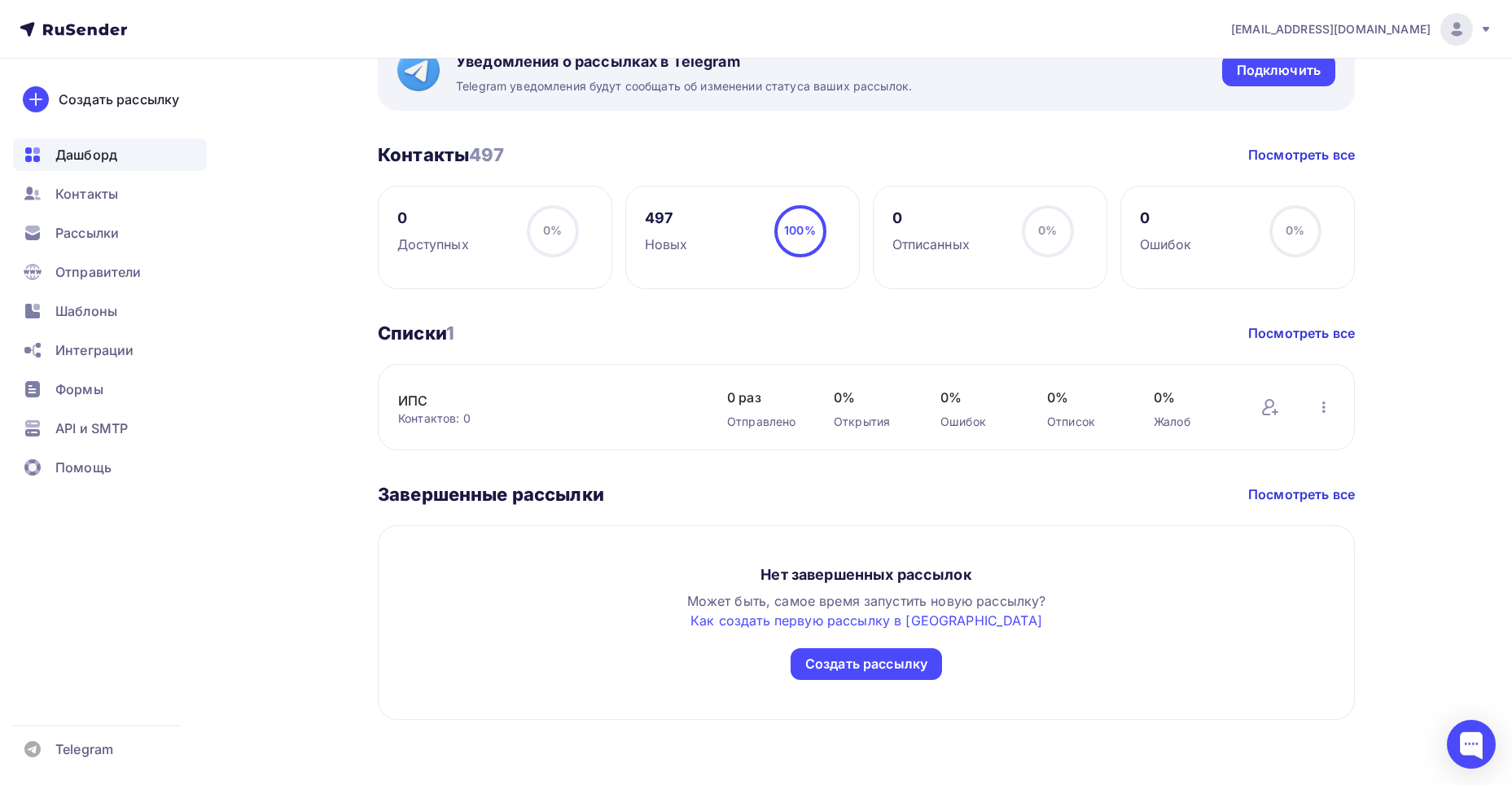
click at [432, 403] on link "ИПС" at bounding box center [536, 400] width 277 height 19
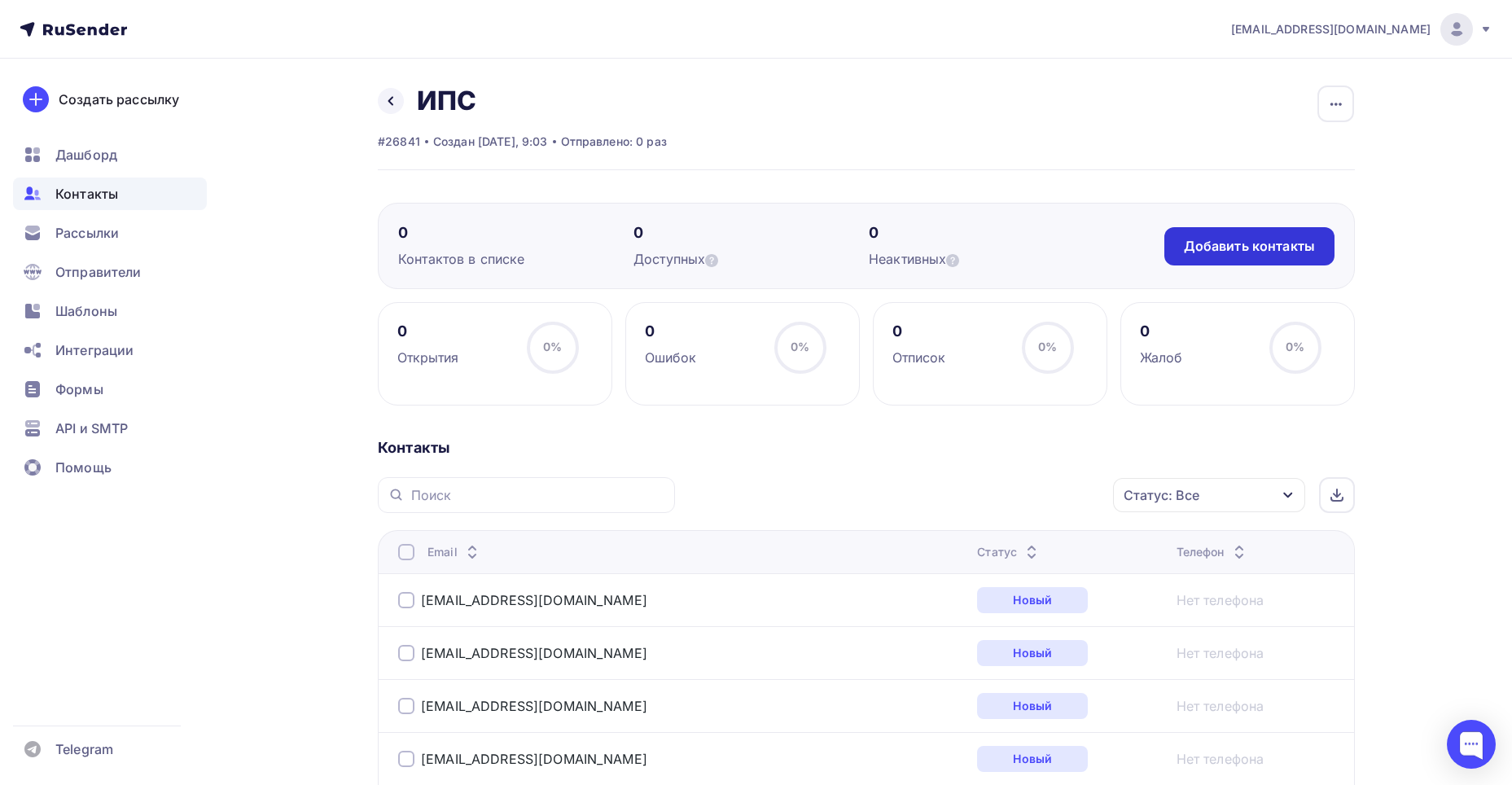
click at [1240, 246] on div "Добавить контакты" at bounding box center [1249, 246] width 131 height 19
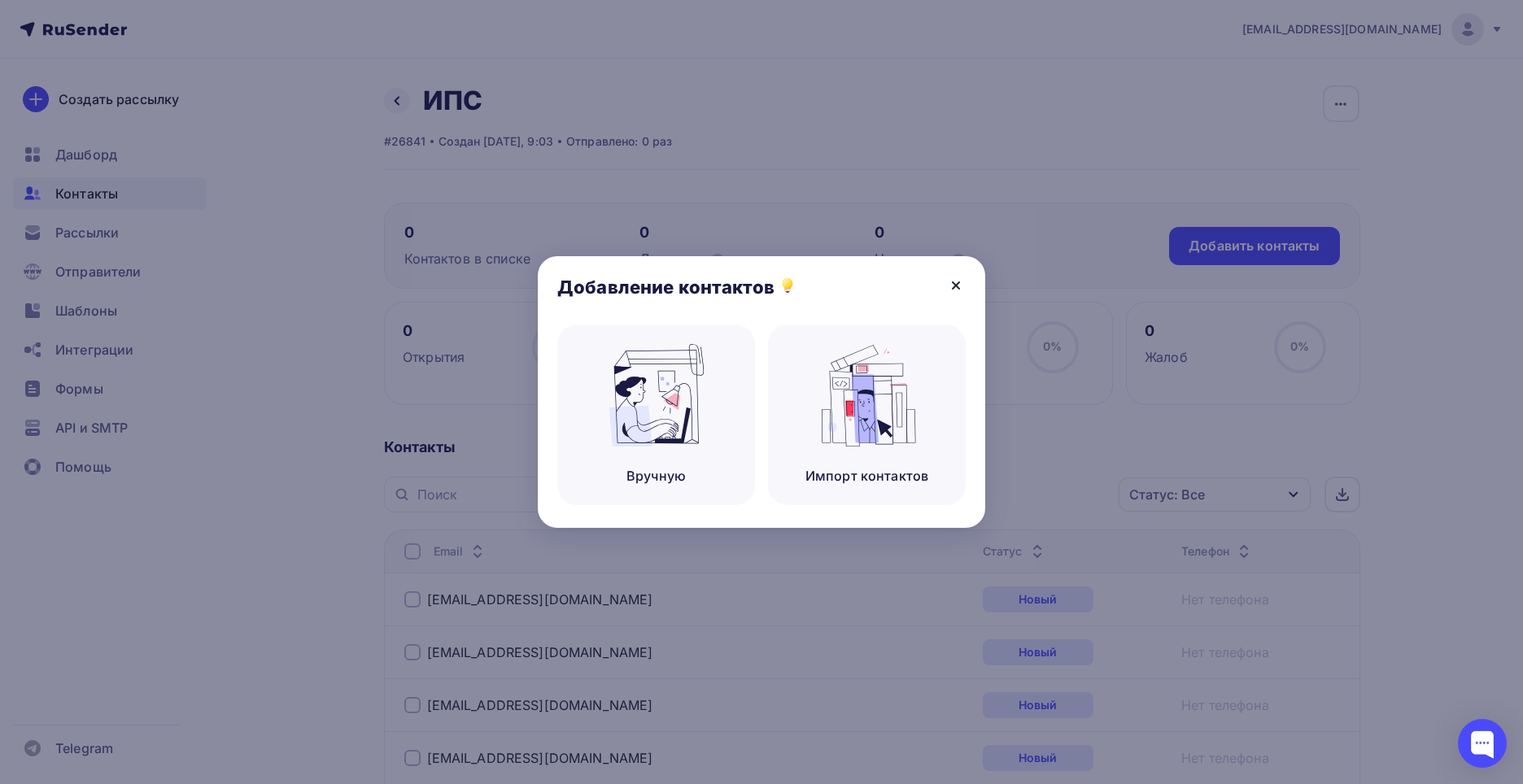
click at [958, 280] on icon at bounding box center [955, 285] width 19 height 19
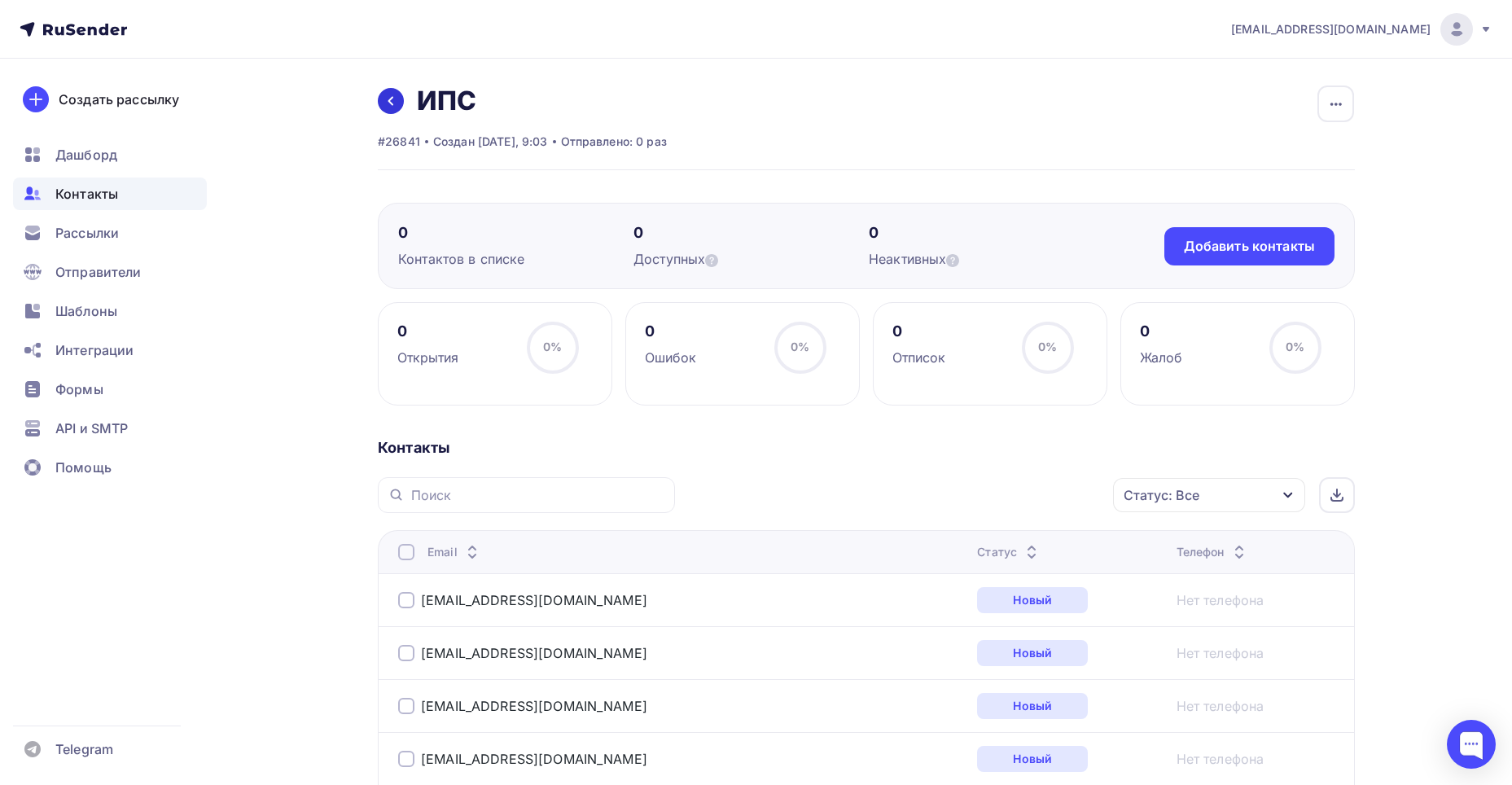
click at [397, 107] on icon at bounding box center [390, 101] width 13 height 13
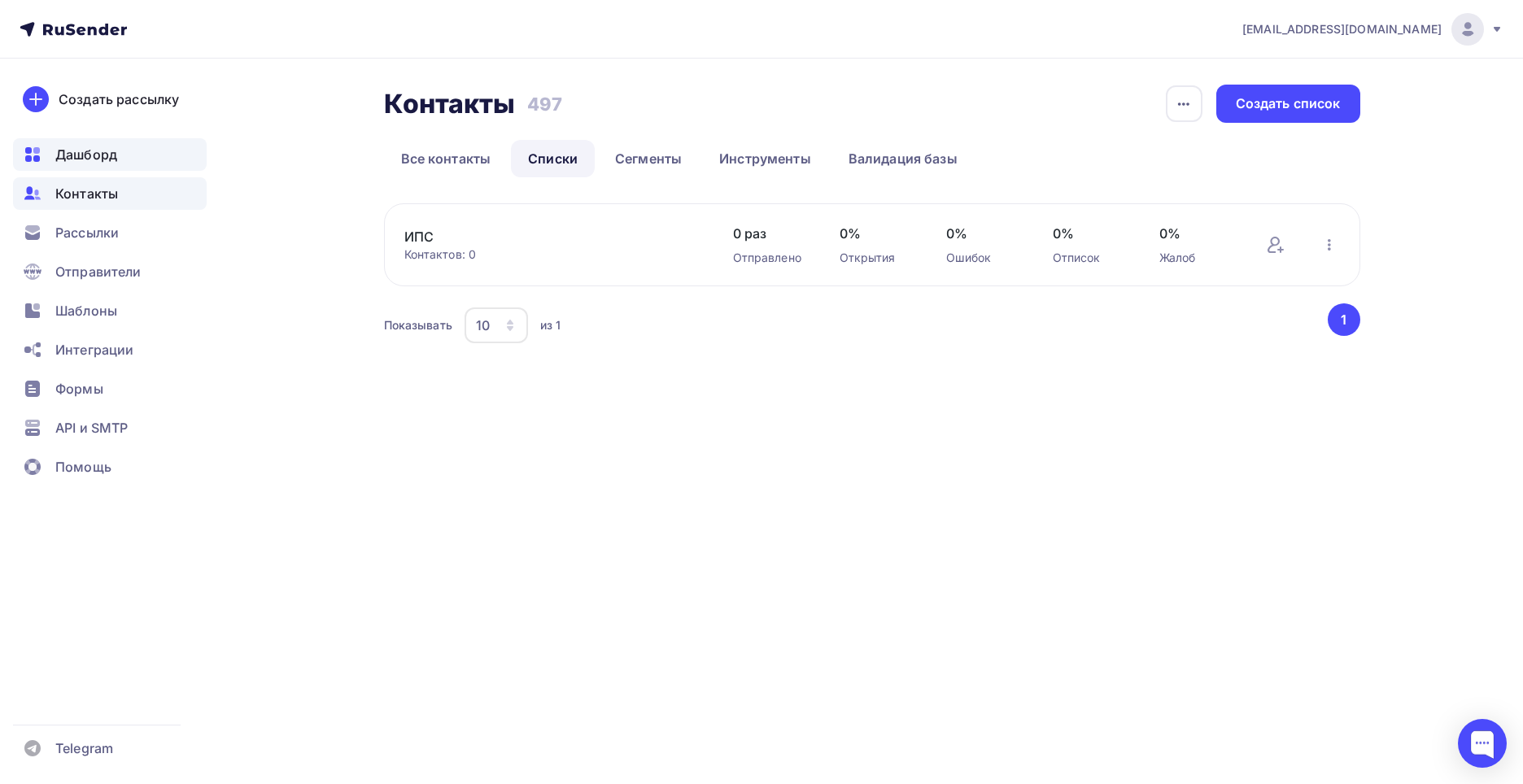
click at [101, 152] on span "Дашборд" at bounding box center [85, 154] width 62 height 19
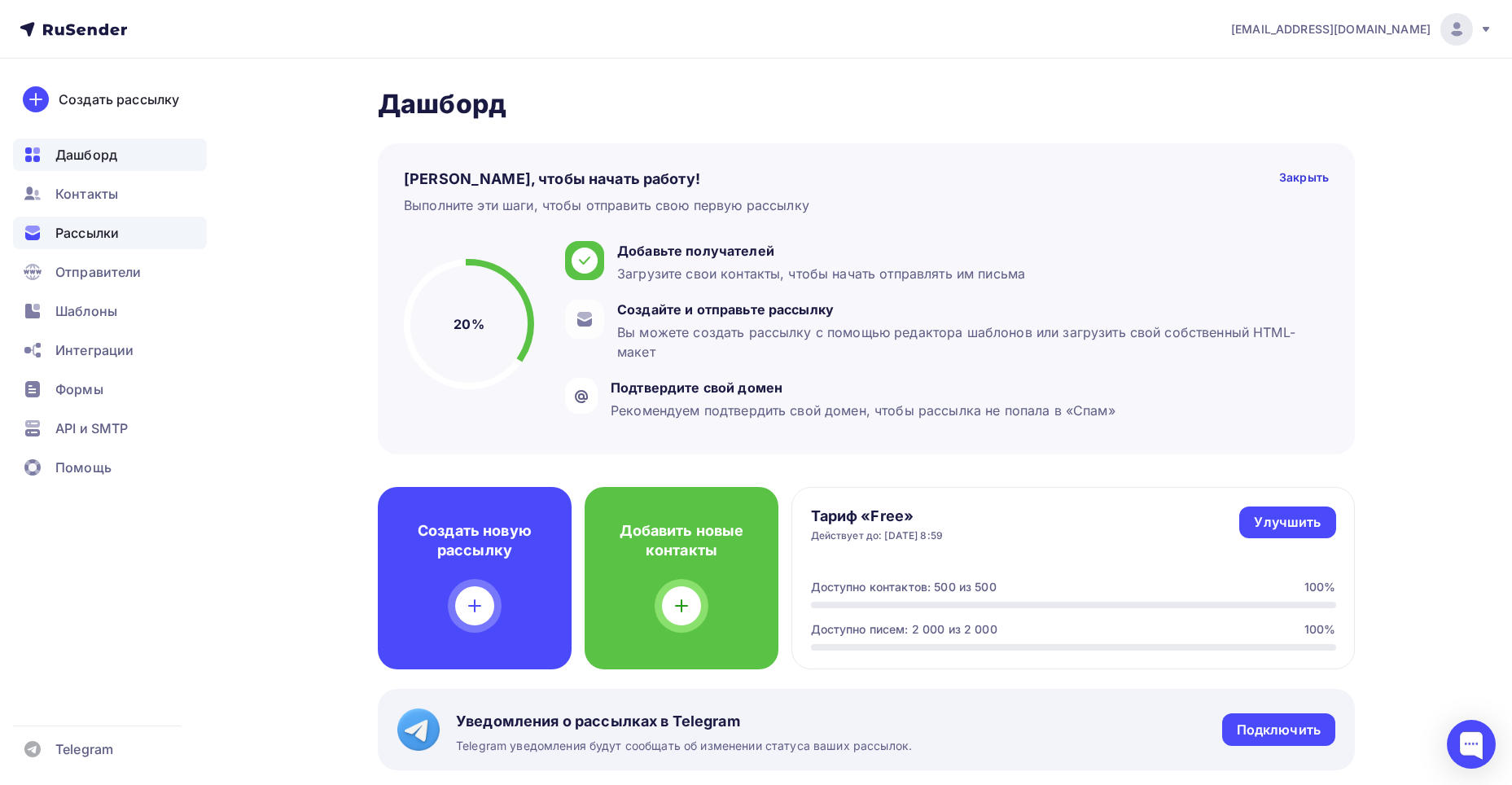
click at [106, 233] on span "Рассылки" at bounding box center [86, 233] width 63 height 19
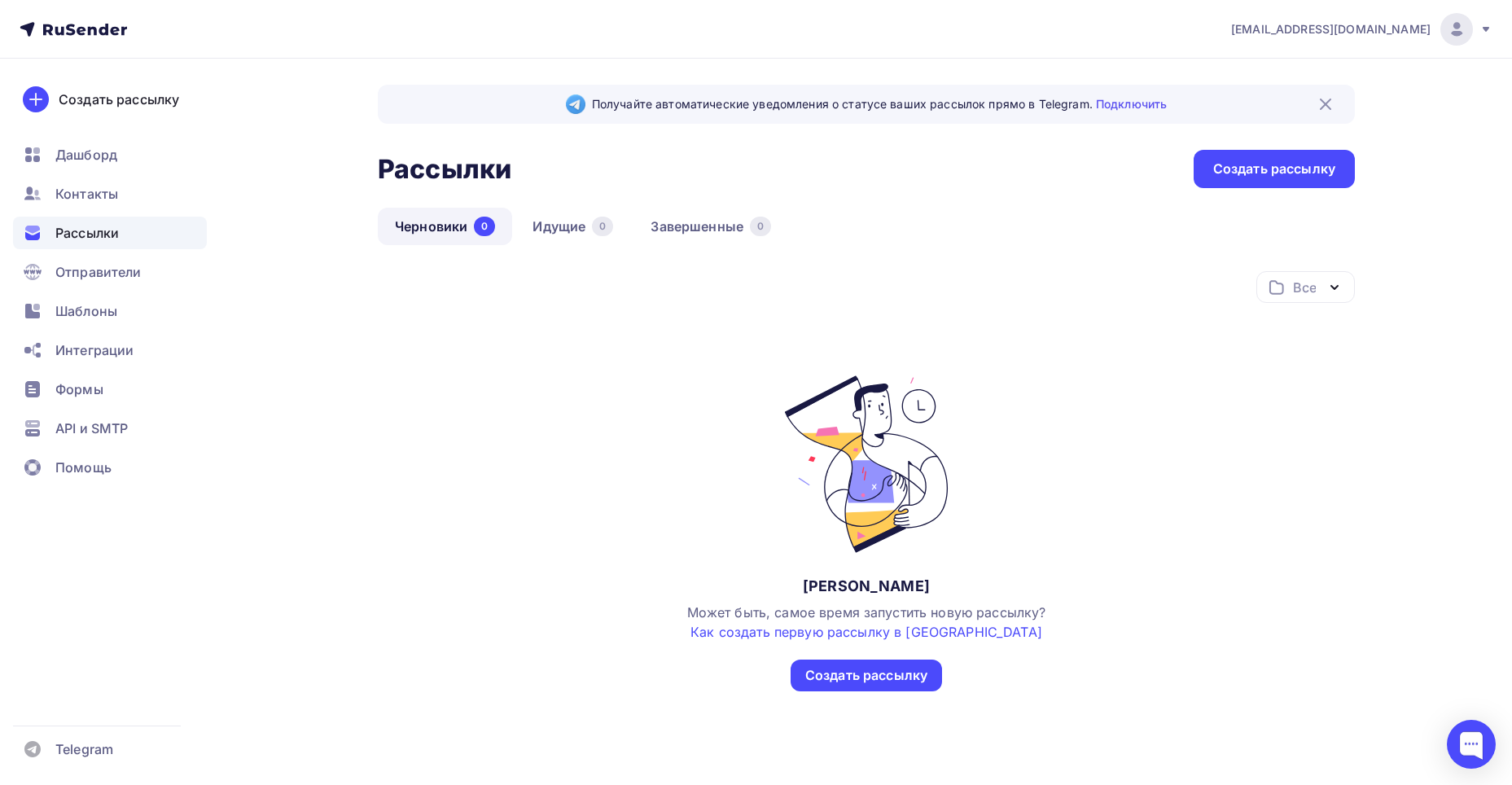
click at [859, 658] on div "Нет черновиков Может быть, самое время запустить новую рассылку? Как создать пе…" at bounding box center [866, 533] width 359 height 316
click at [851, 683] on div "Создать рассылку" at bounding box center [866, 675] width 122 height 19
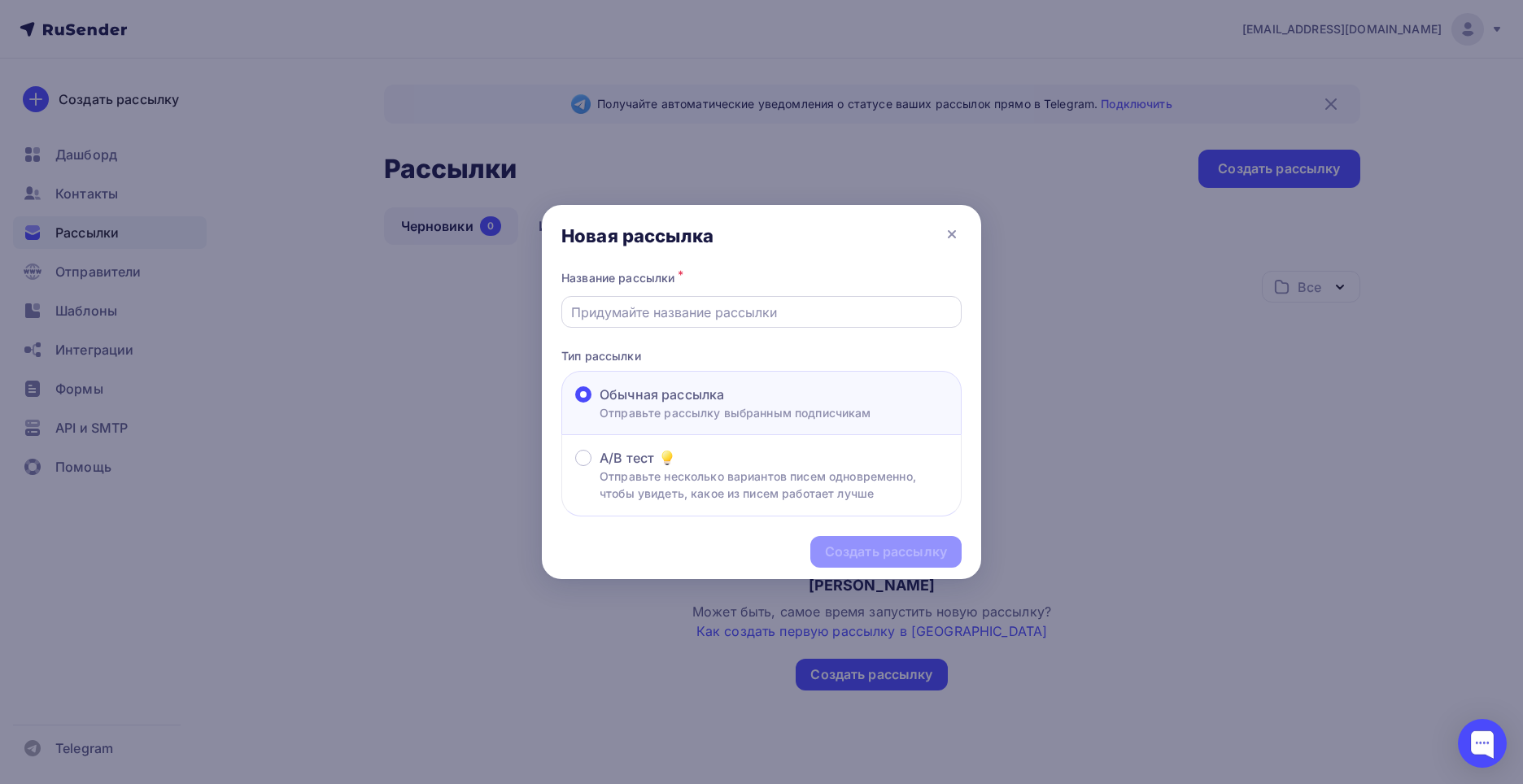
click at [744, 297] on div at bounding box center [762, 312] width 401 height 32
click at [705, 307] on input "text" at bounding box center [762, 312] width 381 height 19
type input "с"
type input "Спирт изопропиловый"
click at [869, 558] on div "Создать рассылку" at bounding box center [886, 552] width 122 height 19
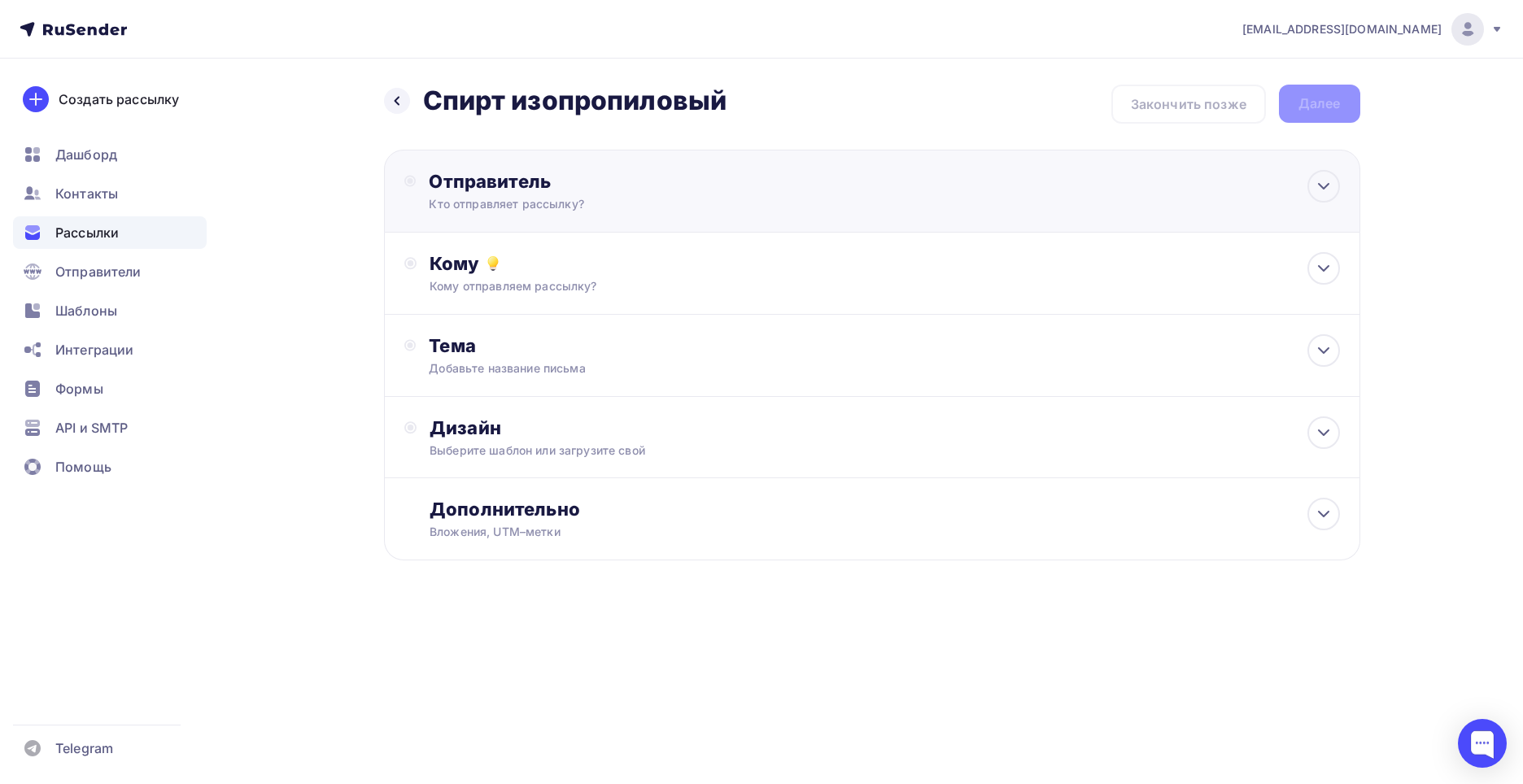
click at [532, 214] on div "Отправитель Кто отправляет рассылку? Email * Нет отправителей Добавить отправит…" at bounding box center [871, 191] width 976 height 83
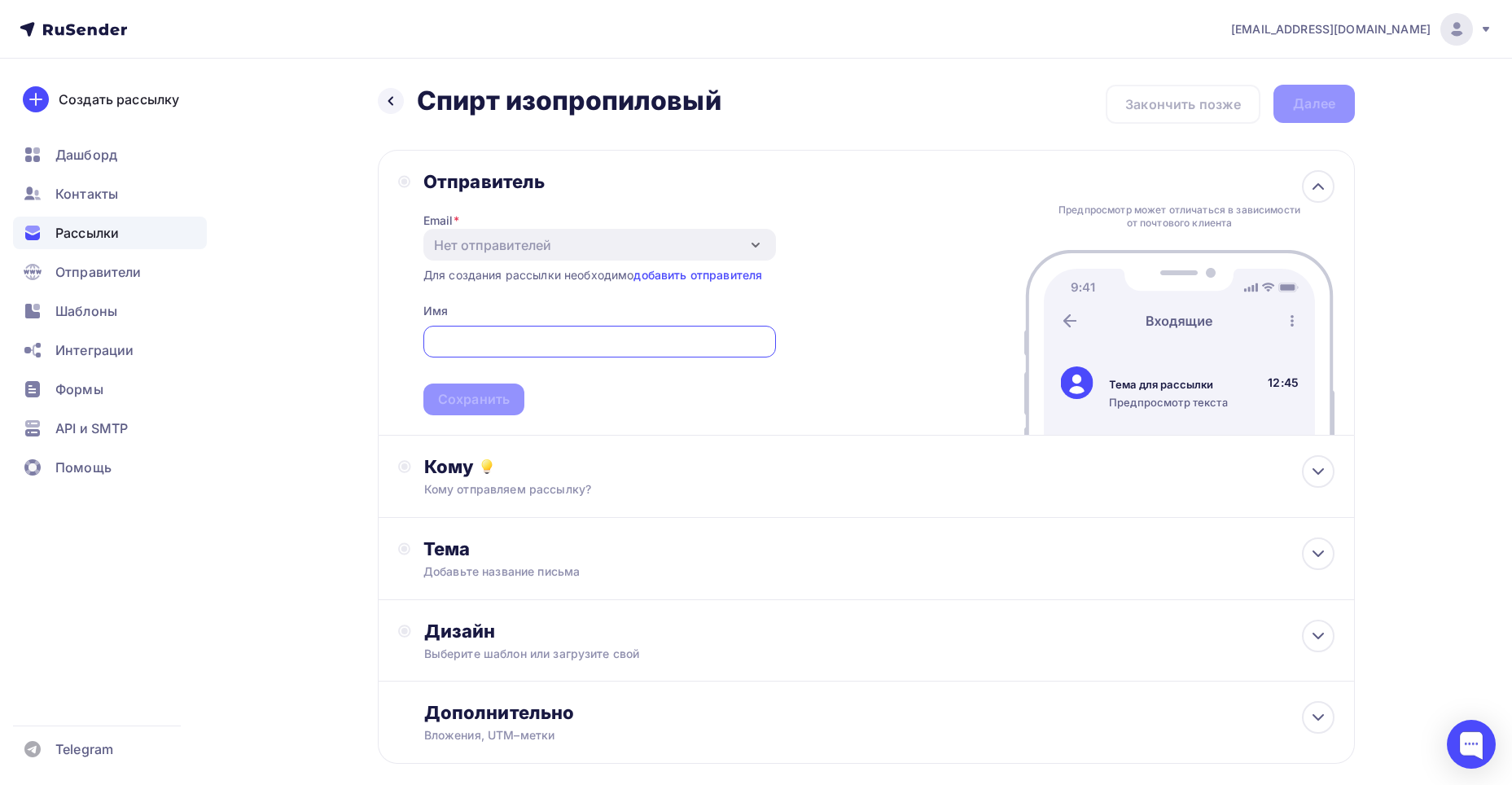
click at [471, 333] on input "text" at bounding box center [599, 342] width 334 height 19
click at [708, 274] on link "добавить отправителя" at bounding box center [698, 275] width 129 height 14
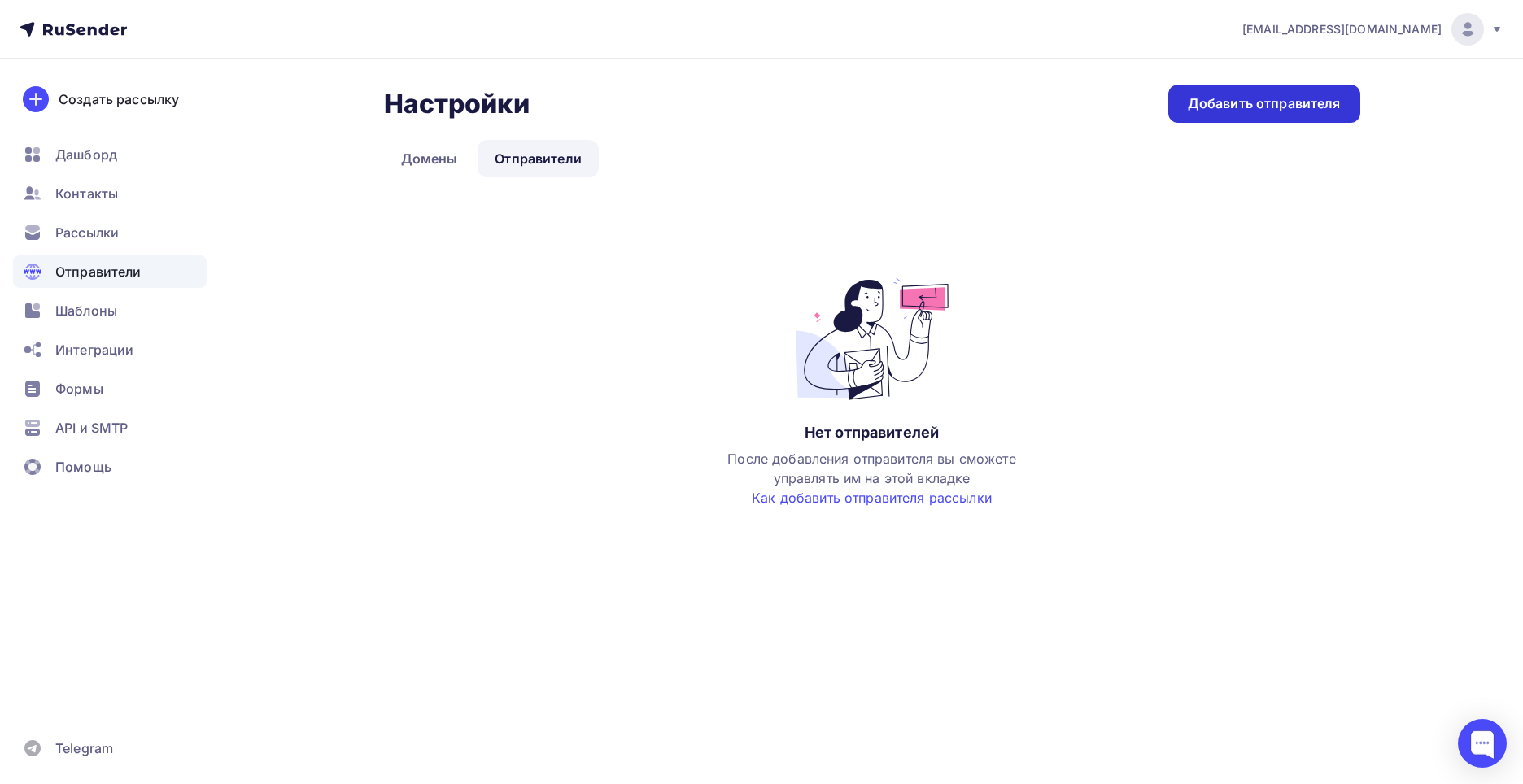
click at [1311, 110] on div "Добавить отправителя" at bounding box center [1264, 104] width 153 height 19
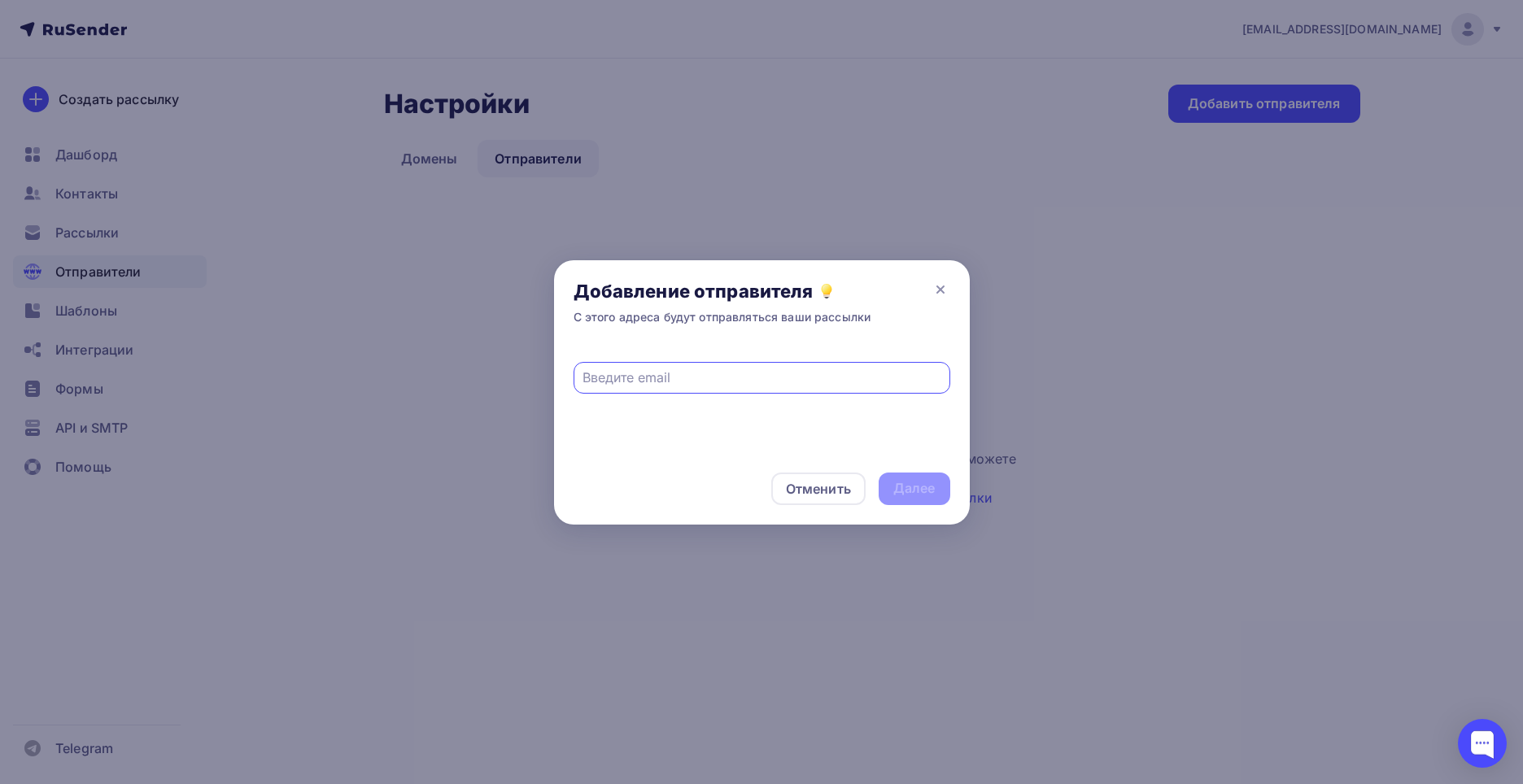
type input "ш"
type input "[EMAIL_ADDRESS][DOMAIN_NAME]"
click at [897, 498] on div "Далее" at bounding box center [914, 488] width 72 height 32
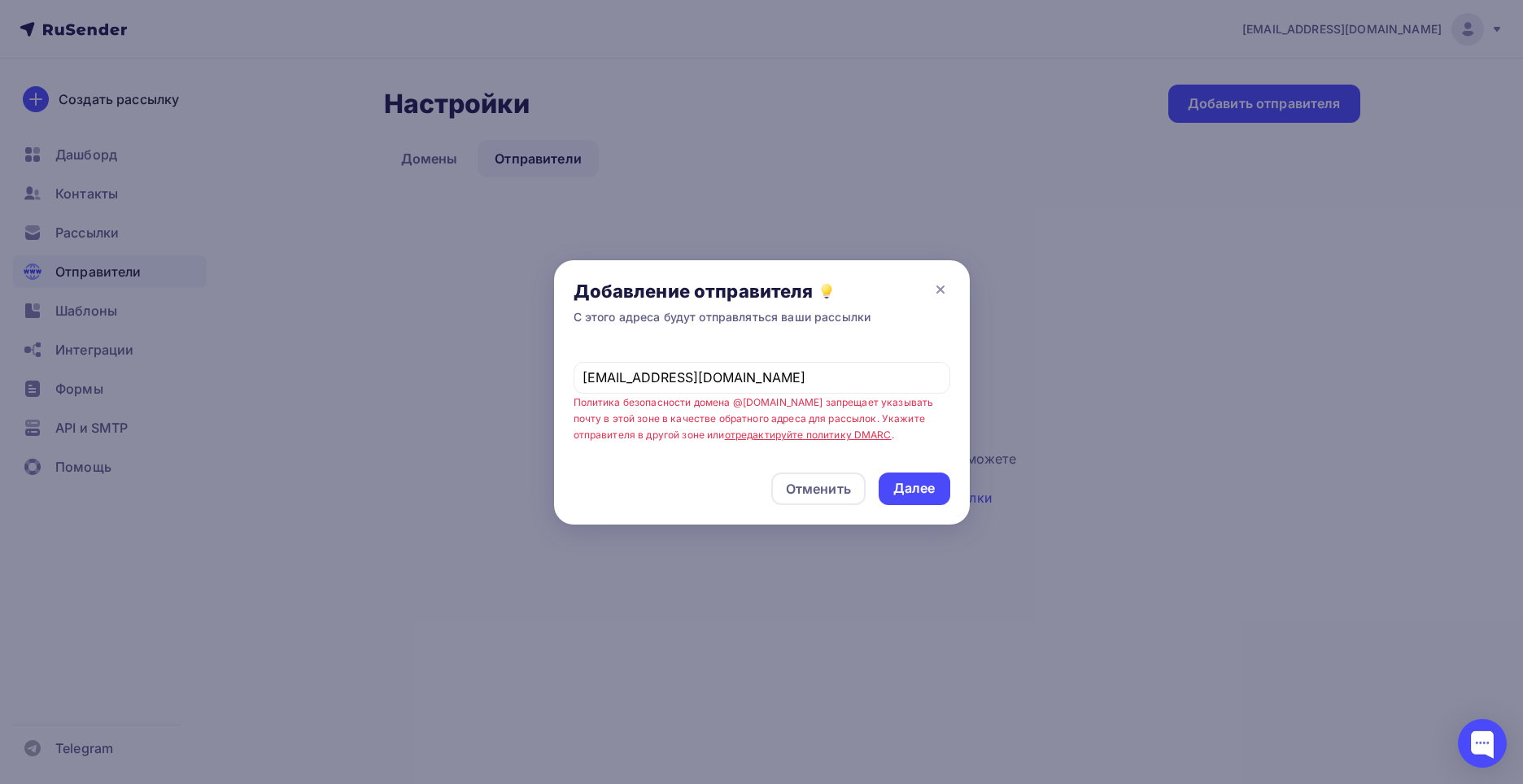
click at [939, 278] on div "Добавление отправителя С этого адреса будут отправляться ваши рассылки" at bounding box center [762, 302] width 416 height 84
drag, startPoint x: 721, startPoint y: 373, endPoint x: 570, endPoint y: 378, distance: 151.1
click at [570, 378] on div "info@ionhim.ru Политика безопасности домена @ionhim.ru запрещает указывать почт…" at bounding box center [762, 399] width 416 height 108
click at [911, 494] on div "Далее" at bounding box center [914, 488] width 42 height 19
click at [939, 287] on icon at bounding box center [941, 290] width 7 height 7
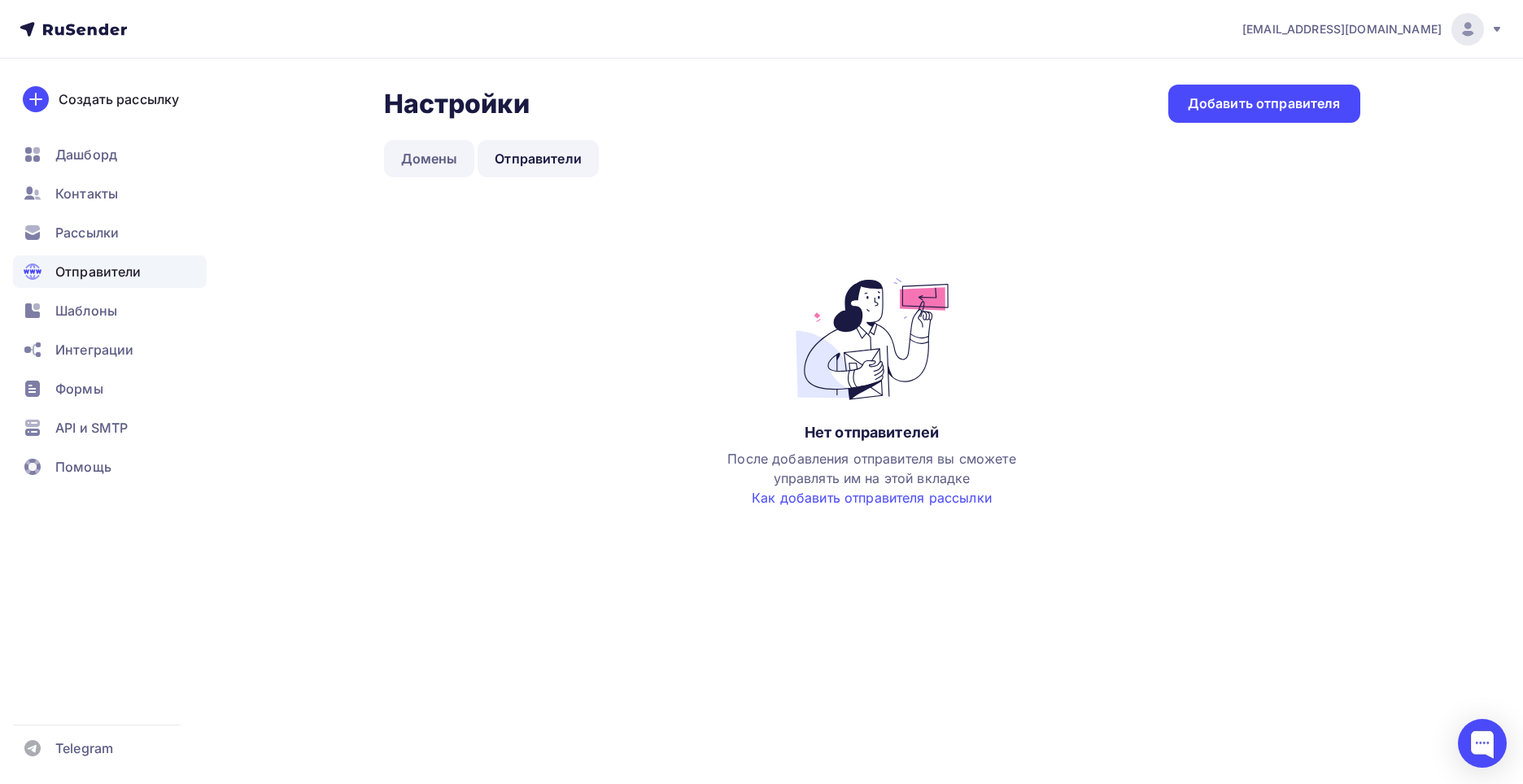
click at [446, 156] on link "Домены" at bounding box center [429, 159] width 91 height 37
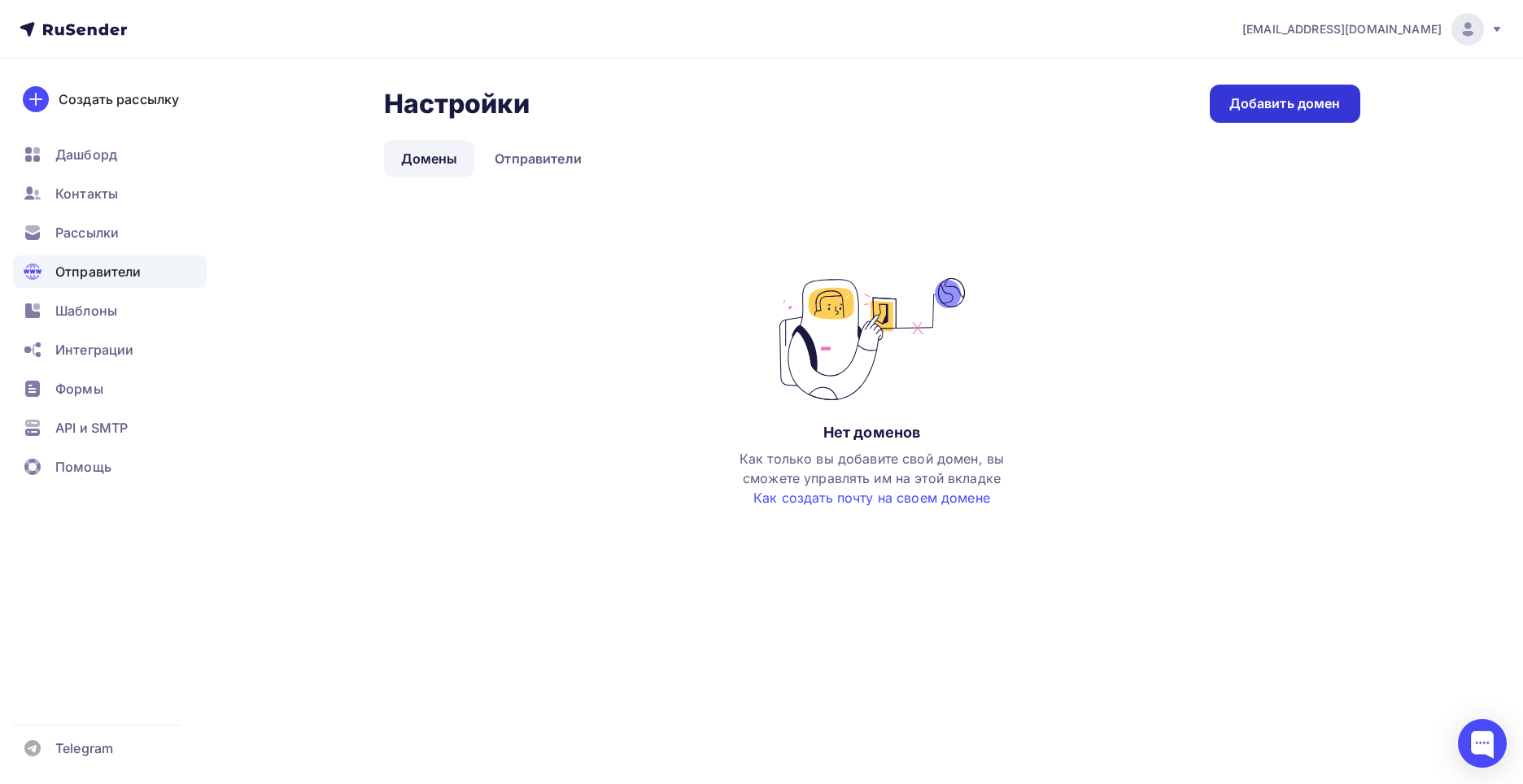
click at [1246, 96] on div "Добавить домен" at bounding box center [1285, 104] width 112 height 19
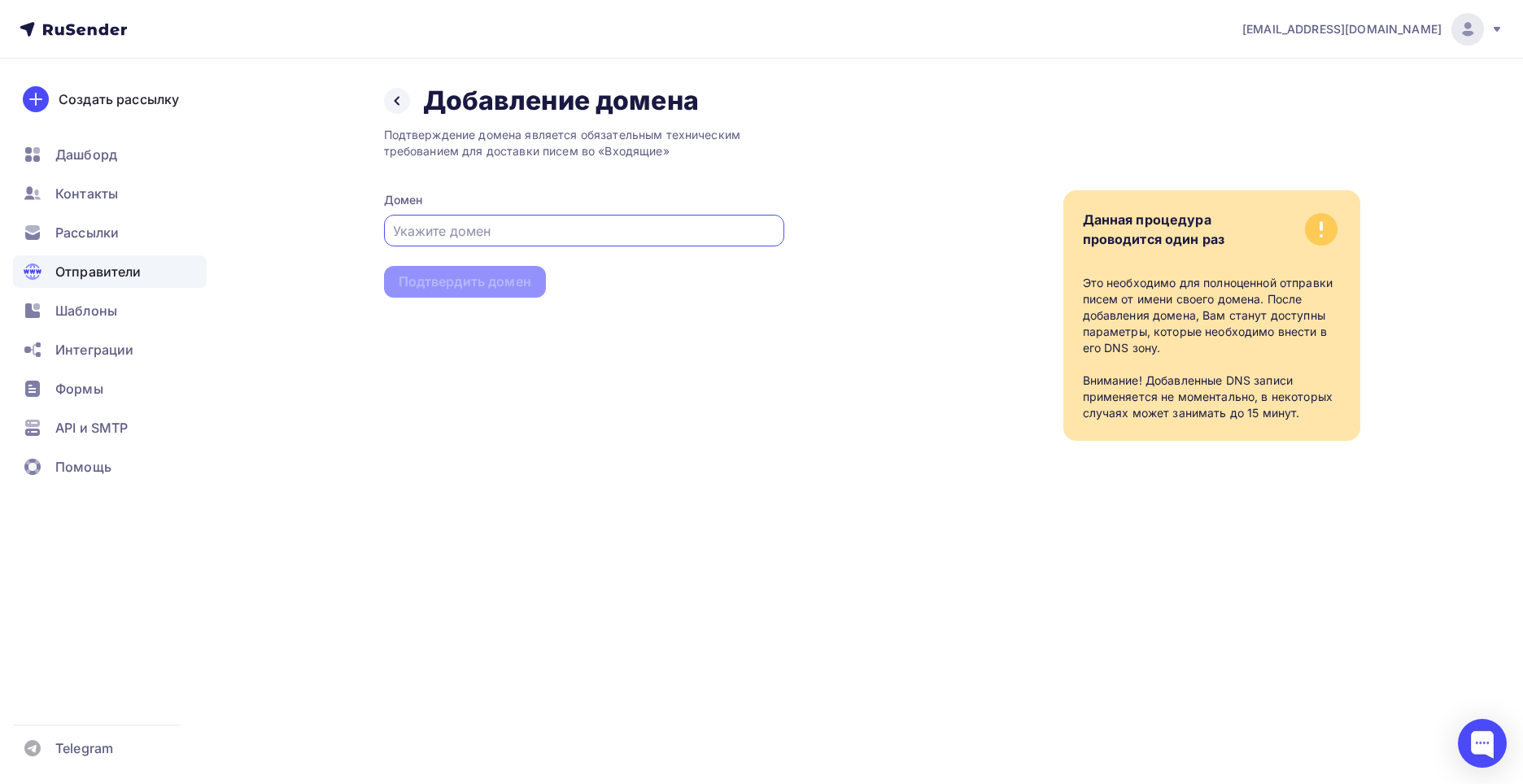
paste input "[EMAIL_ADDRESS][DOMAIN_NAME]"
drag, startPoint x: 472, startPoint y: 297, endPoint x: 473, endPoint y: 266, distance: 31.0
click at [472, 298] on div "Подтверждение домена является обязательным техническим требованием для доставки…" at bounding box center [584, 279] width 401 height 324
click at [509, 229] on input "[EMAIL_ADDRESS][DOMAIN_NAME]" at bounding box center [583, 231] width 381 height 19
drag, startPoint x: 432, startPoint y: 229, endPoint x: 366, endPoint y: 222, distance: 66.4
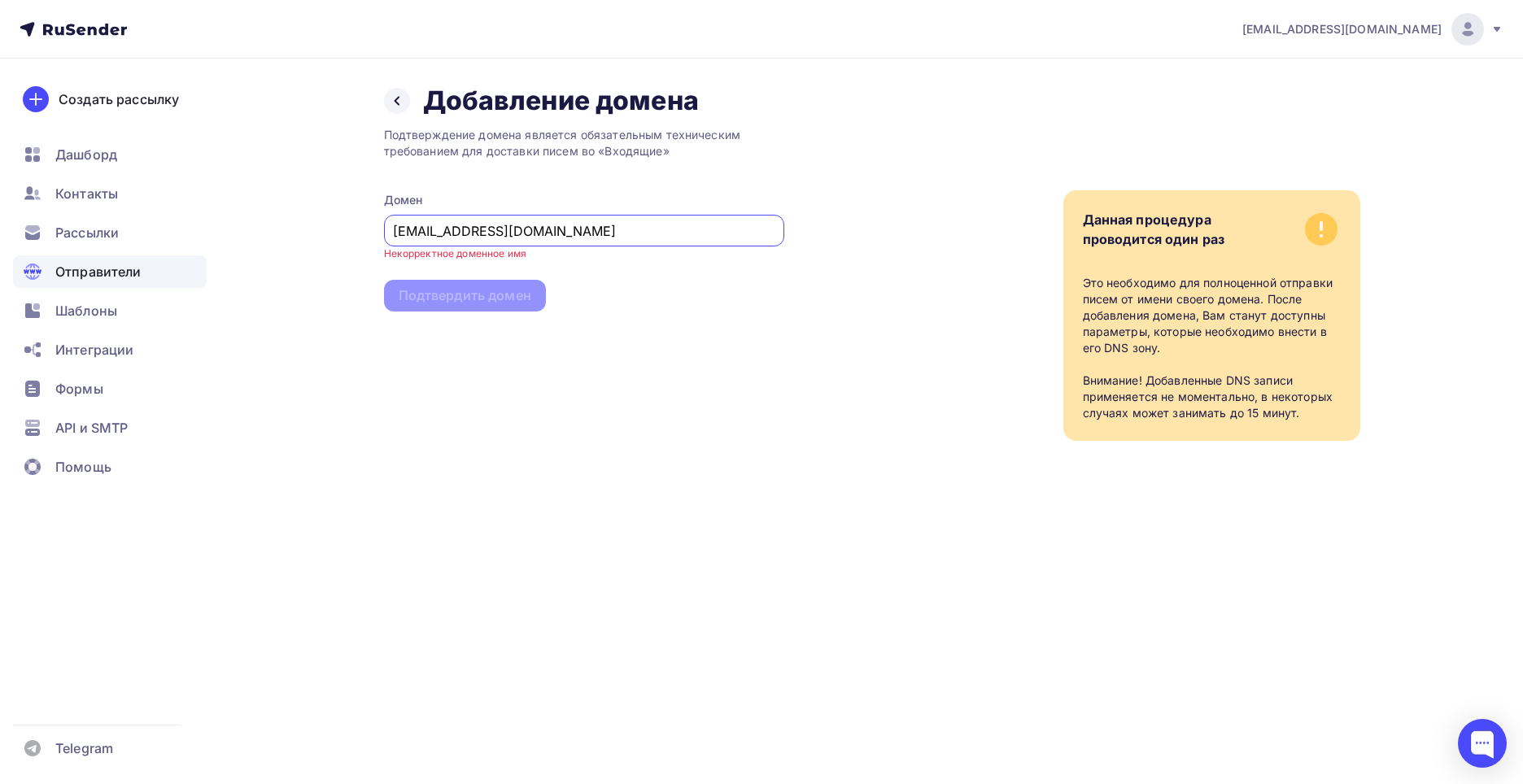
click at [349, 233] on div "Назад Добавление домена Добавление домена Подтверждение домена является обязате…" at bounding box center [762, 281] width 1333 height 447
type input "[DOMAIN_NAME]"
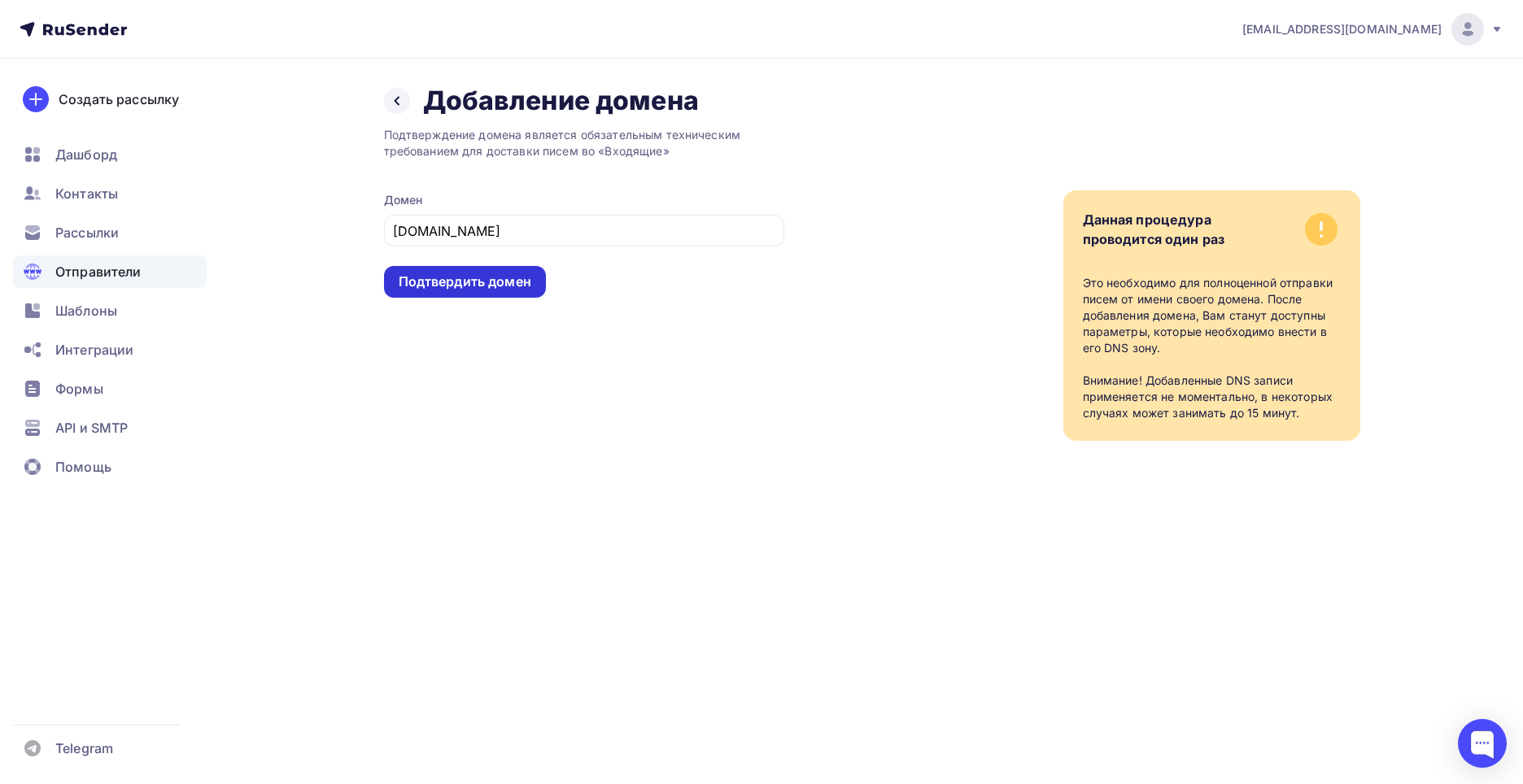
click at [475, 274] on div "Подтвердить домен" at bounding box center [465, 281] width 133 height 19
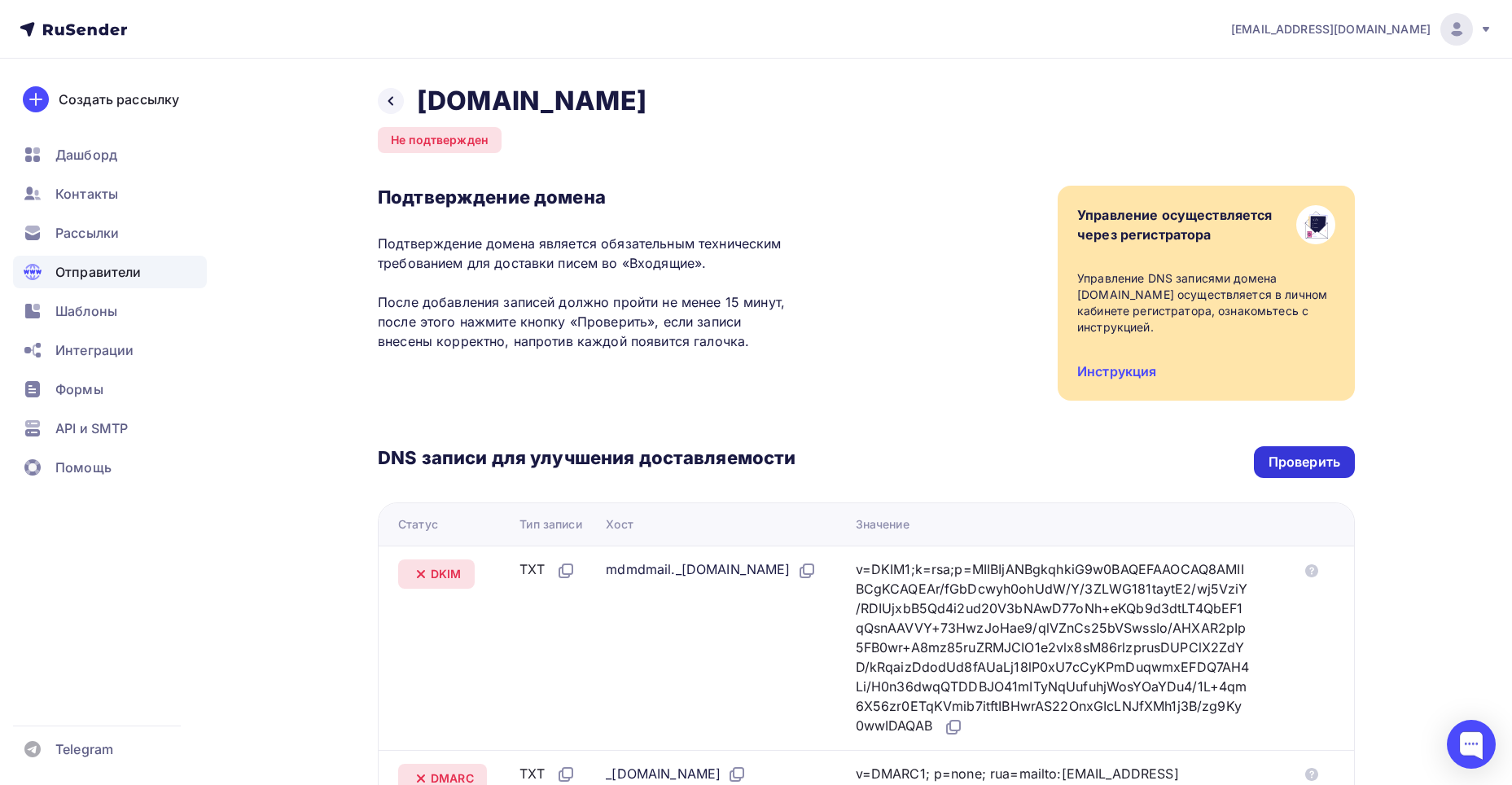
click at [1345, 451] on div "Проверить" at bounding box center [1304, 462] width 101 height 32
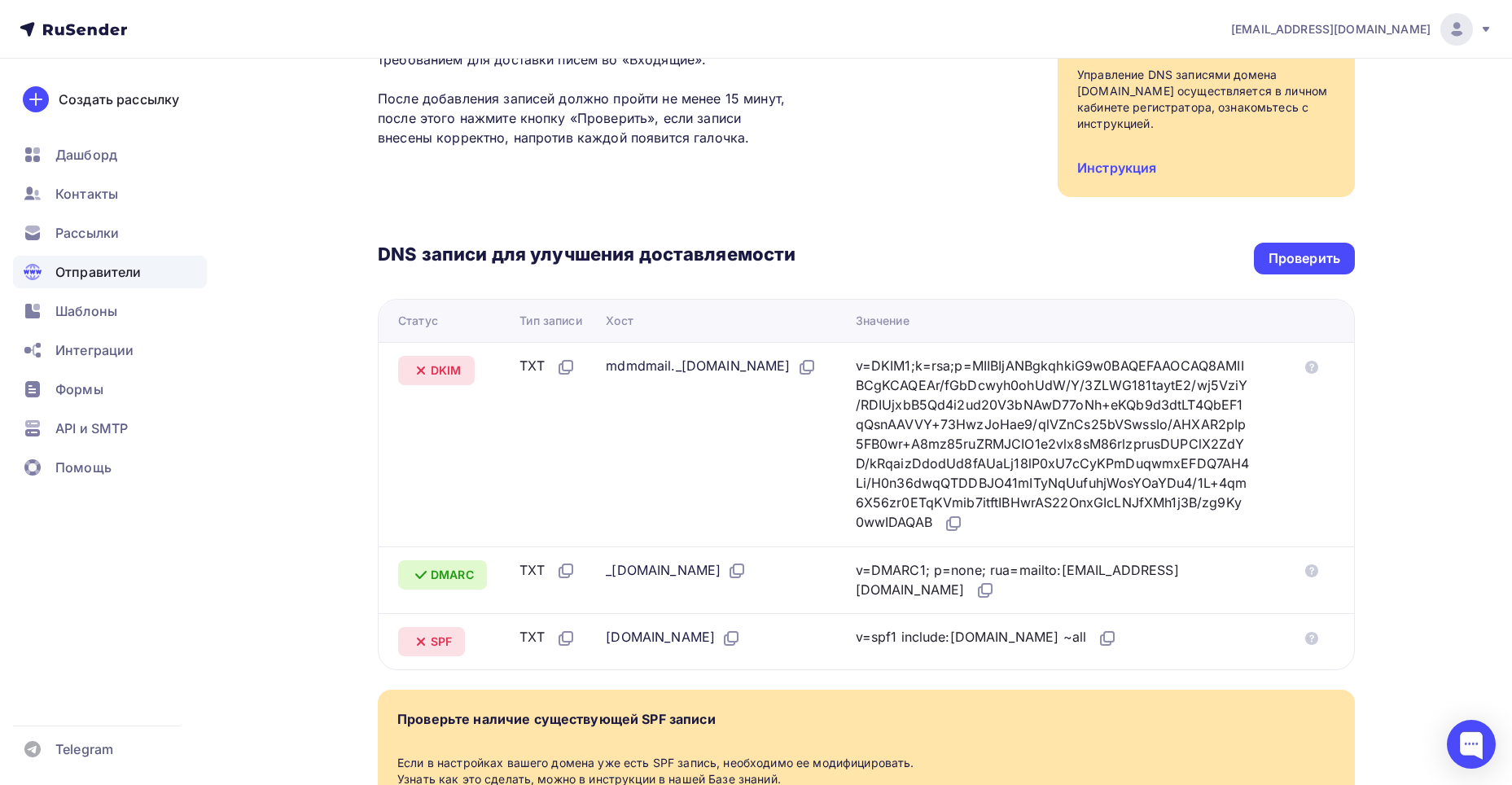
scroll to position [197, 0]
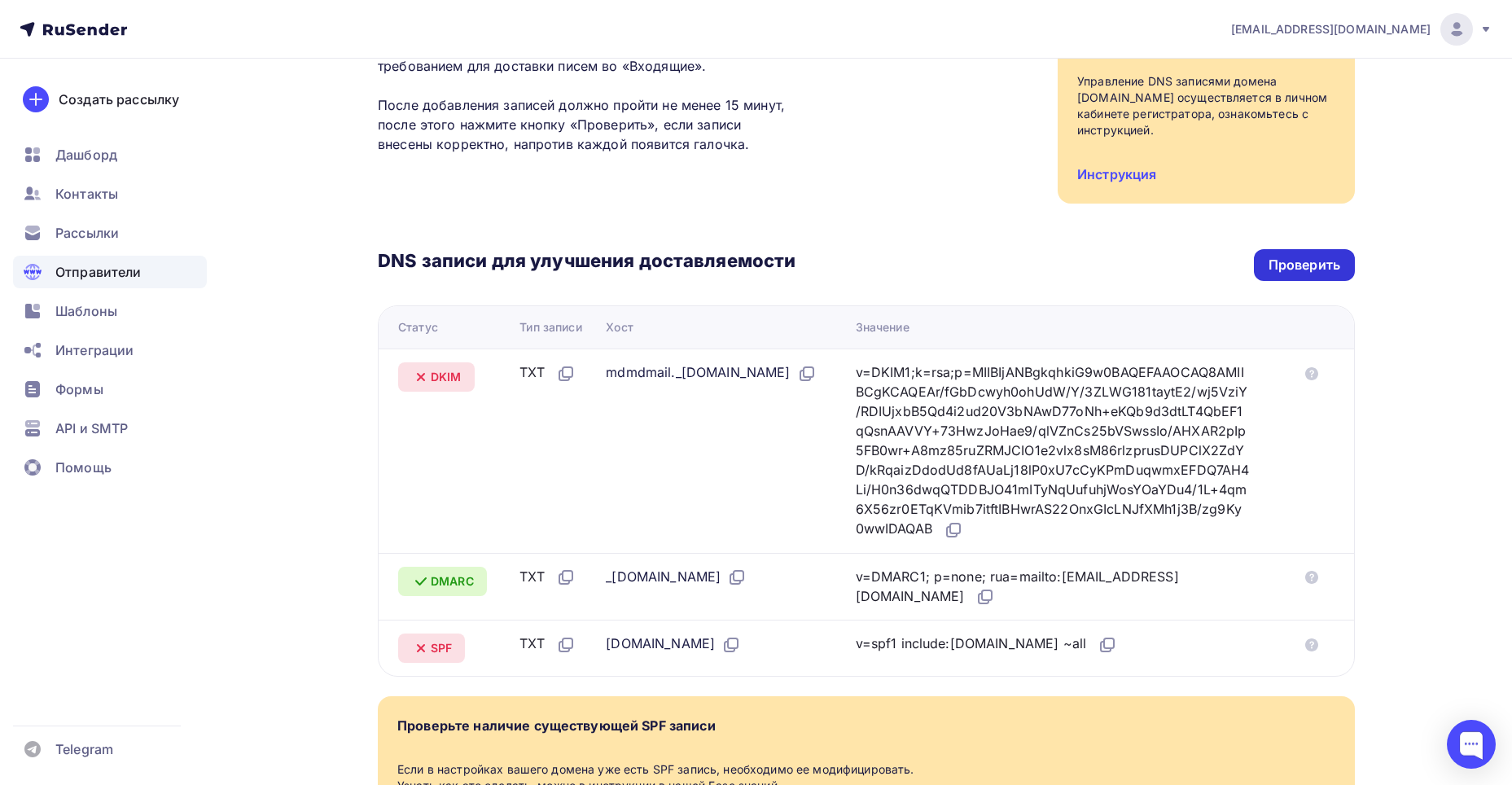
click at [1268, 255] on div "Проверить" at bounding box center [1304, 265] width 72 height 19
click at [459, 369] on span "DKIM" at bounding box center [446, 376] width 31 height 16
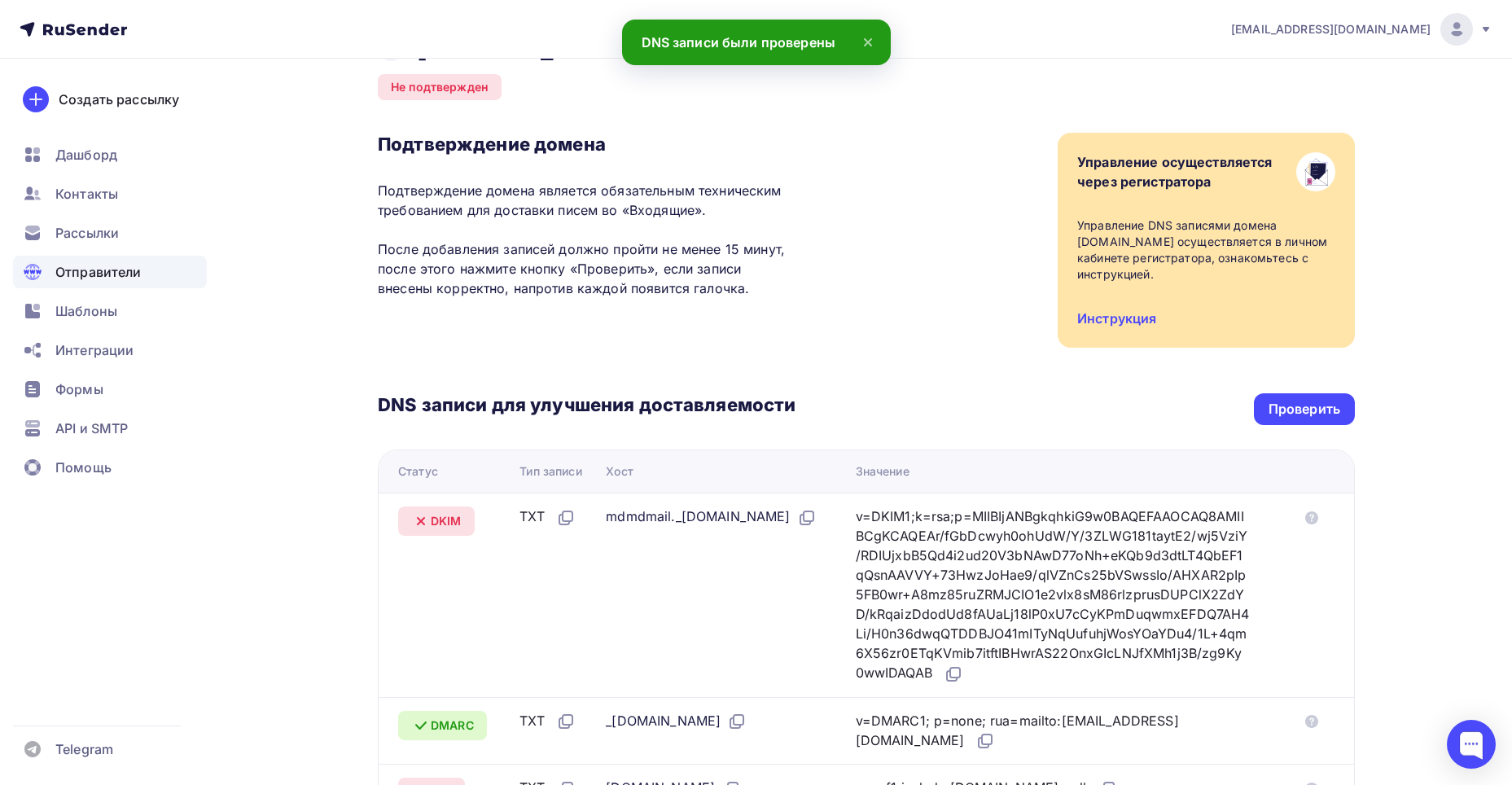
scroll to position [81, 0]
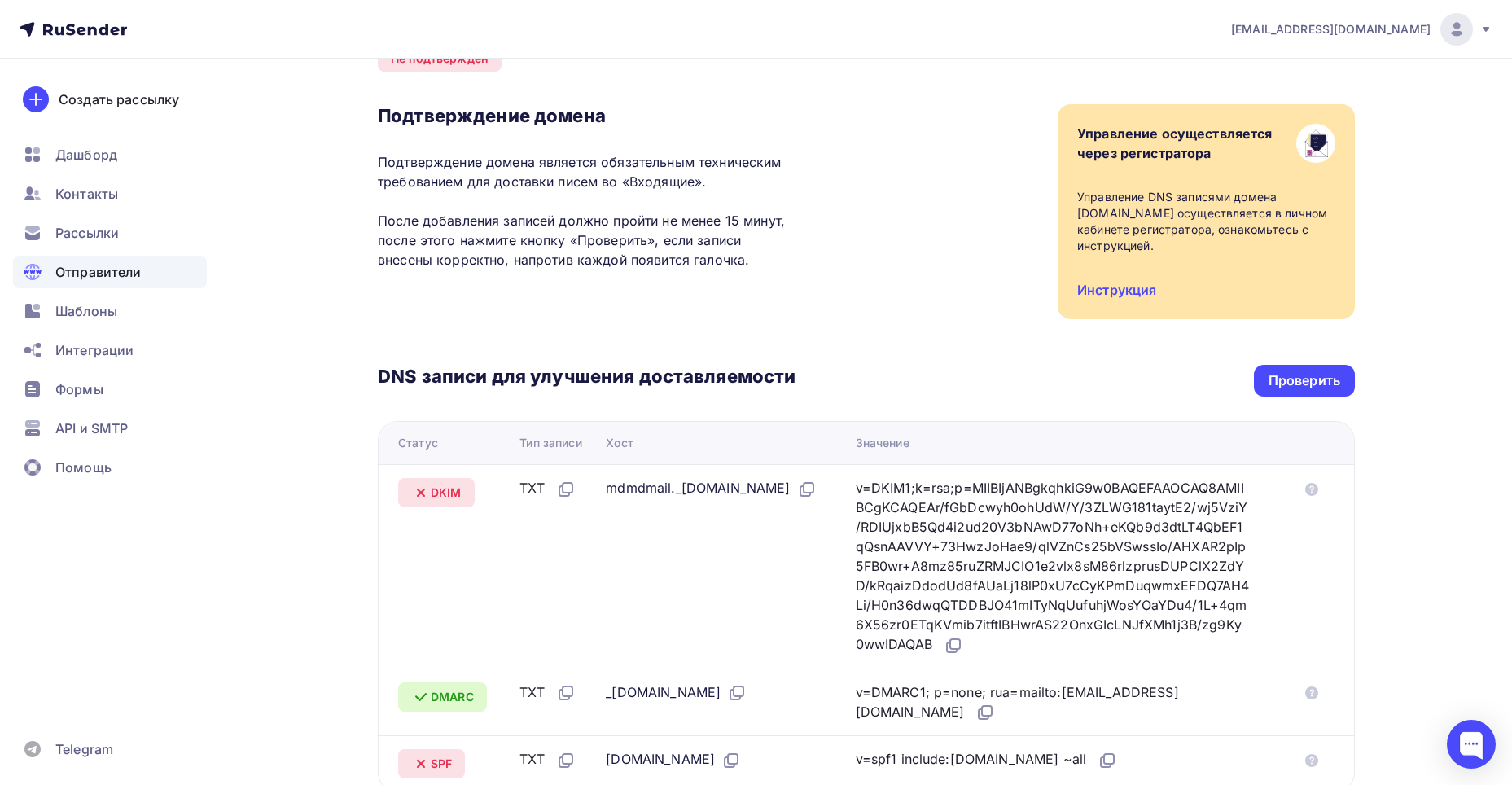
click at [420, 489] on icon at bounding box center [421, 492] width 7 height 7
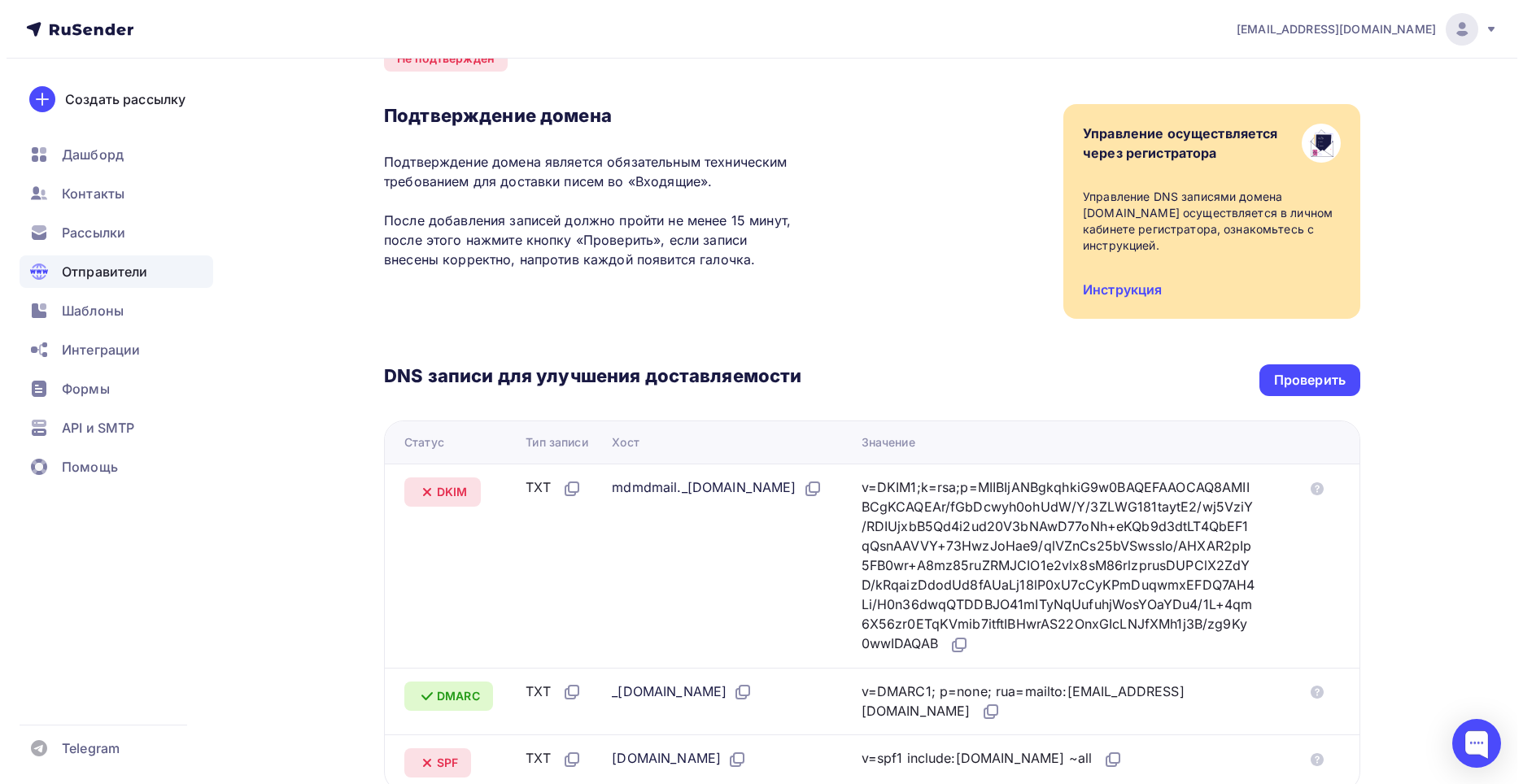
scroll to position [0, 0]
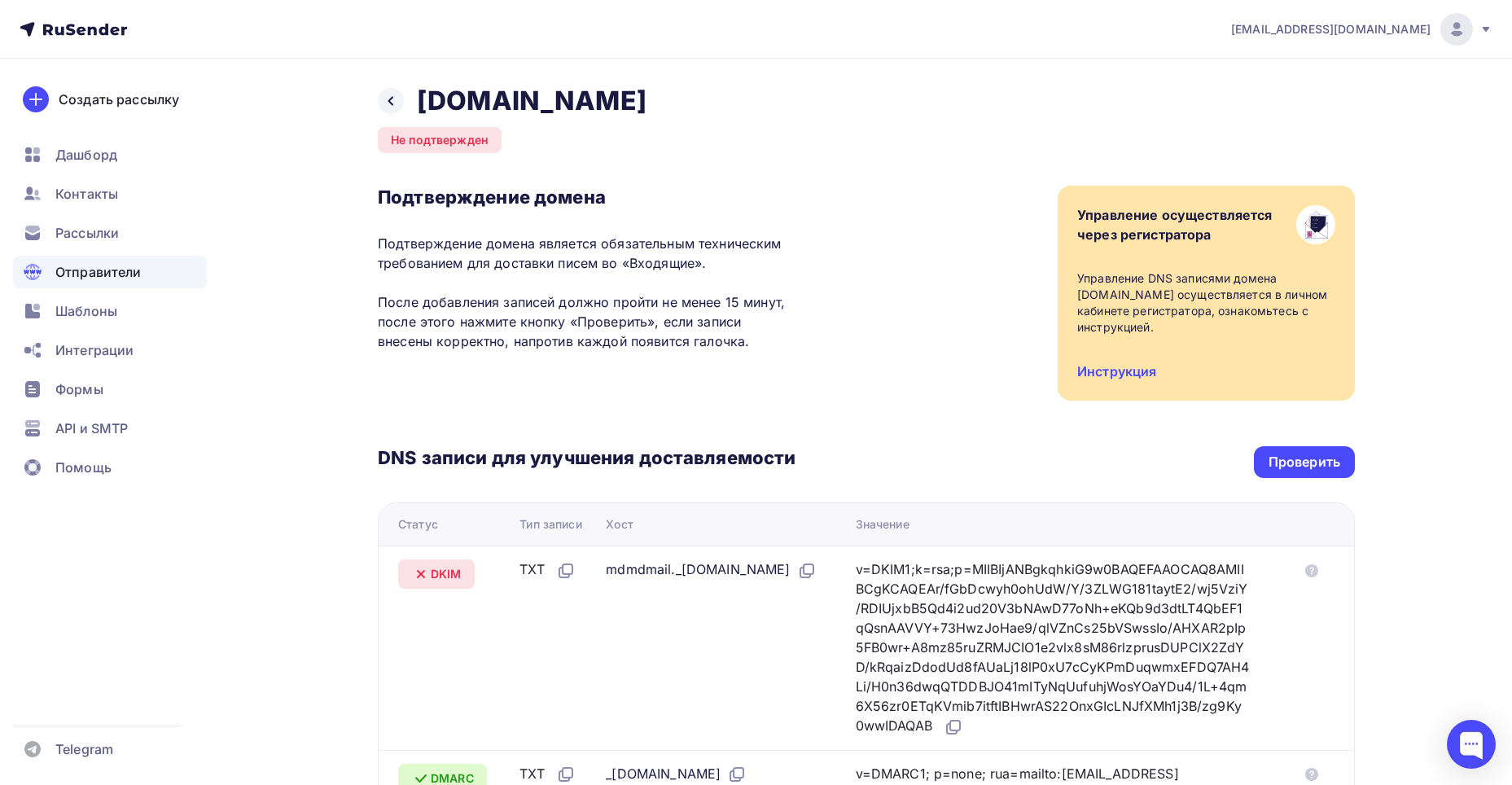
click at [402, 111] on div "Назад ionhim.ru" at bounding box center [513, 101] width 269 height 32
click at [398, 104] on div at bounding box center [391, 101] width 26 height 26
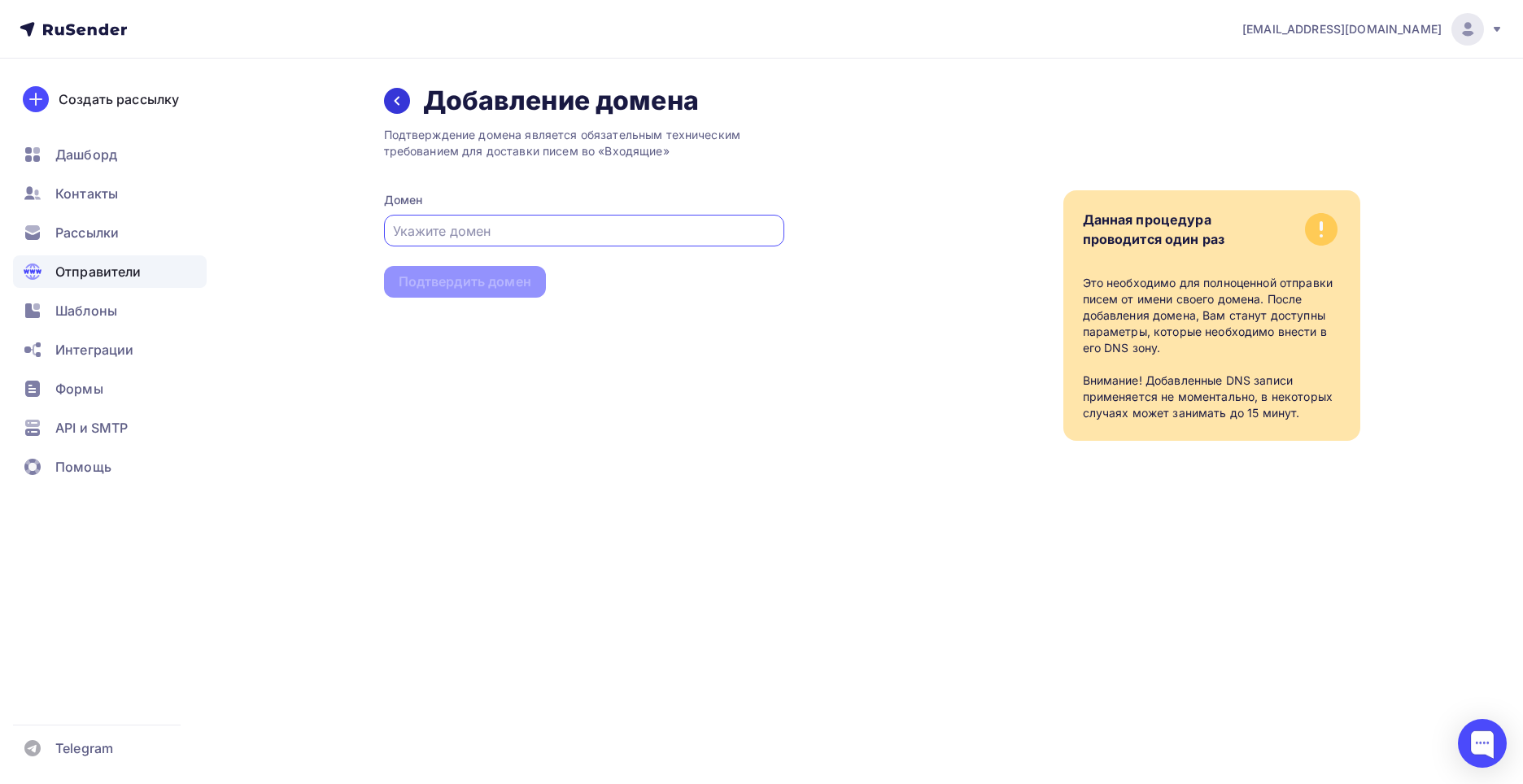
click at [393, 95] on icon at bounding box center [396, 101] width 13 height 13
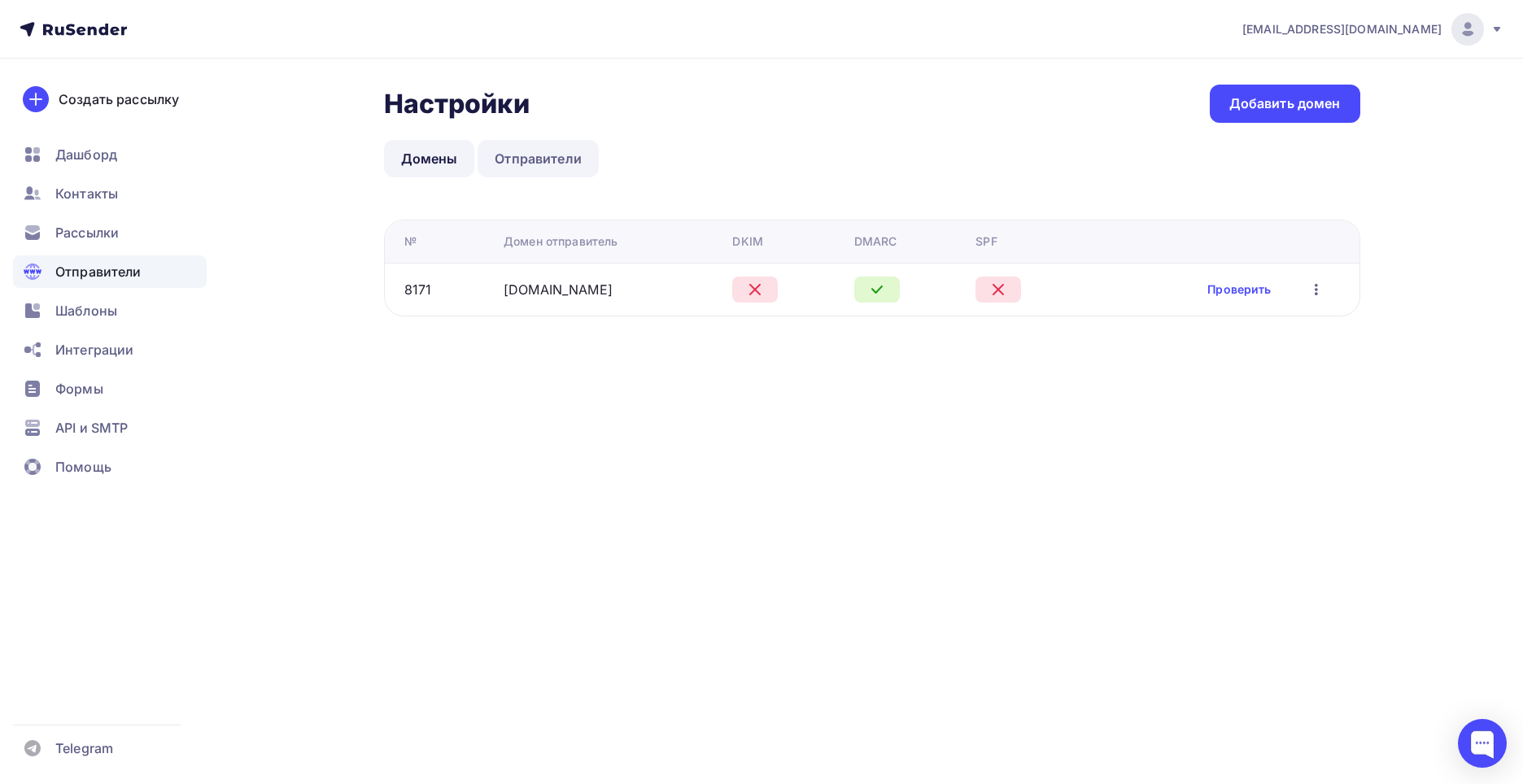
click at [512, 169] on link "Отправители" at bounding box center [538, 159] width 121 height 37
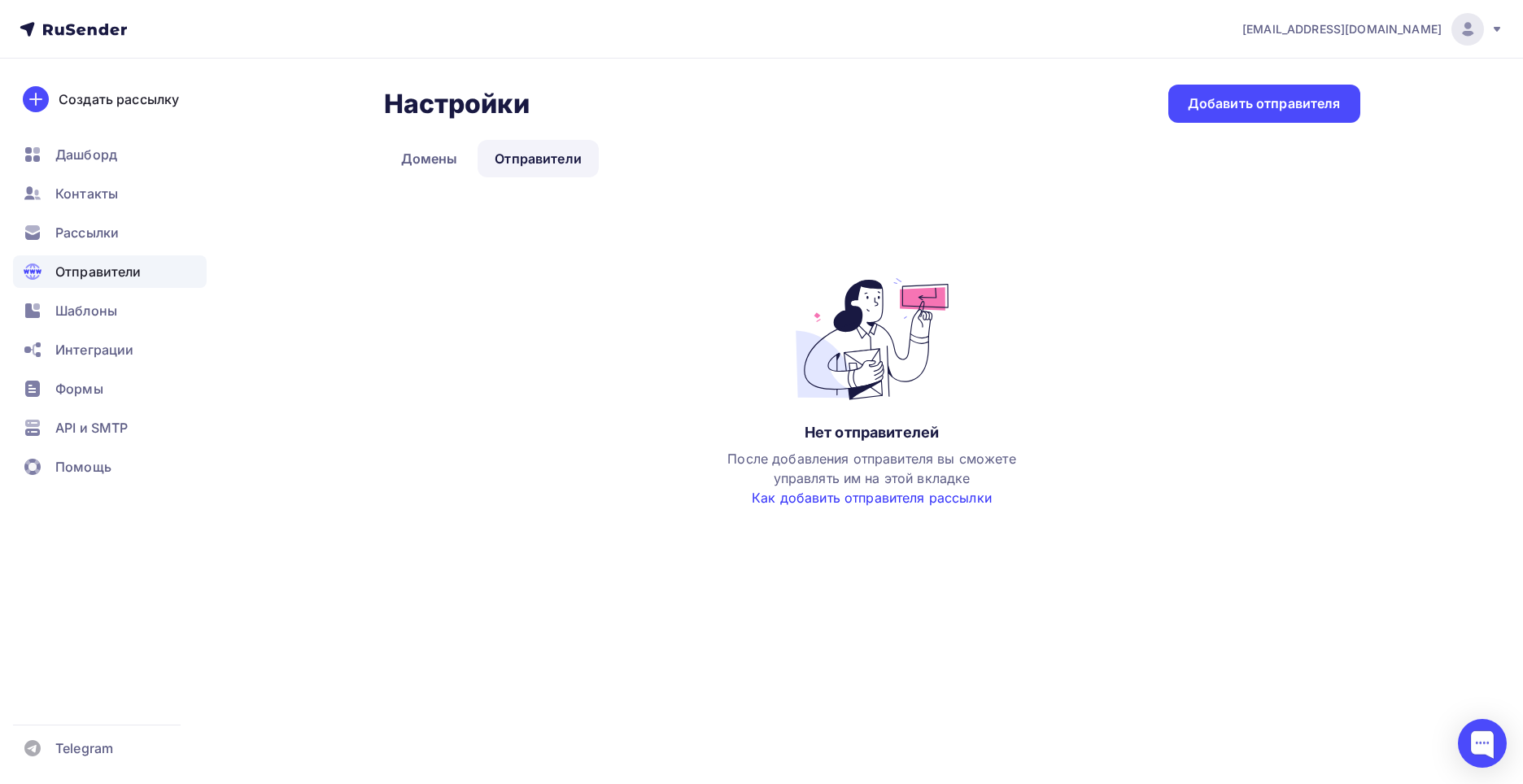
click at [936, 504] on link "Как добавить отправителя рассылки" at bounding box center [871, 497] width 240 height 16
click at [66, 155] on span "Дашборд" at bounding box center [85, 154] width 62 height 19
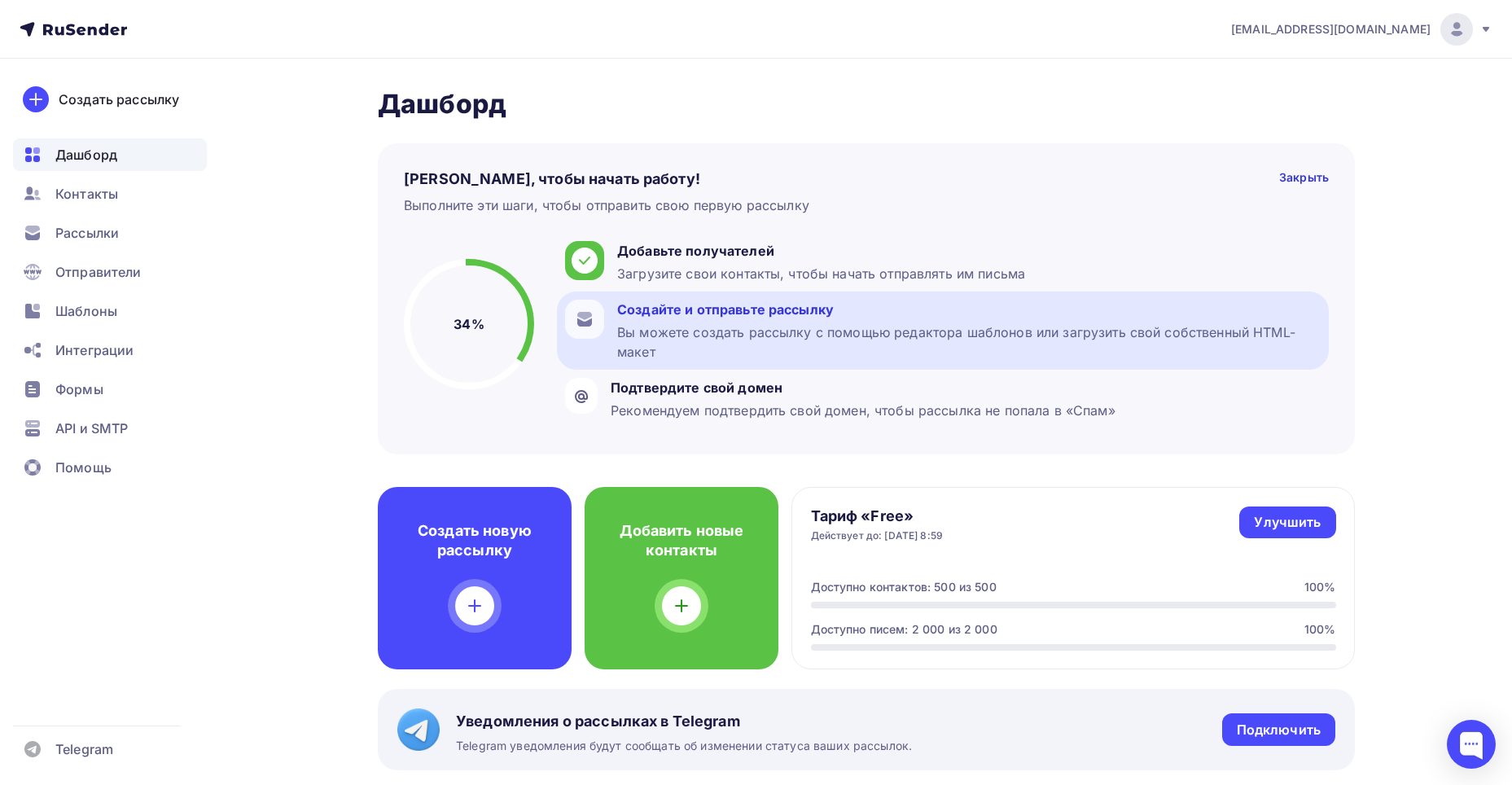
click at [699, 320] on div "Создайте и отправьте рассылку Вы можете создать рассылку с помощью редактора ша…" at bounding box center [970, 330] width 704 height 62
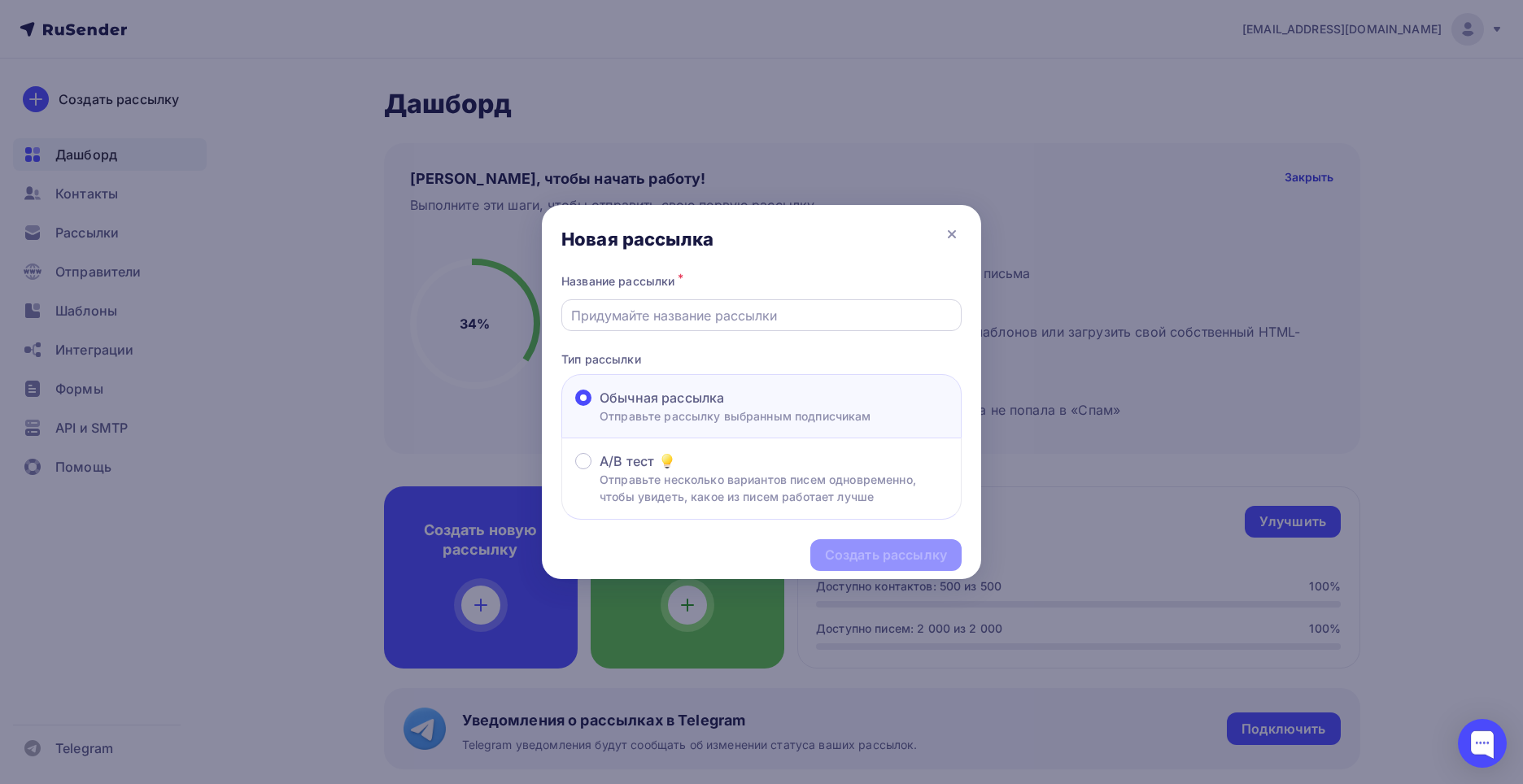
click at [712, 313] on input "text" at bounding box center [762, 315] width 381 height 19
type input "C"
drag, startPoint x: 757, startPoint y: 308, endPoint x: 630, endPoint y: 320, distance: 127.6
click at [630, 320] on input "Спирт изрпропиловыц" at bounding box center [762, 315] width 381 height 19
type input "Спирт изопропиловый"
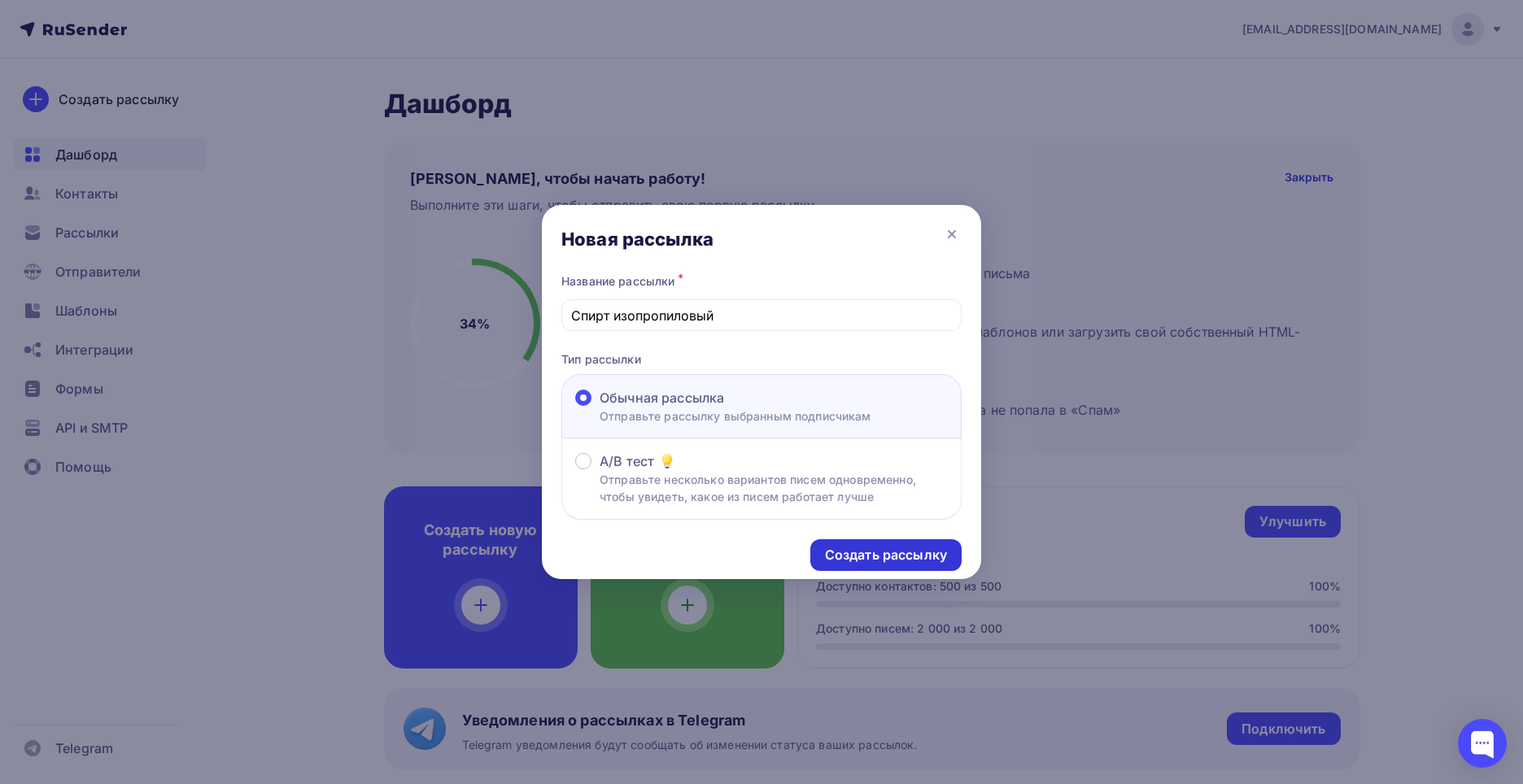
click at [915, 554] on div "Создать рассылку" at bounding box center [886, 555] width 122 height 19
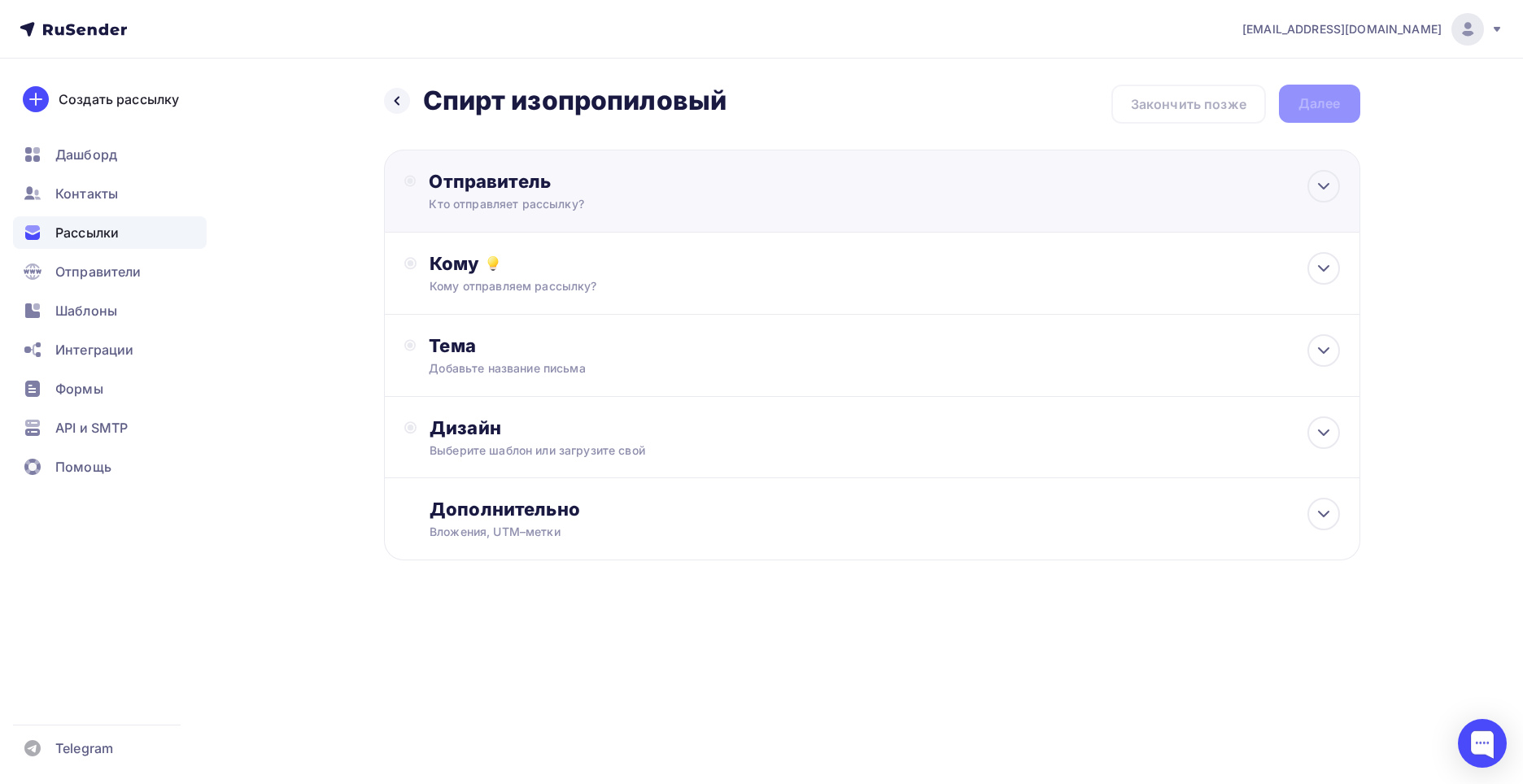
click at [652, 191] on div "Отправитель" at bounding box center [604, 181] width 352 height 23
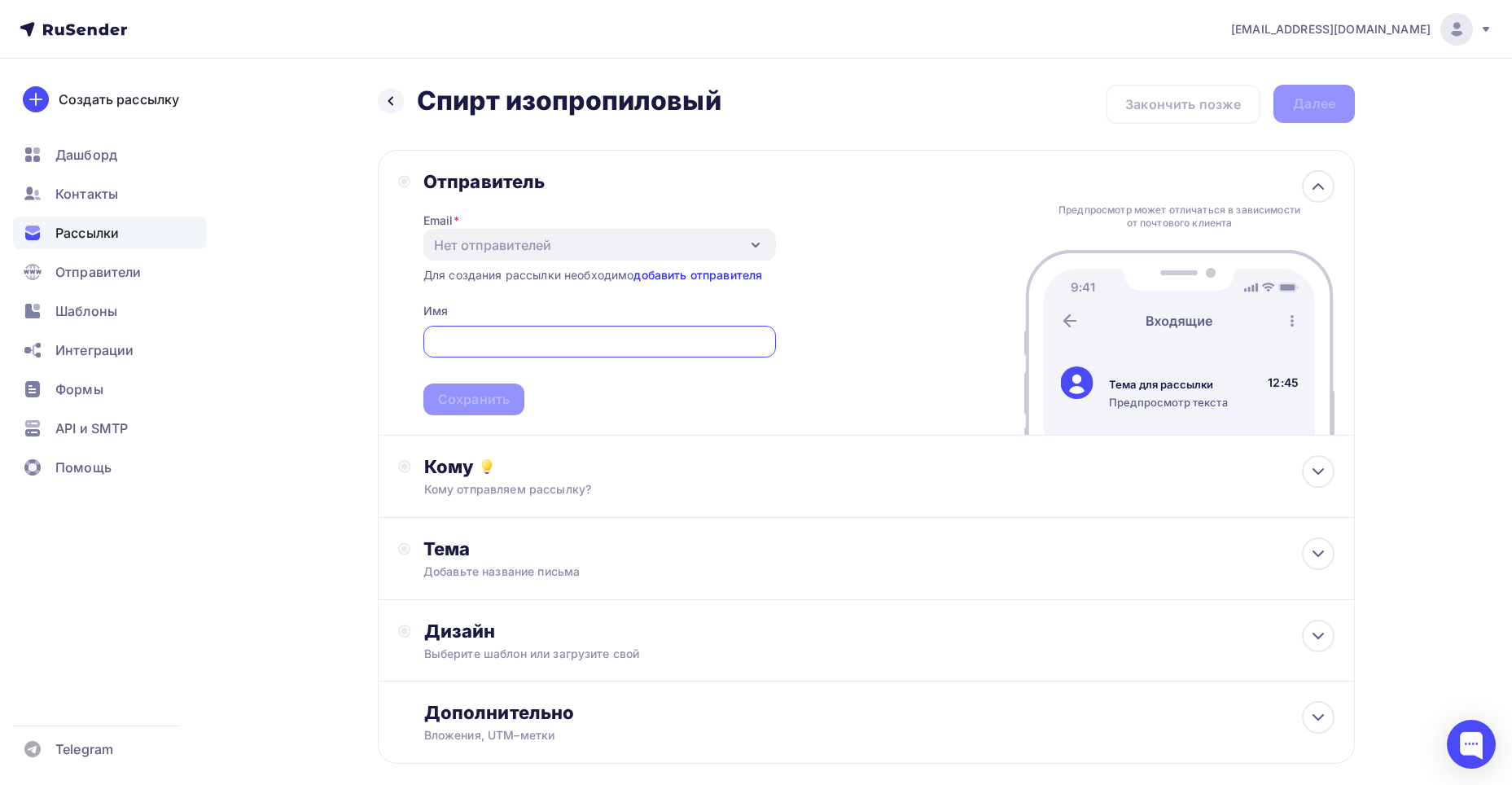
click at [663, 277] on link "добавить отправителя" at bounding box center [698, 275] width 129 height 14
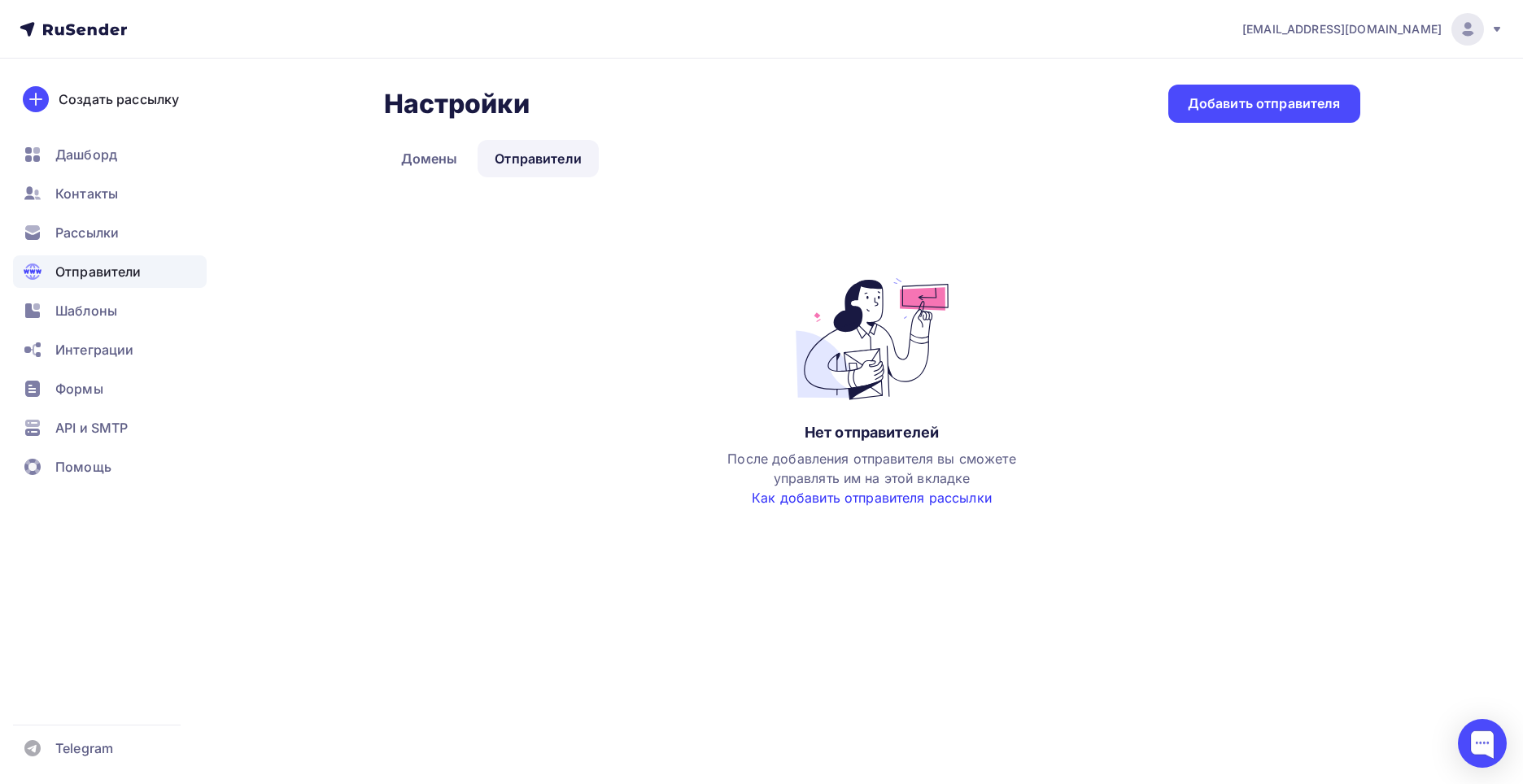
click at [829, 498] on link "Как добавить отправителя рассылки" at bounding box center [871, 497] width 240 height 16
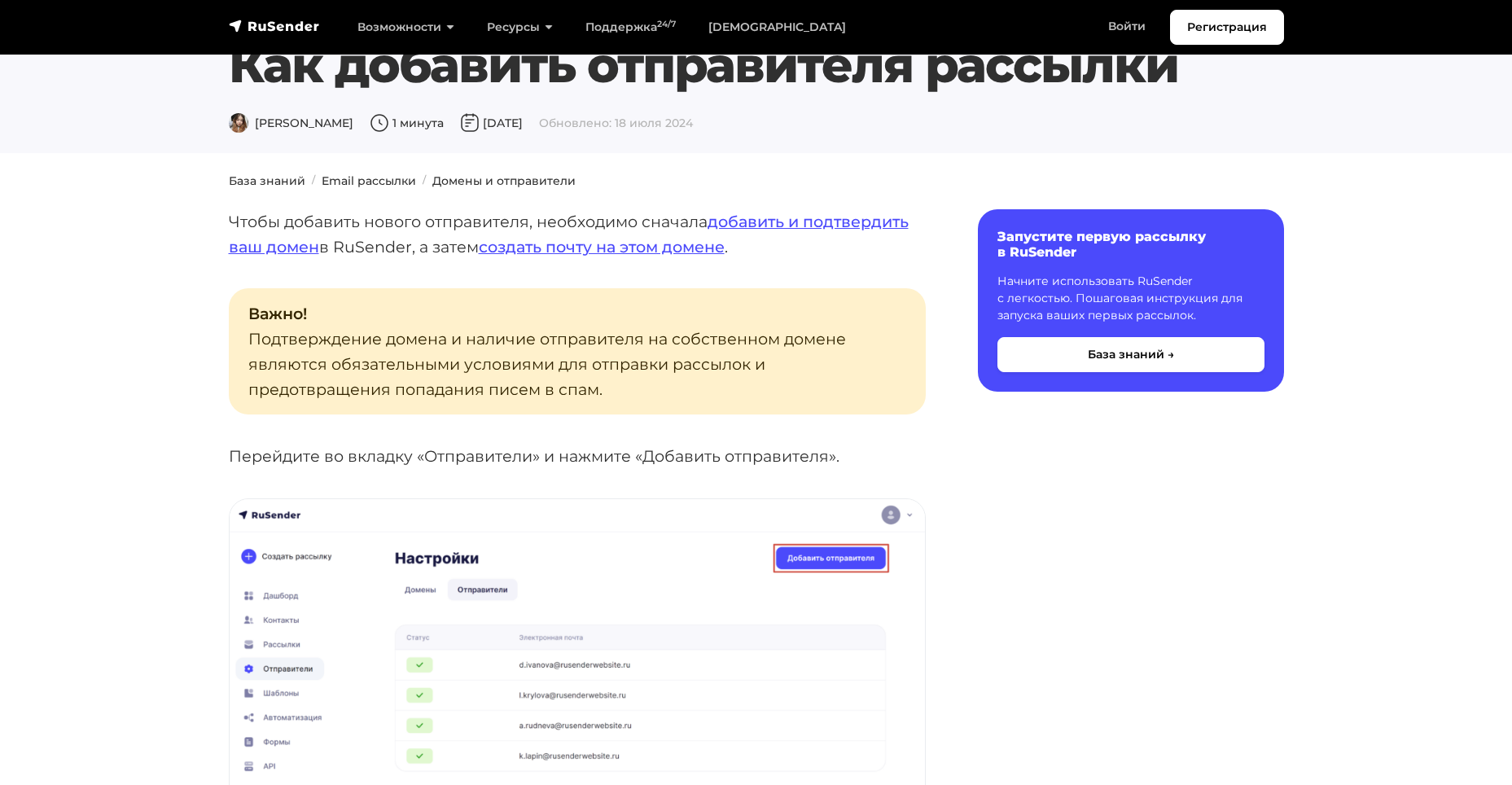
scroll to position [81, 0]
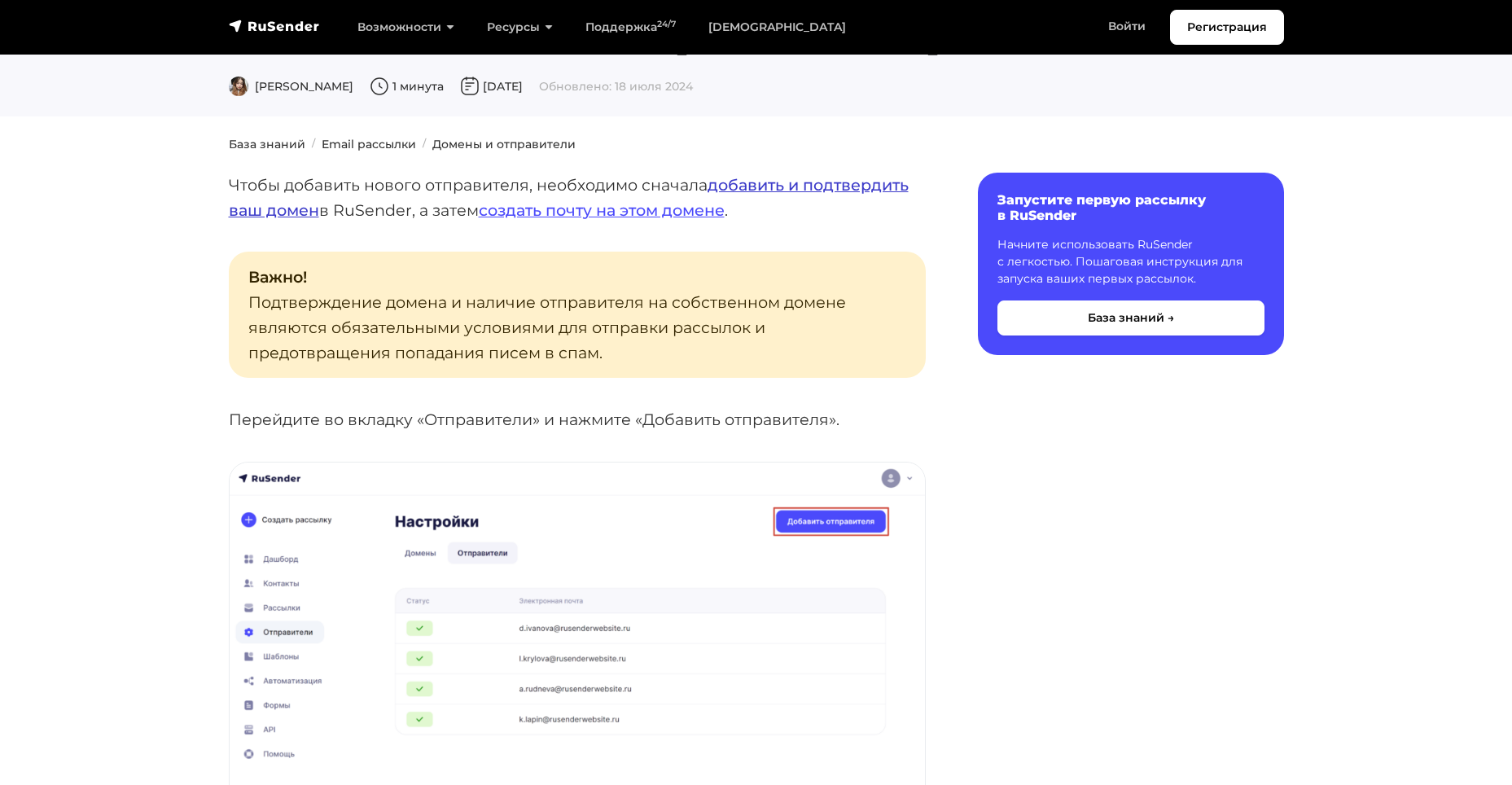
click at [785, 177] on link "добавить и подтвердить ваш домен" at bounding box center [569, 197] width 680 height 45
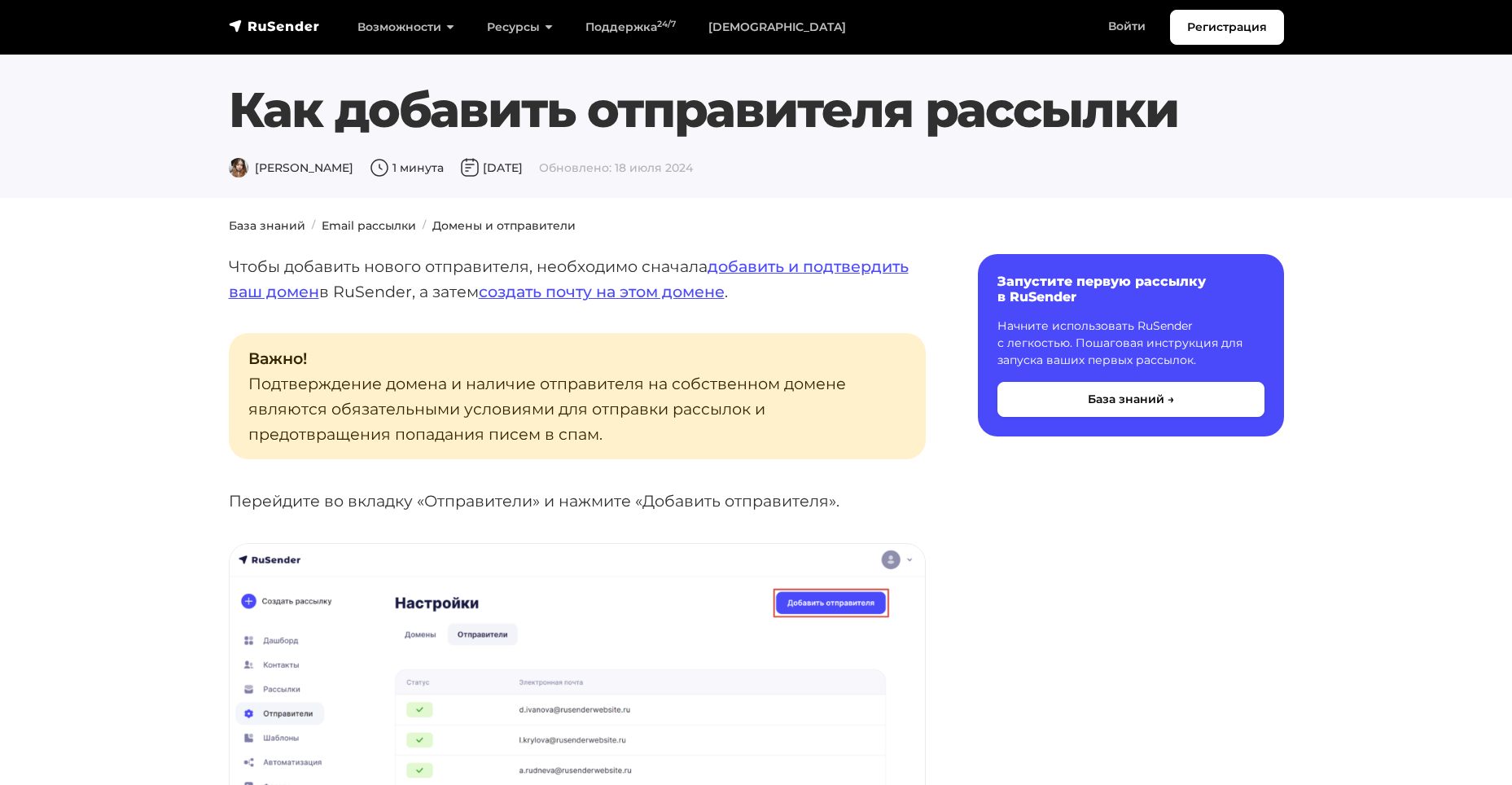
click at [740, 255] on p "Чтобы добавить нового отправителя, необходимо сначала добавить и подтвердить ва…" at bounding box center [577, 278] width 697 height 50
click at [740, 259] on link "добавить и подтвердить ваш домен" at bounding box center [569, 278] width 680 height 45
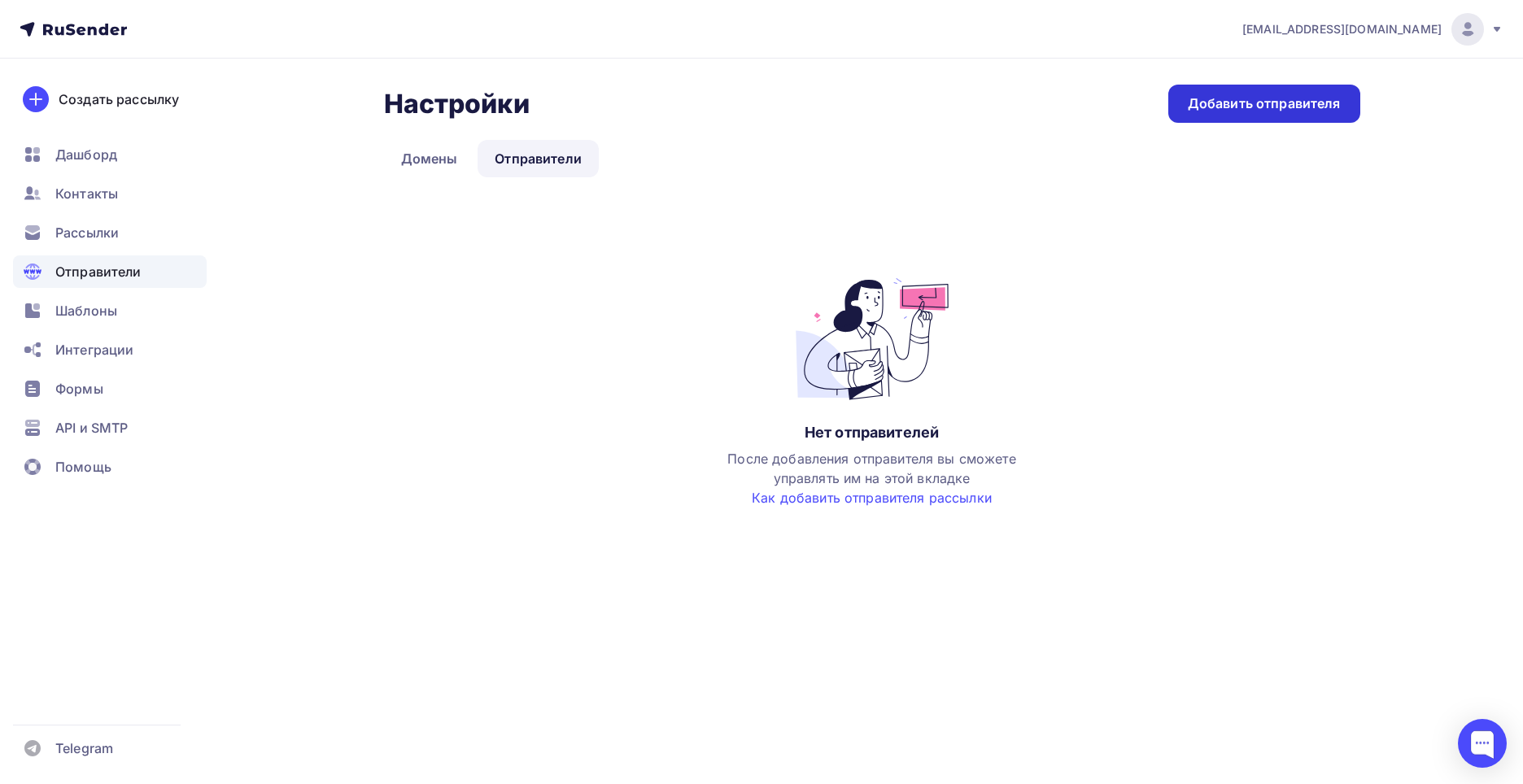
click at [1224, 113] on div "Добавить отправителя" at bounding box center [1264, 103] width 192 height 38
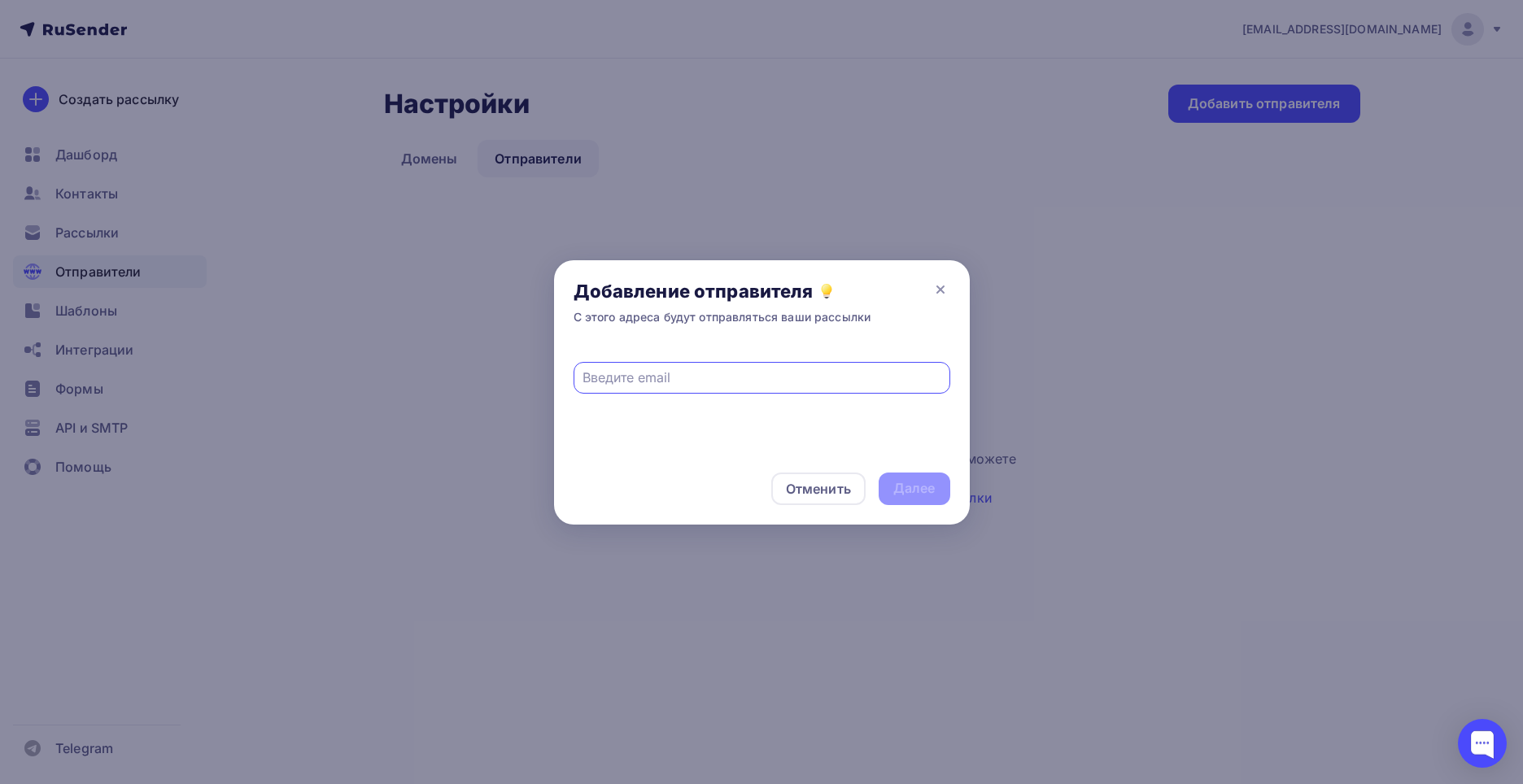
click at [717, 376] on input "text" at bounding box center [761, 377] width 358 height 19
type input "[EMAIL_ADDRESS][DOMAIN_NAME]"
click at [904, 491] on div "Далее" at bounding box center [914, 488] width 42 height 19
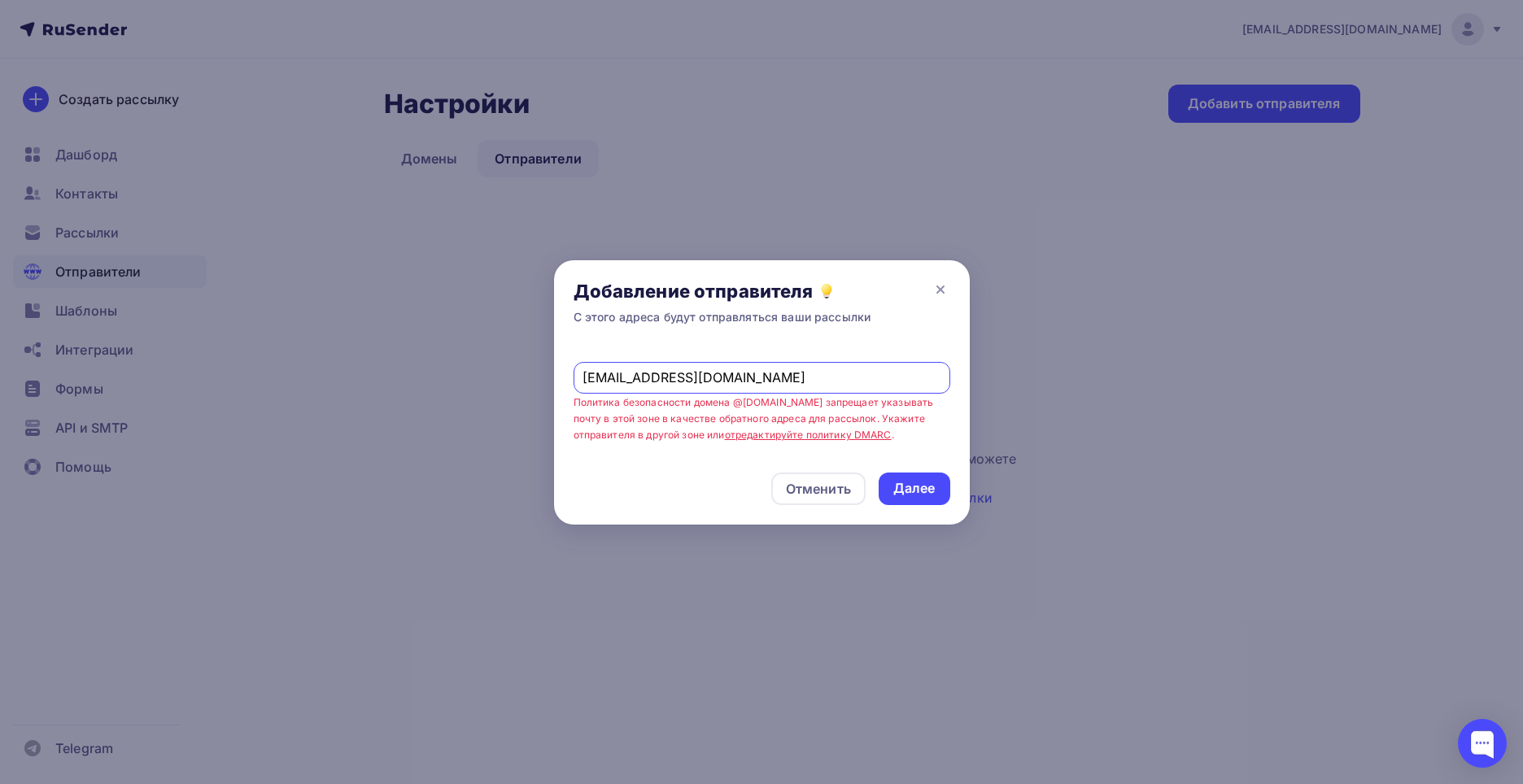
click at [756, 378] on input "[EMAIL_ADDRESS][DOMAIN_NAME]" at bounding box center [761, 377] width 358 height 19
click at [773, 440] on link "отредактируйте политику DMARC" at bounding box center [808, 434] width 166 height 12
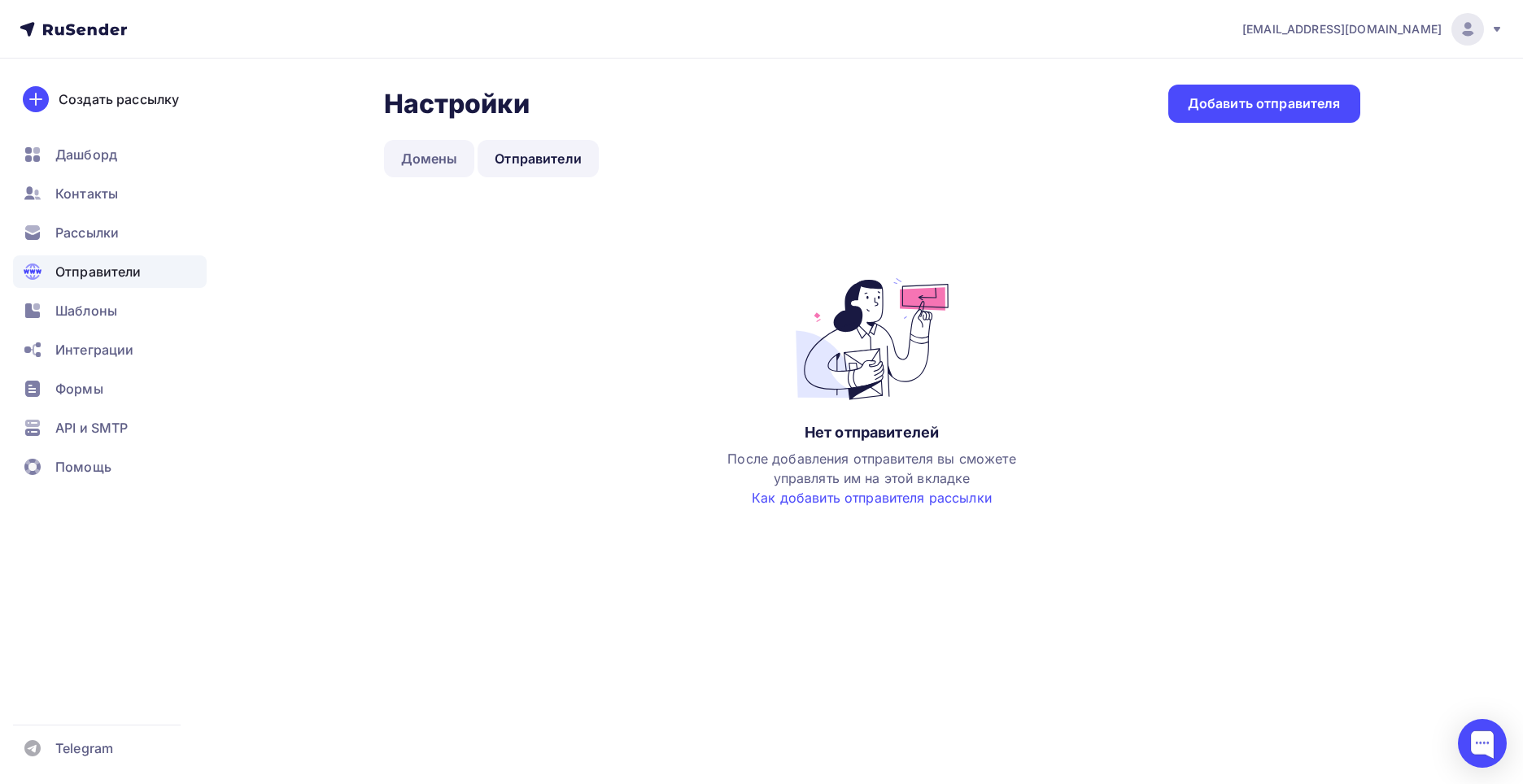
click at [420, 150] on link "Домены" at bounding box center [429, 159] width 91 height 37
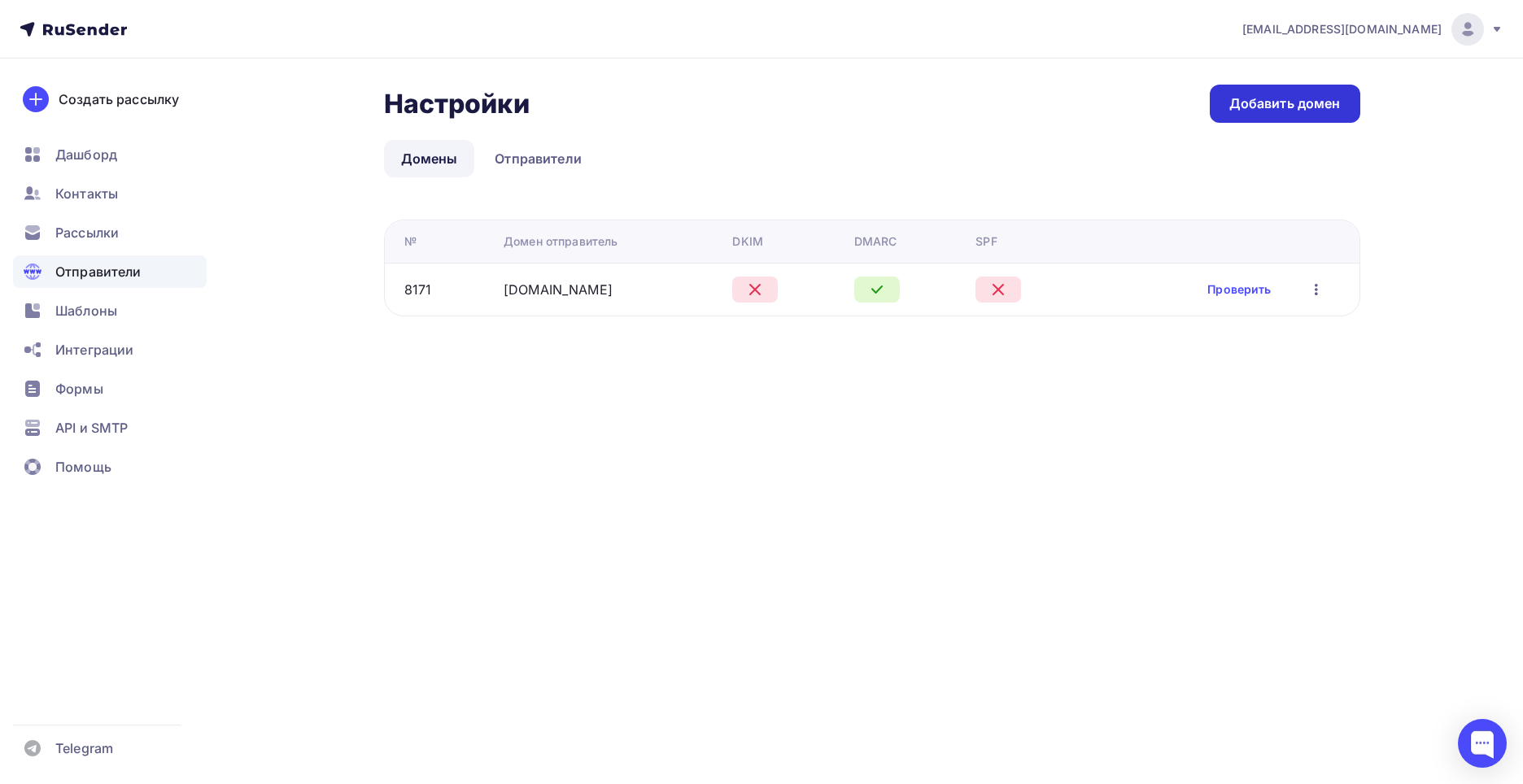
click at [1299, 113] on link "Добавить домен" at bounding box center [1285, 103] width 150 height 38
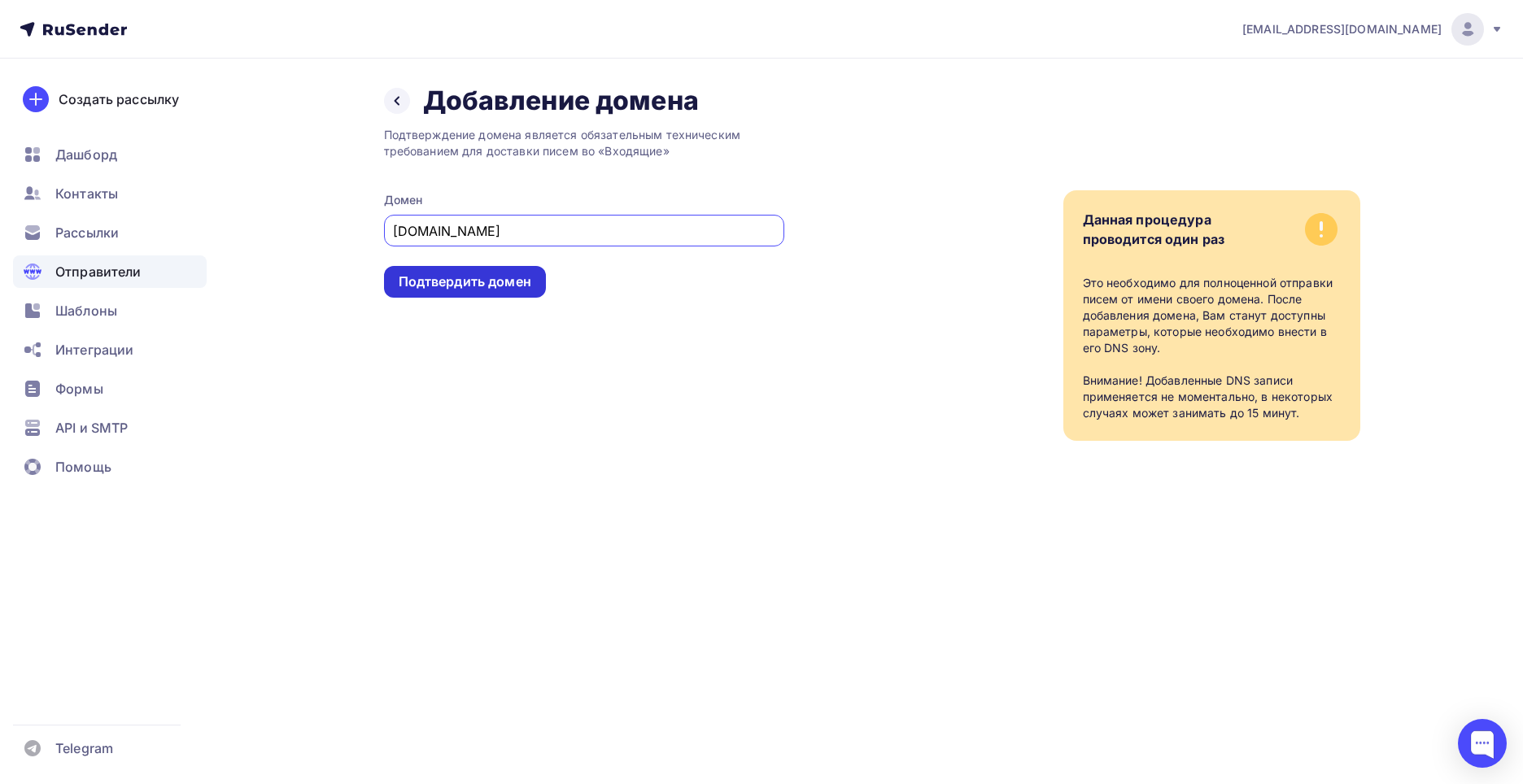
type input "[DOMAIN_NAME]"
click at [478, 277] on div "Подтвердить домен" at bounding box center [465, 281] width 133 height 19
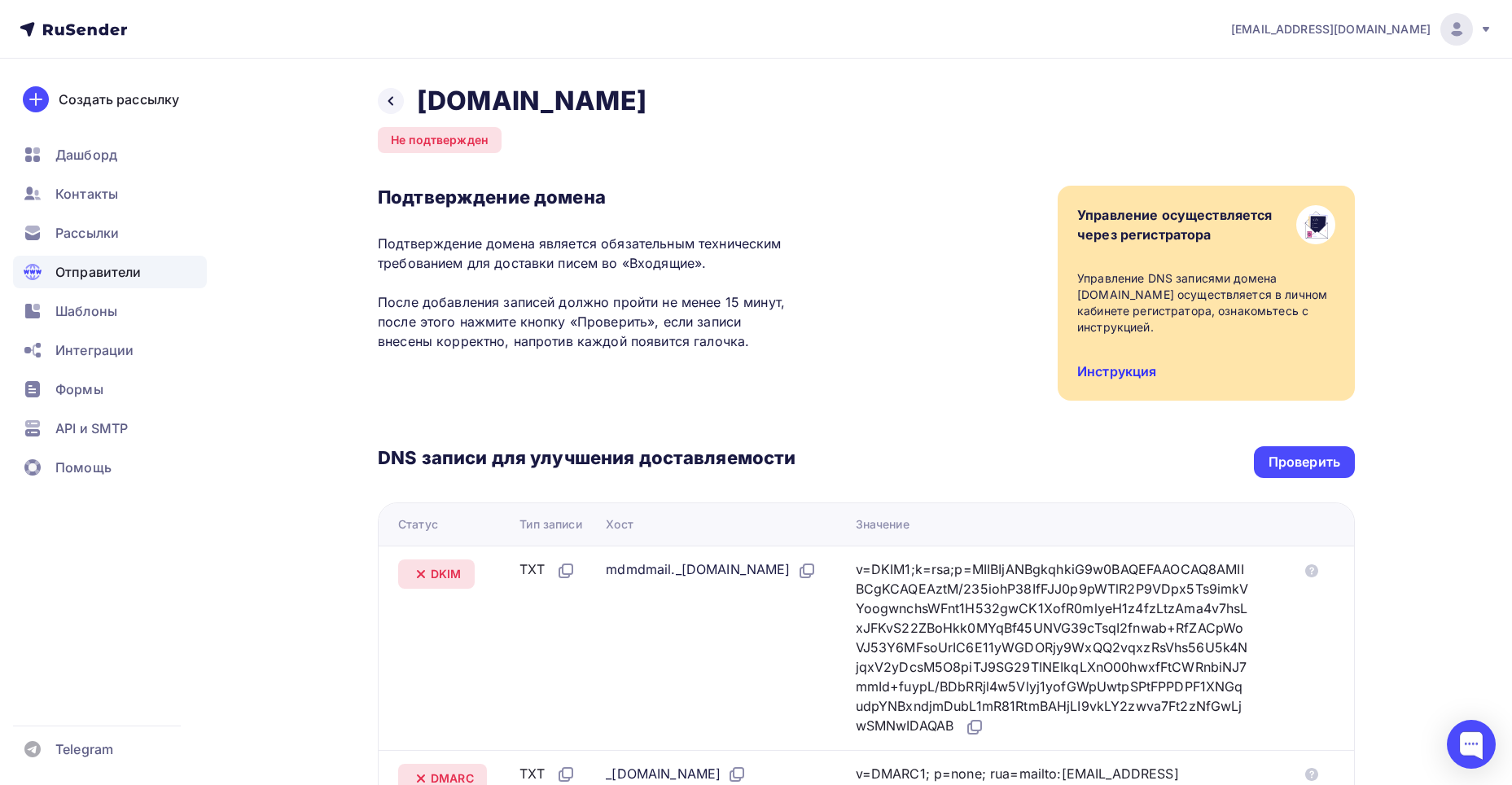
click at [1138, 376] on link "Инструкция" at bounding box center [1116, 371] width 79 height 16
